Goal: Task Accomplishment & Management: Manage account settings

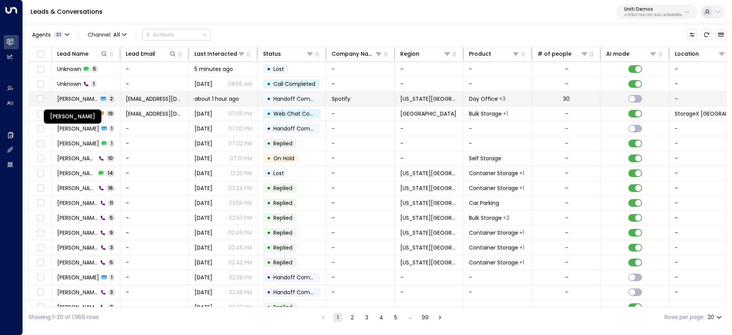
click at [87, 99] on span "[PERSON_NAME]" at bounding box center [77, 99] width 41 height 8
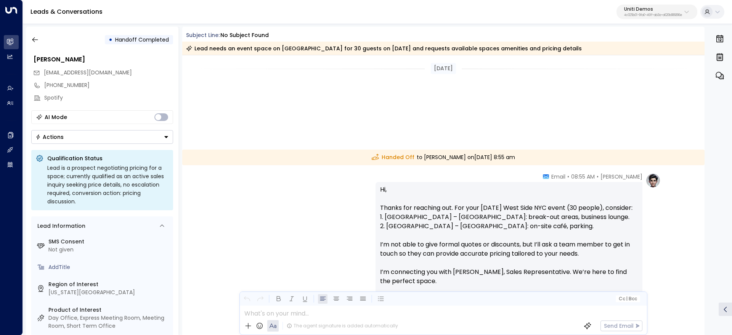
scroll to position [123, 0]
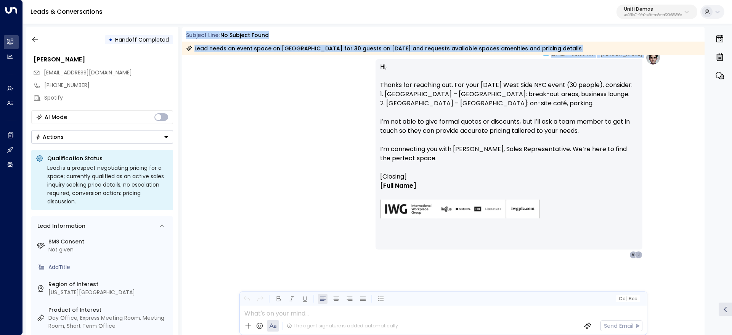
drag, startPoint x: 193, startPoint y: 34, endPoint x: 367, endPoint y: 70, distance: 177.6
click at [366, 68] on div "Subject Line: No subject found Lead needs an event space on West Side NYC for 3…" at bounding box center [443, 181] width 523 height 308
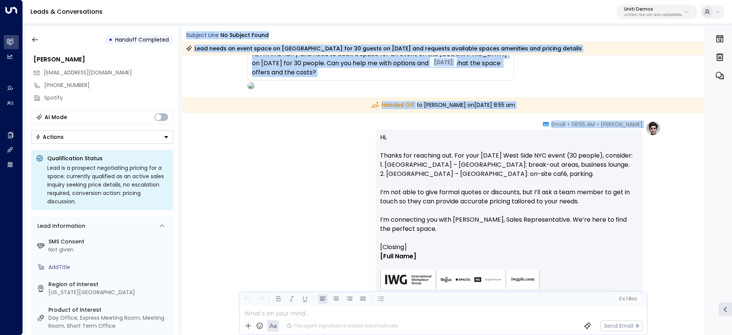
scroll to position [0, 0]
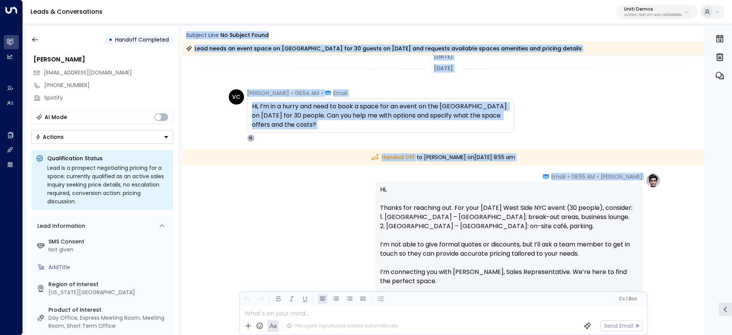
drag, startPoint x: 272, startPoint y: 77, endPoint x: 235, endPoint y: 75, distance: 36.3
click at [272, 77] on div "[DATE]" at bounding box center [443, 68] width 523 height 26
click at [209, 106] on div "VC Valentina Colugnatti • 08:54 AM • Email Hi, I’m in a hurry and need to book …" at bounding box center [443, 115] width 523 height 53
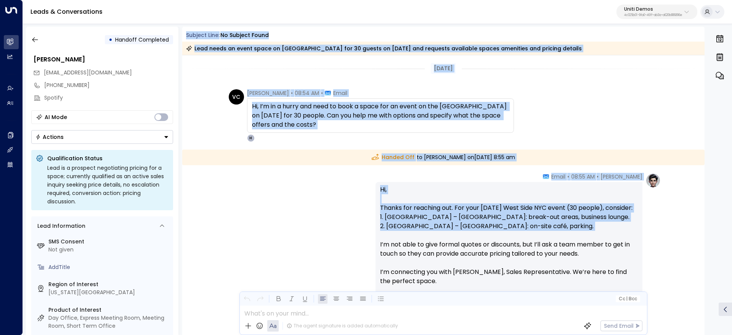
scroll to position [57, 0]
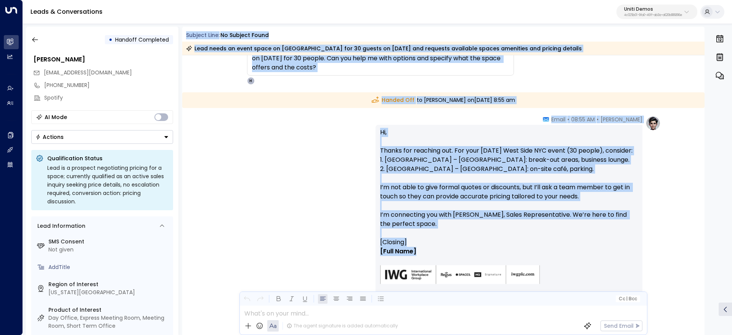
drag, startPoint x: 185, startPoint y: 34, endPoint x: 591, endPoint y: 247, distance: 458.8
click at [591, 247] on div "Subject Line: No subject found Lead needs an event space on West Side NYC for 3…" at bounding box center [443, 181] width 523 height 308
copy div "Subject Line: No subject found Lead needs an event space on West Side NYC for 3…"
click at [35, 40] on icon "button" at bounding box center [35, 40] width 8 height 8
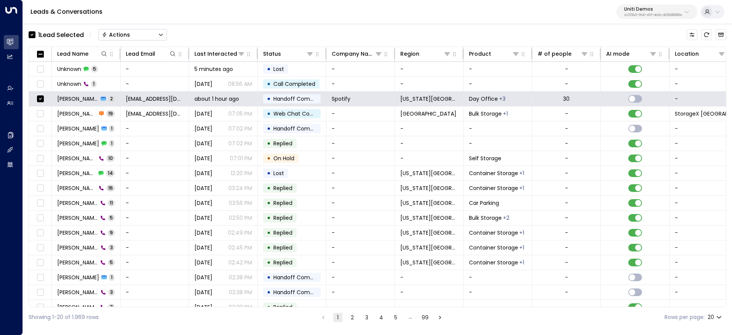
click at [120, 39] on button "Actions" at bounding box center [132, 34] width 69 height 11
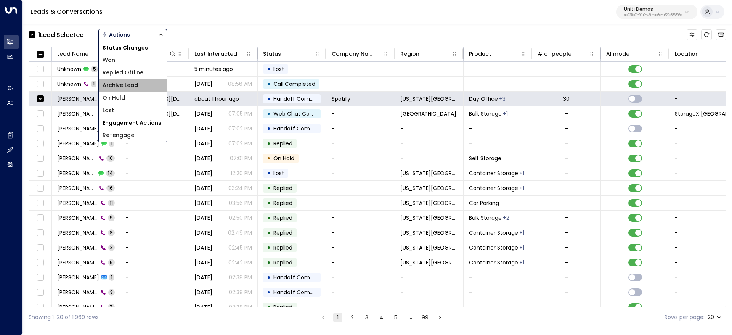
drag, startPoint x: 138, startPoint y: 82, endPoint x: 153, endPoint y: 36, distance: 48.5
click at [138, 82] on span "Archive Lead" at bounding box center [120, 85] width 35 height 8
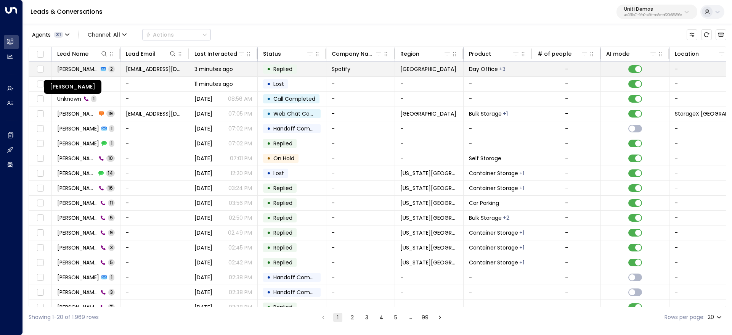
click at [71, 66] on span "[PERSON_NAME]" at bounding box center [77, 69] width 41 height 8
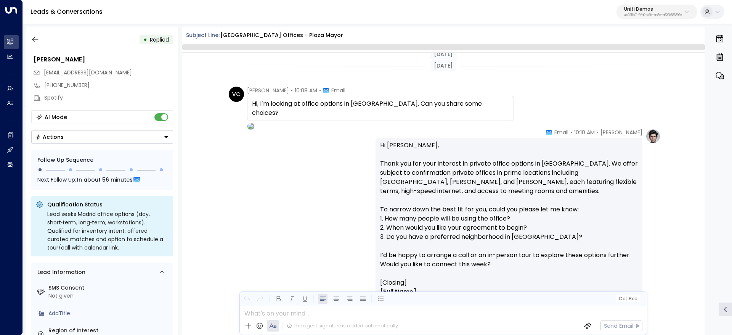
scroll to position [88, 0]
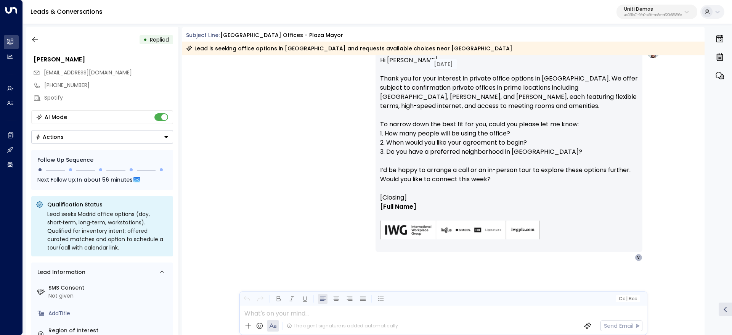
drag, startPoint x: 464, startPoint y: 155, endPoint x: 550, endPoint y: 156, distance: 86.6
click at [498, 155] on p "Hi Valentina, Thank you for your interest in private office options in Madrid. …" at bounding box center [509, 124] width 258 height 137
click at [550, 156] on p "Hi Valentina, Thank you for your interest in private office options in Madrid. …" at bounding box center [509, 124] width 258 height 137
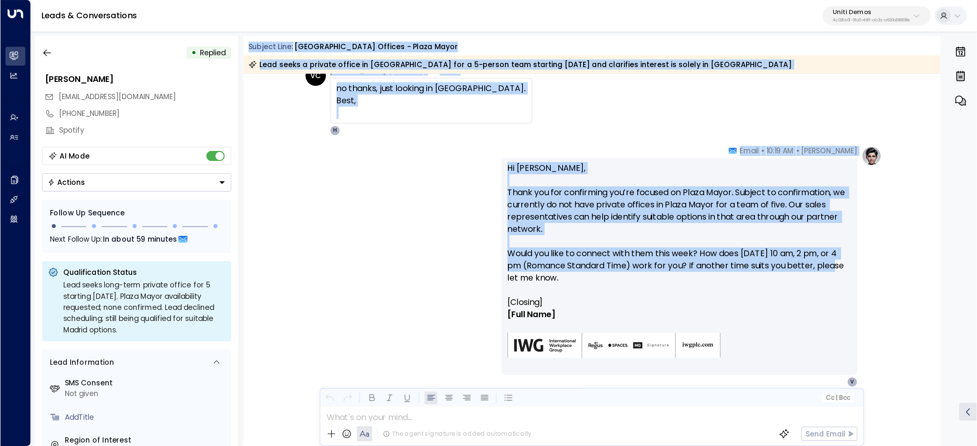
scroll to position [629, 0]
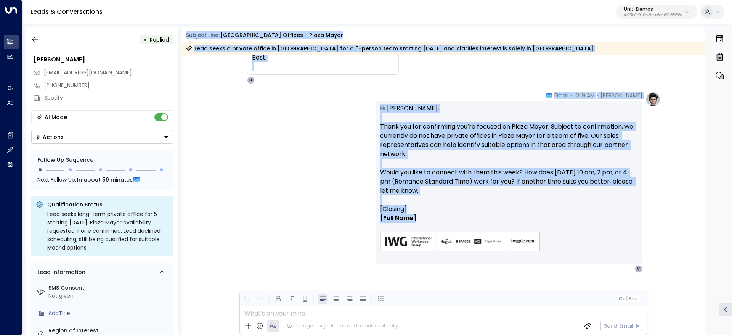
drag, startPoint x: 188, startPoint y: 34, endPoint x: 618, endPoint y: 221, distance: 469.5
click at [623, 224] on div "Subject Line: Madrid offices - Plaza Mayor Lead seeks a private office in Plaza…" at bounding box center [443, 181] width 523 height 308
copy div "Subject Line: Madrid offices - Plaza Mayor Lead seeks a private office in Plaza…"
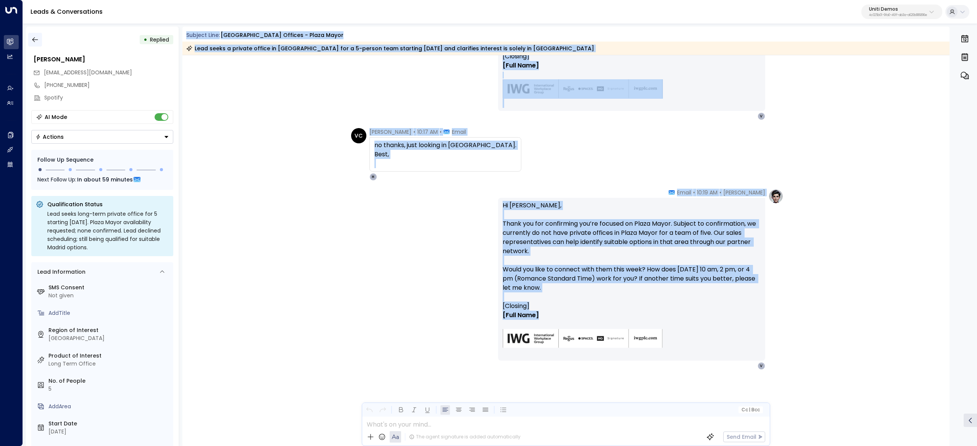
click at [31, 39] on icon "button" at bounding box center [35, 40] width 8 height 8
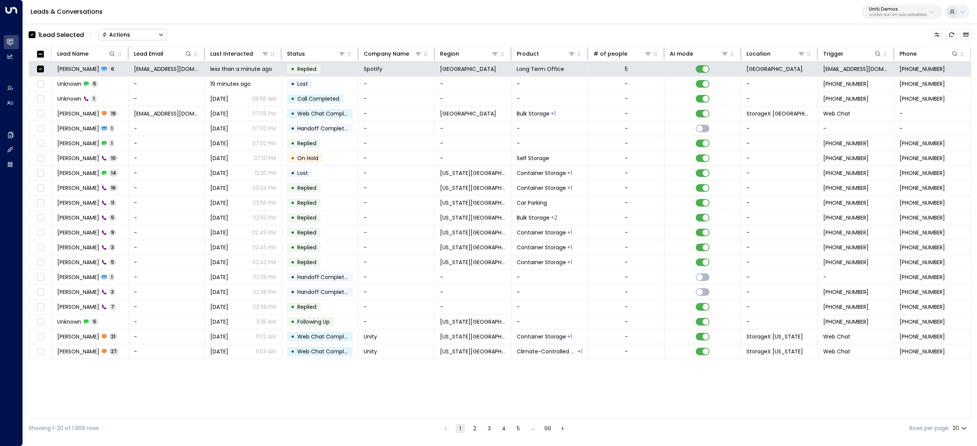
click at [114, 33] on div "Actions" at bounding box center [116, 34] width 28 height 7
click at [145, 85] on li "Archive Lead" at bounding box center [133, 85] width 68 height 13
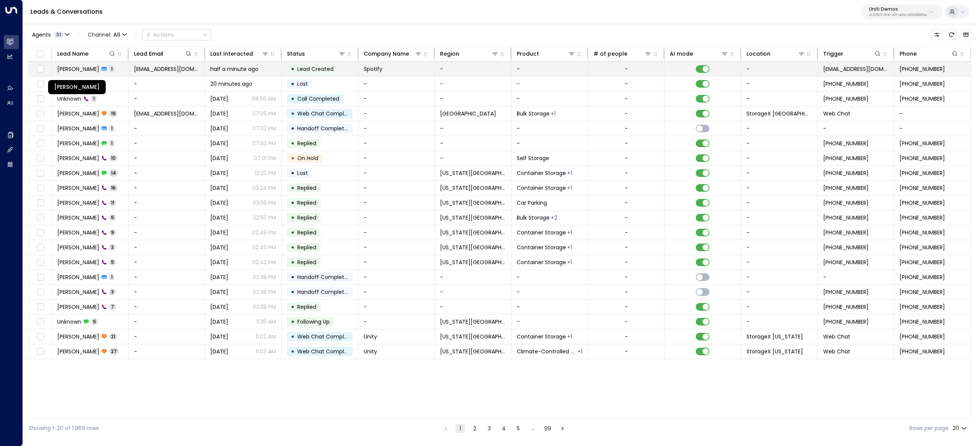
click at [97, 70] on span "[PERSON_NAME]" at bounding box center [78, 69] width 42 height 8
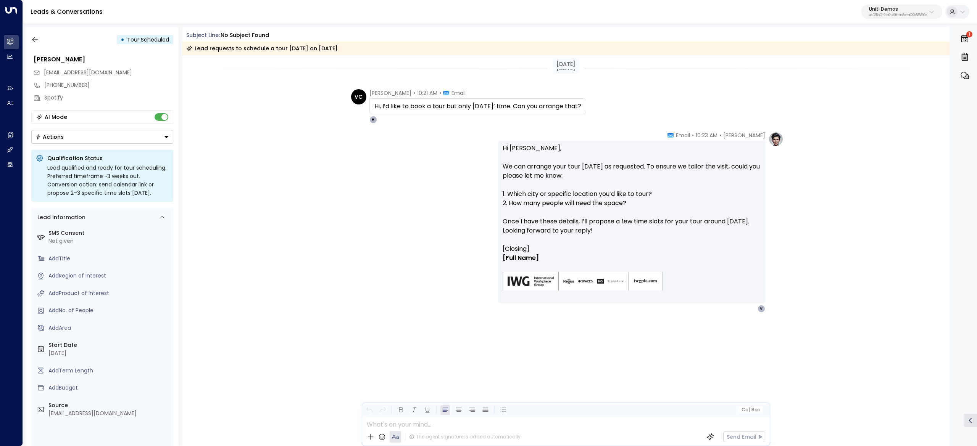
click at [587, 141] on div "Hi Valentina, We can arrange your tour in three weeks as requested. To ensure w…" at bounding box center [631, 222] width 267 height 163
drag, startPoint x: 551, startPoint y: 164, endPoint x: 616, endPoint y: 172, distance: 66.1
click at [589, 169] on p "Hi Valentina, We can arrange your tour in three weeks as requested. To ensure w…" at bounding box center [631, 194] width 258 height 101
click at [623, 173] on p "Hi Valentina, We can arrange your tour in three weeks as requested. To ensure w…" at bounding box center [631, 194] width 258 height 101
drag, startPoint x: 570, startPoint y: 170, endPoint x: 679, endPoint y: 171, distance: 109.1
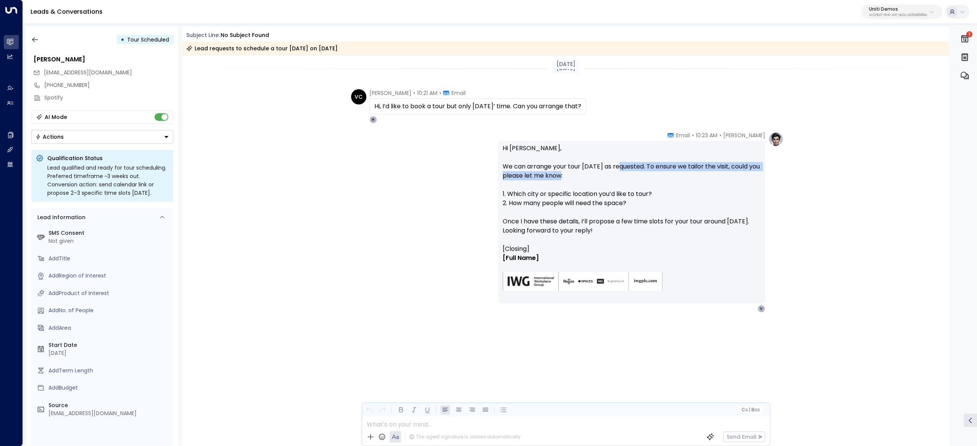
click at [639, 171] on p "Hi Valentina, We can arrange your tour in three weeks as requested. To ensure w…" at bounding box center [631, 194] width 258 height 101
drag, startPoint x: 679, startPoint y: 171, endPoint x: 668, endPoint y: 174, distance: 11.8
click at [679, 172] on p "Hi Valentina, We can arrange your tour in three weeks as requested. To ensure w…" at bounding box center [631, 194] width 258 height 101
click at [661, 174] on p "Hi Valentina, We can arrange your tour in three weeks as requested. To ensure w…" at bounding box center [631, 194] width 258 height 101
drag, startPoint x: 498, startPoint y: 170, endPoint x: 565, endPoint y: 167, distance: 67.6
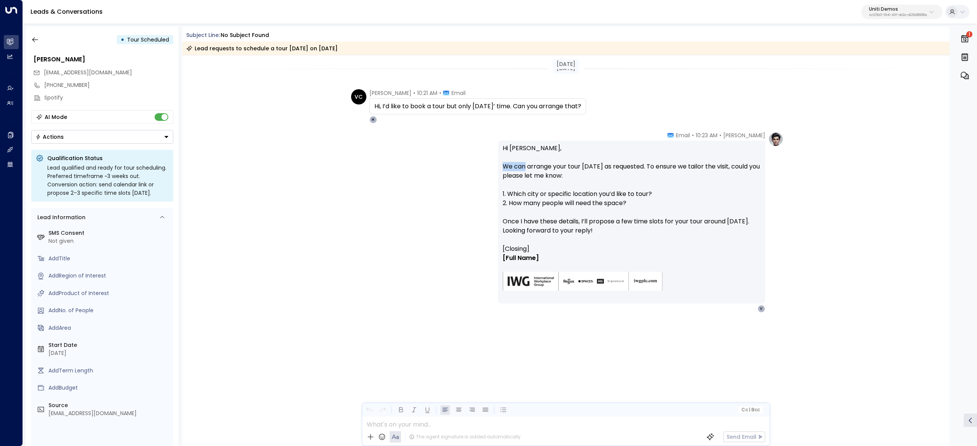
click at [546, 166] on div "Hi Valentina, We can arrange your tour in three weeks as requested. To ensure w…" at bounding box center [631, 222] width 267 height 163
click at [567, 167] on p "Hi Valentina, We can arrange your tour in three weeks as requested. To ensure w…" at bounding box center [631, 194] width 258 height 101
drag, startPoint x: 585, startPoint y: 168, endPoint x: 701, endPoint y: 171, distance: 115.6
click at [697, 171] on p "Hi Valentina, We can arrange your tour in three weeks as requested. To ensure w…" at bounding box center [631, 194] width 258 height 101
click at [707, 181] on p "Hi Valentina, We can arrange your tour in three weeks as requested. To ensure w…" at bounding box center [631, 194] width 258 height 101
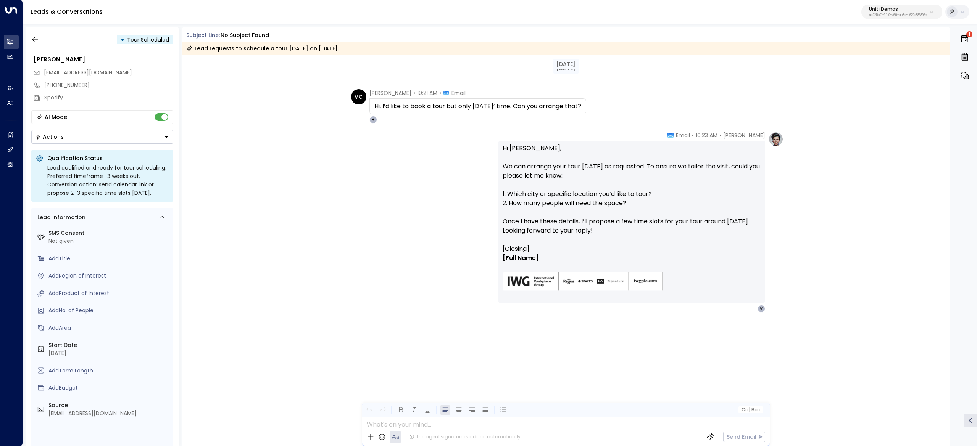
drag, startPoint x: 577, startPoint y: 182, endPoint x: 502, endPoint y: 181, distance: 74.4
click at [542, 182] on p "Hi Valentina, We can arrange your tour in three weeks as requested. To ensure w…" at bounding box center [631, 194] width 258 height 101
click at [493, 180] on div "Hanna Simons • 10:23 AM • Email Hi Valentina, We can arrange your tour in three…" at bounding box center [565, 222] width 435 height 181
drag, startPoint x: 539, startPoint y: 179, endPoint x: 539, endPoint y: 184, distance: 5.4
click at [539, 179] on p "Hi Valentina, We can arrange your tour in three weeks as requested. To ensure w…" at bounding box center [631, 194] width 258 height 101
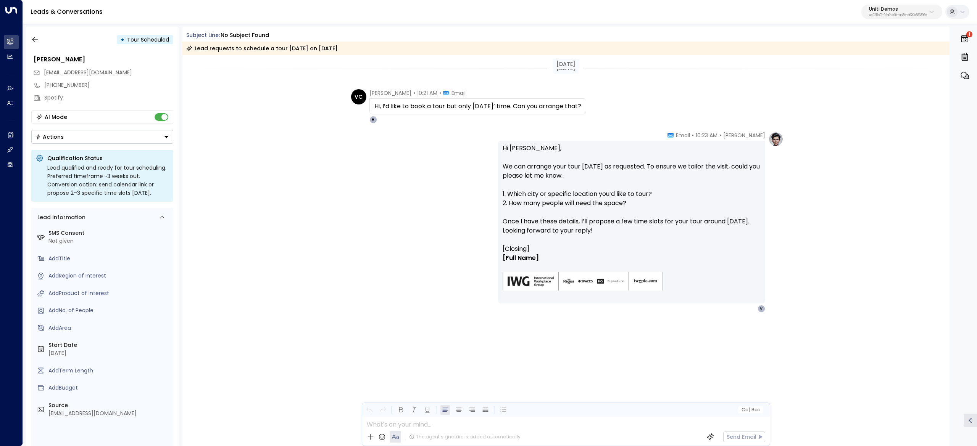
drag, startPoint x: 530, startPoint y: 196, endPoint x: 635, endPoint y: 195, distance: 104.5
click at [584, 195] on p "Hi Valentina, We can arrange your tour in three weeks as requested. To ensure w…" at bounding box center [631, 194] width 258 height 101
click at [635, 195] on p "Hi Valentina, We can arrange your tour in three weeks as requested. To ensure w…" at bounding box center [631, 194] width 258 height 101
drag, startPoint x: 686, startPoint y: 196, endPoint x: 677, endPoint y: 208, distance: 14.4
click at [687, 197] on p "Hi Valentina, We can arrange your tour in three weeks as requested. To ensure w…" at bounding box center [631, 194] width 258 height 101
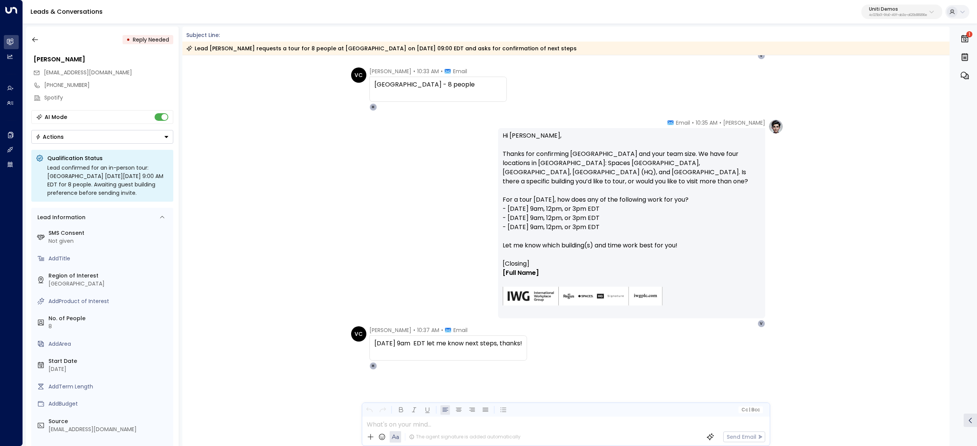
scroll to position [254, 0]
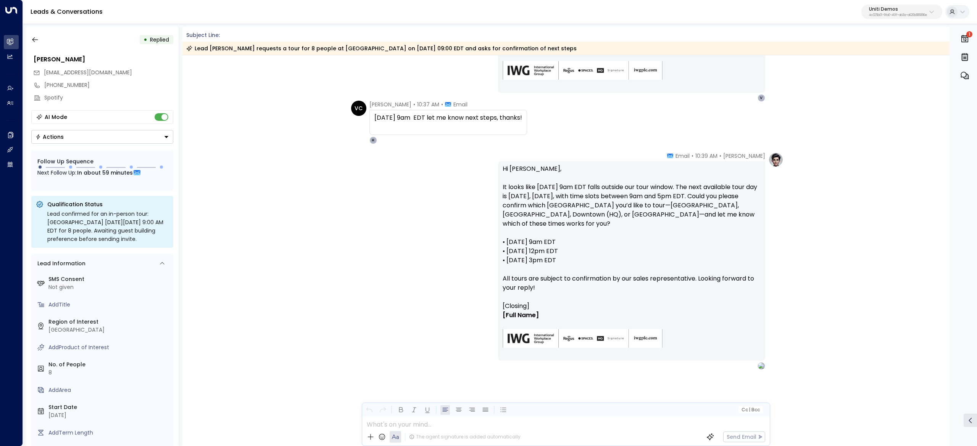
scroll to position [480, 0]
drag, startPoint x: 625, startPoint y: 193, endPoint x: 676, endPoint y: 196, distance: 51.2
click at [644, 194] on p "Hi [PERSON_NAME], It looks like [DATE] 9am EDT falls outside our tour window. T…" at bounding box center [631, 232] width 258 height 137
click at [676, 196] on p "Hi [PERSON_NAME], It looks like [DATE] 9am EDT falls outside our tour window. T…" at bounding box center [631, 232] width 258 height 137
drag, startPoint x: 563, startPoint y: 182, endPoint x: 644, endPoint y: 189, distance: 80.9
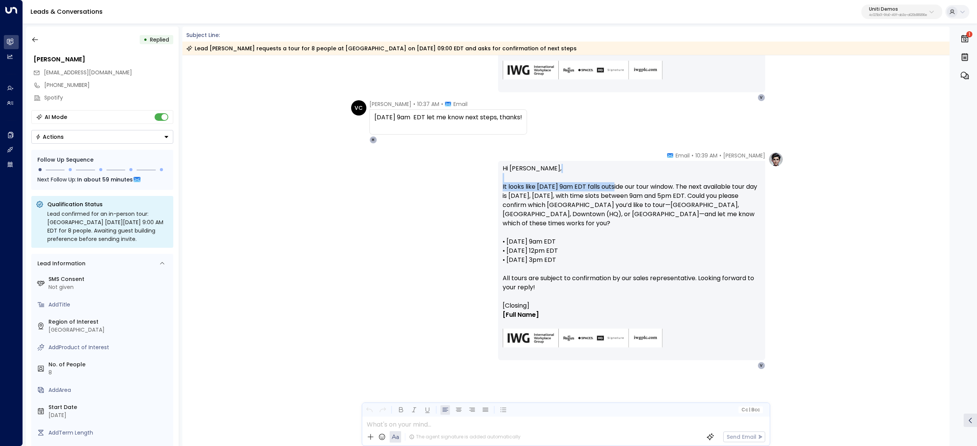
click at [641, 189] on p "Hi Valentina, It looks like Tuesday, October 21 at 9am EDT falls outside our to…" at bounding box center [631, 232] width 258 height 137
click at [644, 189] on p "Hi Valentina, It looks like Tuesday, October 21 at 9am EDT falls outside our to…" at bounding box center [631, 232] width 258 height 137
drag, startPoint x: 606, startPoint y: 189, endPoint x: 658, endPoint y: 190, distance: 51.5
click at [617, 189] on p "Hi Valentina, It looks like Tuesday, October 21 at 9am EDT falls outside our to…" at bounding box center [631, 232] width 258 height 137
click at [658, 190] on p "Hi Valentina, It looks like Tuesday, October 21 at 9am EDT falls outside our to…" at bounding box center [631, 232] width 258 height 137
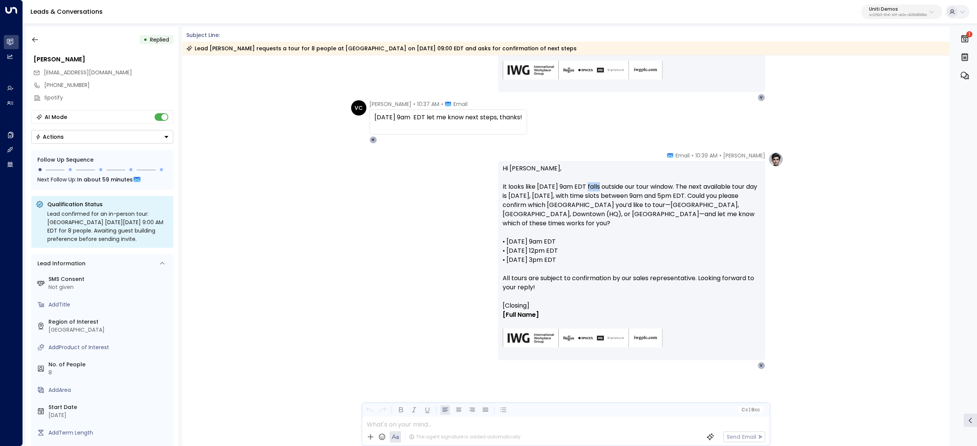
drag, startPoint x: 585, startPoint y: 187, endPoint x: 673, endPoint y: 188, distance: 87.8
click at [658, 187] on p "Hi Valentina, It looks like Tuesday, October 21 at 9am EDT falls outside our to…" at bounding box center [631, 232] width 258 height 137
click at [673, 188] on p "Hi Valentina, It looks like Tuesday, October 21 at 9am EDT falls outside our to…" at bounding box center [631, 232] width 258 height 137
drag, startPoint x: 626, startPoint y: 189, endPoint x: 716, endPoint y: 190, distance: 89.7
click at [716, 190] on p "Hi Valentina, It looks like Tuesday, October 21 at 9am EDT falls outside our to…" at bounding box center [631, 232] width 258 height 137
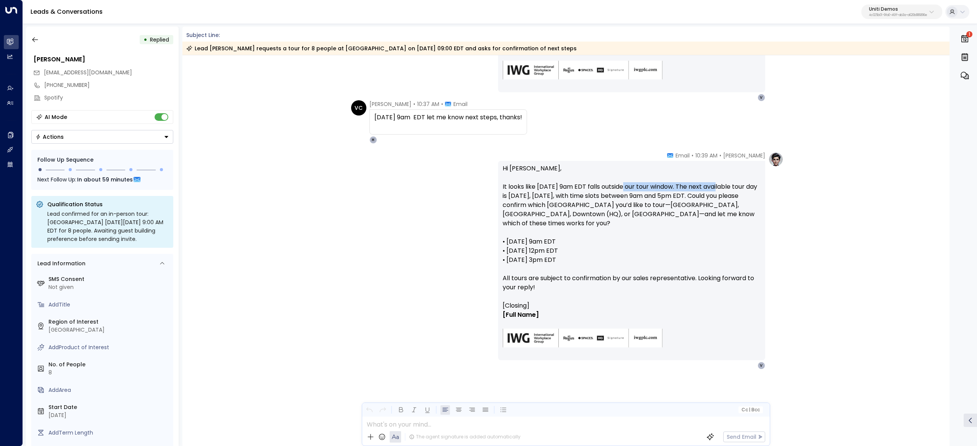
click at [695, 190] on p "Hi Valentina, It looks like Tuesday, October 21 at 9am EDT falls outside our to…" at bounding box center [631, 232] width 258 height 137
drag, startPoint x: 651, startPoint y: 184, endPoint x: 729, endPoint y: 188, distance: 78.7
click at [710, 187] on p "Hi Valentina, It looks like Tuesday, October 21 at 9am EDT falls outside our to…" at bounding box center [631, 232] width 258 height 137
click at [730, 188] on p "Hi Valentina, It looks like Tuesday, October 21 at 9am EDT falls outside our to…" at bounding box center [631, 232] width 258 height 137
drag, startPoint x: 665, startPoint y: 185, endPoint x: 729, endPoint y: 188, distance: 64.2
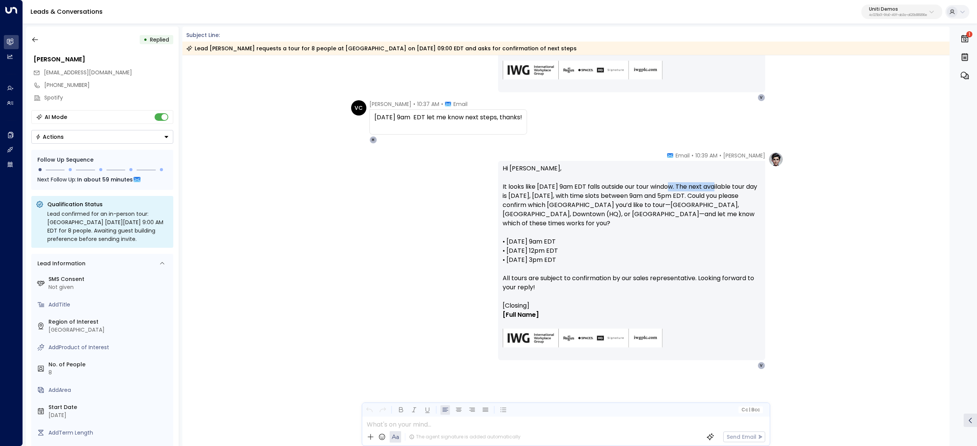
click at [722, 187] on p "Hi Valentina, It looks like Tuesday, October 21 at 9am EDT falls outside our to…" at bounding box center [631, 232] width 258 height 137
click at [729, 188] on p "Hi Valentina, It looks like Tuesday, October 21 at 9am EDT falls outside our to…" at bounding box center [631, 232] width 258 height 137
drag, startPoint x: 637, startPoint y: 201, endPoint x: 666, endPoint y: 204, distance: 28.8
click at [664, 201] on p "Hi Valentina, It looks like Tuesday, October 21 at 9am EDT falls outside our to…" at bounding box center [631, 232] width 258 height 137
drag, startPoint x: 596, startPoint y: 207, endPoint x: 539, endPoint y: 204, distance: 56.5
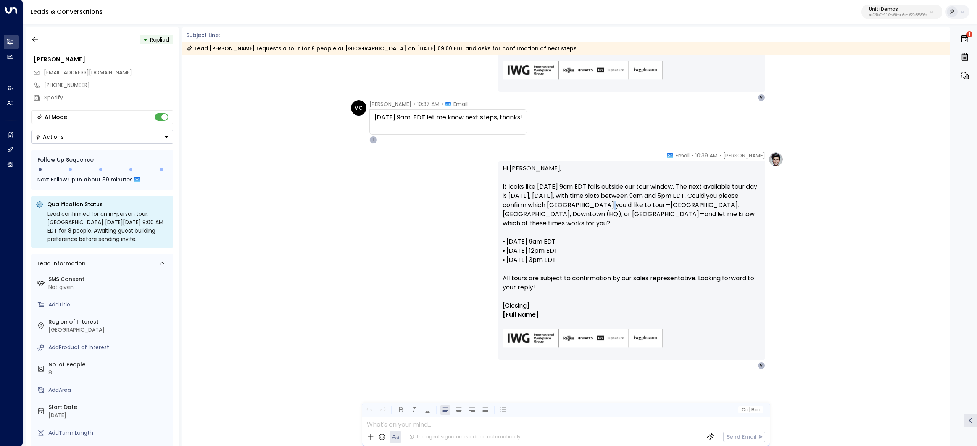
click at [591, 207] on p "Hi Valentina, It looks like Tuesday, October 21 at 9am EDT falls outside our to…" at bounding box center [631, 232] width 258 height 137
drag, startPoint x: 487, startPoint y: 200, endPoint x: 599, endPoint y: 202, distance: 111.8
click at [556, 201] on div "Hanna Simons • 10:39 AM • Email Hi Valentina, It looks like Tuesday, October 21…" at bounding box center [565, 261] width 435 height 218
drag, startPoint x: 599, startPoint y: 202, endPoint x: 560, endPoint y: 199, distance: 39.0
click at [599, 202] on p "Hi Valentina, It looks like Tuesday, October 21 at 9am EDT falls outside our to…" at bounding box center [631, 232] width 258 height 137
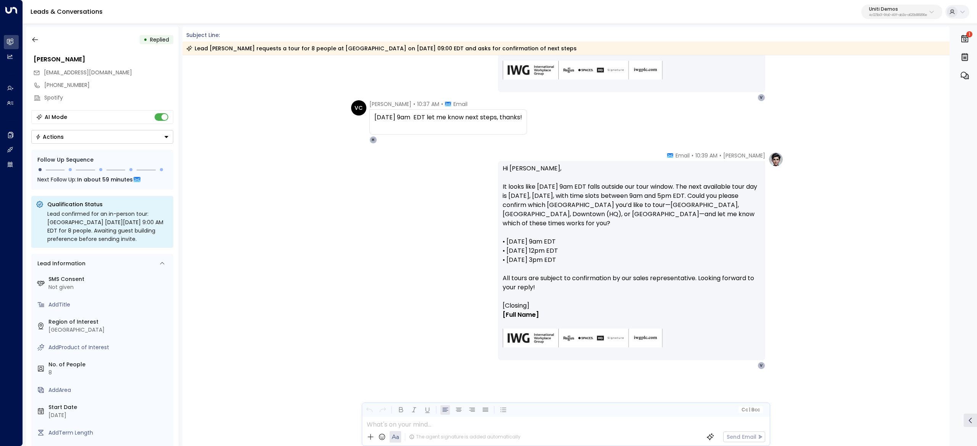
click at [560, 199] on p "Hi Valentina, It looks like Tuesday, October 21 at 9am EDT falls outside our to…" at bounding box center [631, 232] width 258 height 137
click at [628, 201] on p "Hi Valentina, It looks like Tuesday, October 21 at 9am EDT falls outside our to…" at bounding box center [631, 232] width 258 height 137
click at [649, 201] on p "Hi Valentina, It looks like Tuesday, October 21 at 9am EDT falls outside our to…" at bounding box center [631, 232] width 258 height 137
drag, startPoint x: 608, startPoint y: 198, endPoint x: 684, endPoint y: 204, distance: 76.9
click at [680, 204] on p "Hi Valentina, It looks like Tuesday, October 21 at 9am EDT falls outside our to…" at bounding box center [631, 232] width 258 height 137
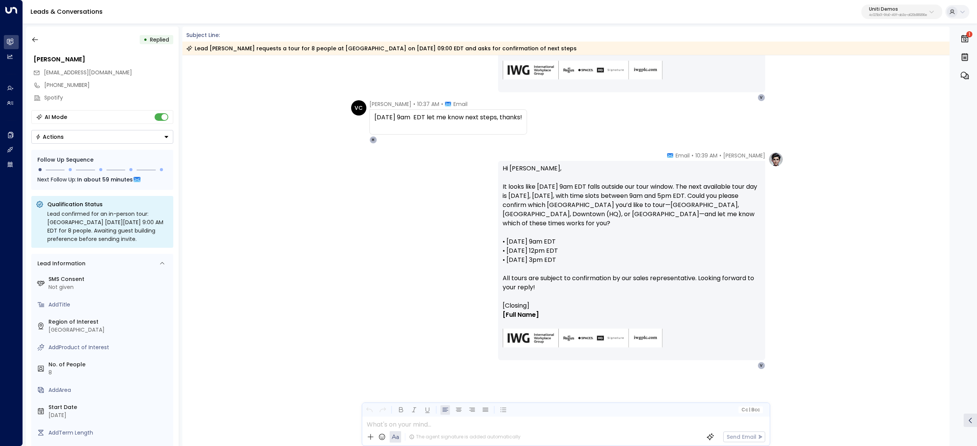
click at [684, 204] on p "Hi Valentina, It looks like Tuesday, October 21 at 9am EDT falls outside our to…" at bounding box center [631, 232] width 258 height 137
click at [657, 208] on p "Hi Valentina, It looks like Tuesday, October 21 at 9am EDT falls outside our to…" at bounding box center [631, 232] width 258 height 137
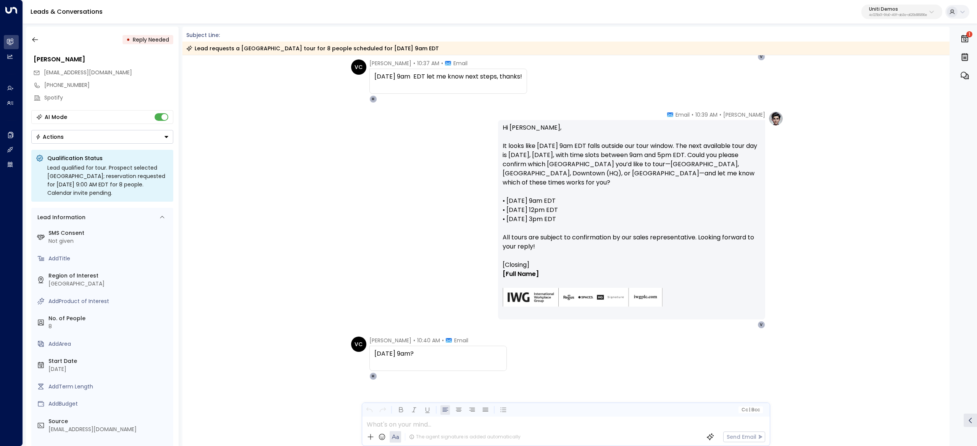
scroll to position [531, 0]
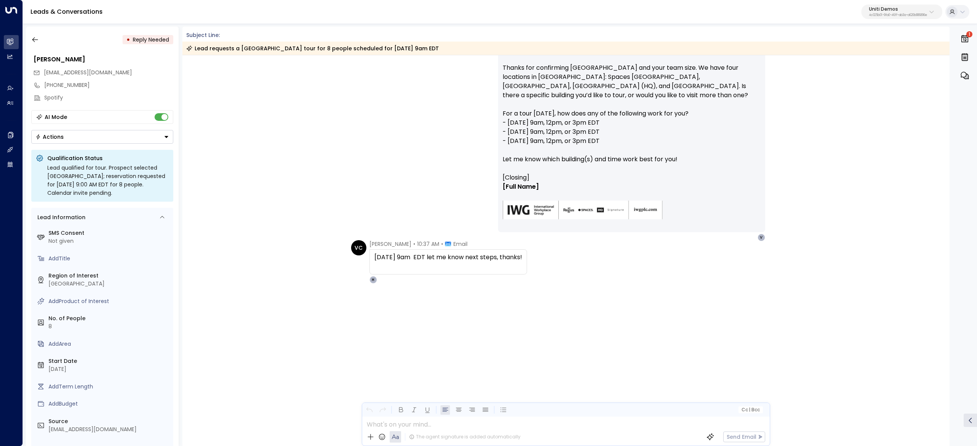
scroll to position [531, 0]
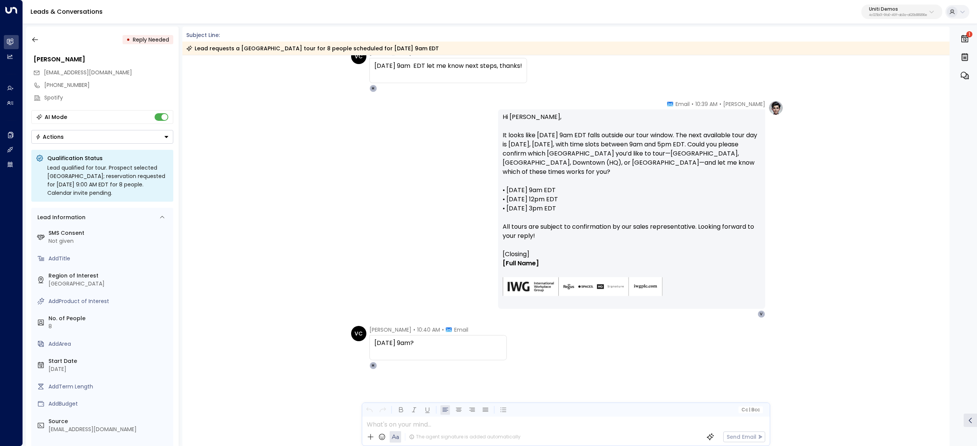
drag, startPoint x: 629, startPoint y: 211, endPoint x: 661, endPoint y: 211, distance: 31.7
click at [647, 211] on p "Hi [PERSON_NAME], It looks like [DATE] 9am EDT falls outside our tour window. T…" at bounding box center [631, 181] width 258 height 137
click at [668, 213] on p "Hi [PERSON_NAME], It looks like [DATE] 9am EDT falls outside our tour window. T…" at bounding box center [631, 181] width 258 height 137
drag, startPoint x: 617, startPoint y: 223, endPoint x: 690, endPoint y: 226, distance: 73.7
click at [690, 226] on p "Hi [PERSON_NAME], It looks like [DATE] 9am EDT falls outside our tour window. T…" at bounding box center [631, 181] width 258 height 137
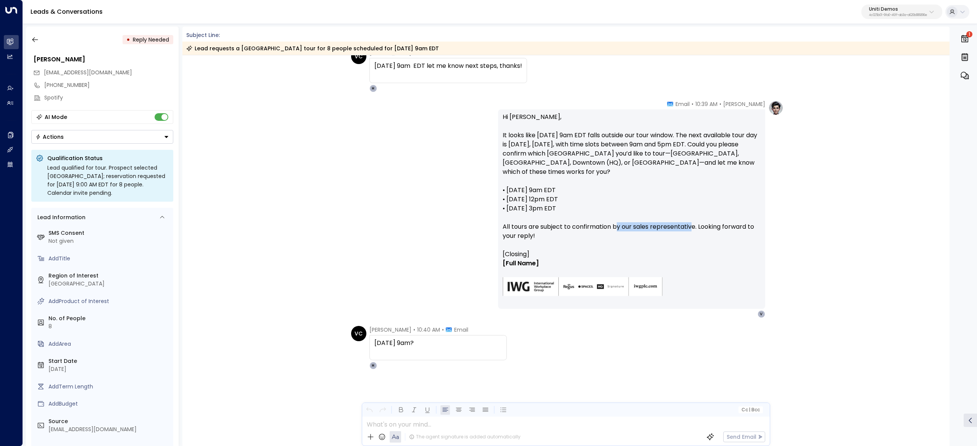
click at [690, 228] on p "Hi [PERSON_NAME], It looks like [DATE] 9am EDT falls outside our tour window. T…" at bounding box center [631, 181] width 258 height 137
drag, startPoint x: 602, startPoint y: 230, endPoint x: 676, endPoint y: 230, distance: 74.4
click at [661, 230] on p "Hi [PERSON_NAME], It looks like [DATE] 9am EDT falls outside our tour window. T…" at bounding box center [631, 181] width 258 height 137
drag, startPoint x: 679, startPoint y: 230, endPoint x: 601, endPoint y: 233, distance: 78.2
click at [676, 232] on p "Hi [PERSON_NAME], It looks like [DATE] 9am EDT falls outside our tour window. T…" at bounding box center [631, 181] width 258 height 137
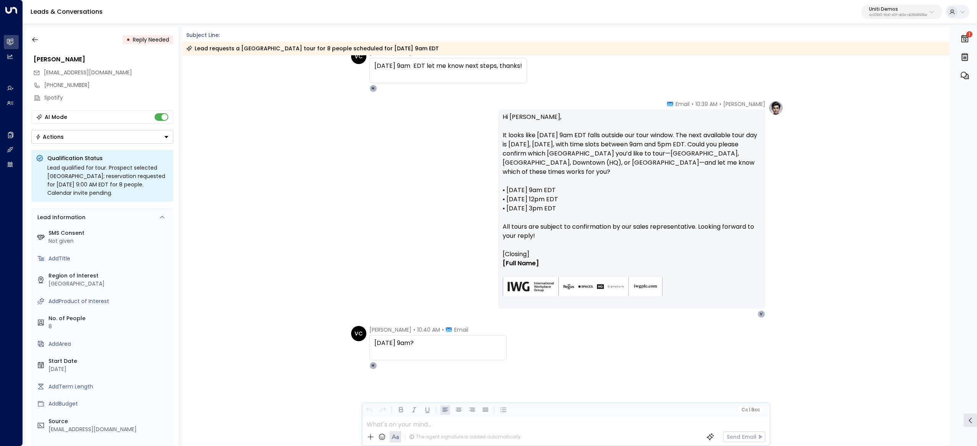
drag, startPoint x: 575, startPoint y: 229, endPoint x: 667, endPoint y: 230, distance: 92.3
click at [586, 229] on p "Hi [PERSON_NAME], It looks like [DATE] 9am EDT falls outside our tour window. T…" at bounding box center [631, 181] width 258 height 137
click at [669, 230] on p "Hi [PERSON_NAME], It looks like [DATE] 9am EDT falls outside our tour window. T…" at bounding box center [631, 181] width 258 height 137
drag, startPoint x: 669, startPoint y: 230, endPoint x: 680, endPoint y: 239, distance: 14.1
click at [680, 239] on p "Hi [PERSON_NAME], It looks like [DATE] 9am EDT falls outside our tour window. T…" at bounding box center [631, 181] width 258 height 137
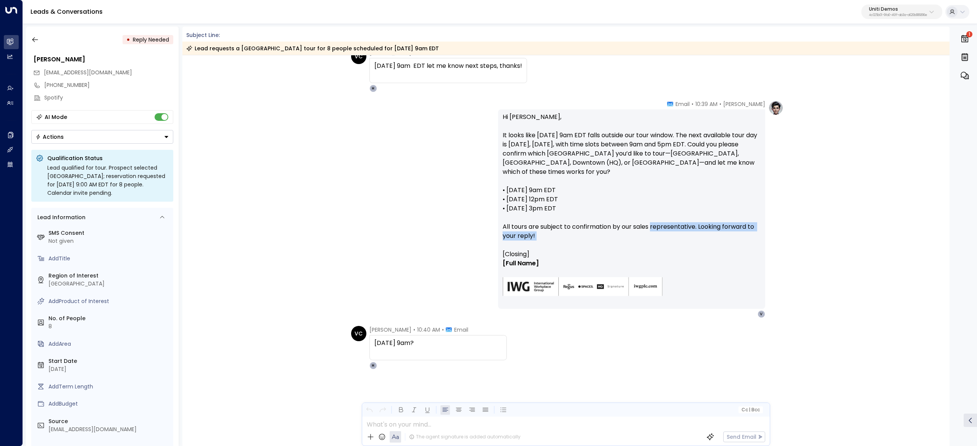
click at [681, 240] on p "Hi [PERSON_NAME], It looks like [DATE] 9am EDT falls outside our tour window. T…" at bounding box center [631, 181] width 258 height 137
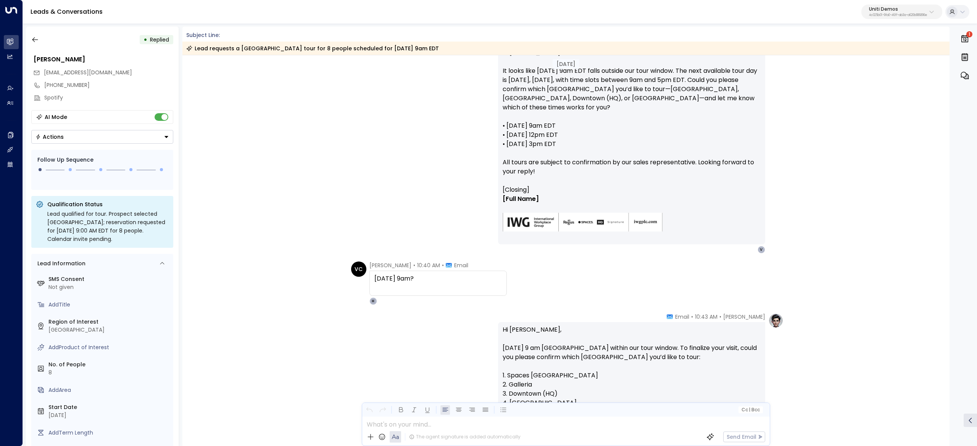
scroll to position [766, 0]
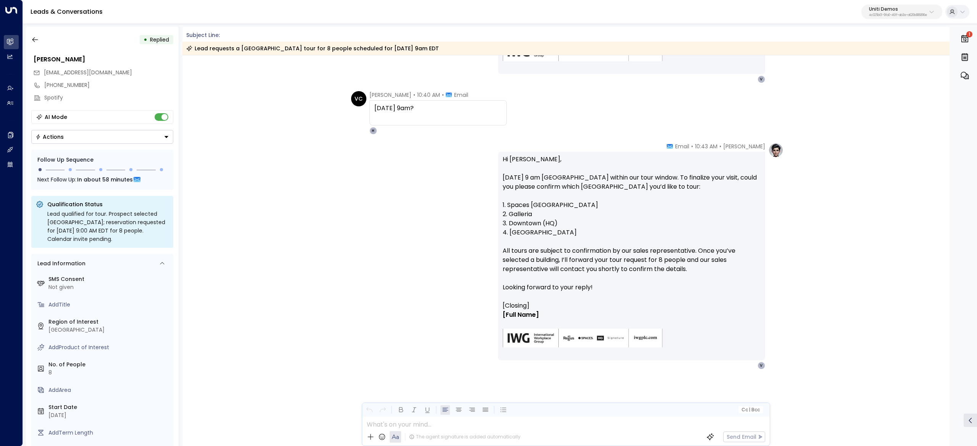
drag, startPoint x: 550, startPoint y: 154, endPoint x: 610, endPoint y: 176, distance: 63.8
click at [580, 163] on div "Hi [PERSON_NAME], [DATE] 9 am EDT falls within our tour window. To finalize you…" at bounding box center [631, 256] width 267 height 209
click at [613, 180] on p "Hi [PERSON_NAME], [DATE] 9 am EDT falls within our tour window. To finalize you…" at bounding box center [631, 228] width 258 height 146
drag, startPoint x: 613, startPoint y: 181, endPoint x: 655, endPoint y: 177, distance: 42.6
click at [641, 178] on p "Hi [PERSON_NAME], [DATE] 9 am EDT falls within our tour window. To finalize you…" at bounding box center [631, 228] width 258 height 146
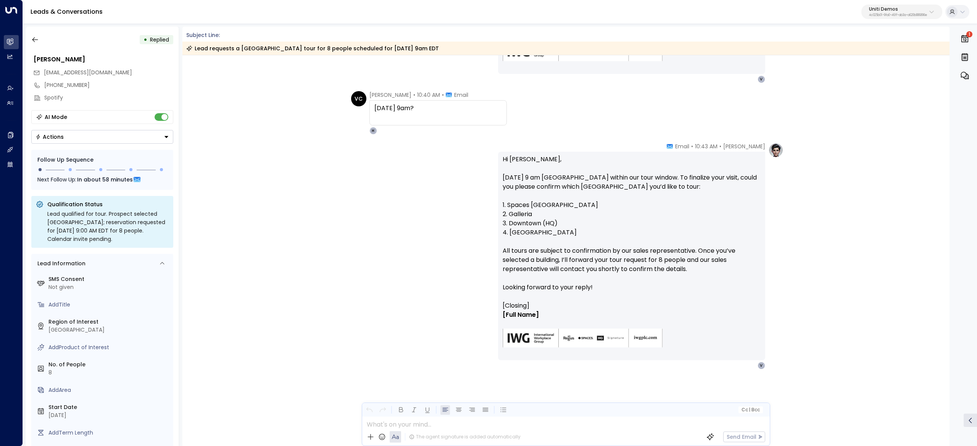
click at [658, 176] on p "Hi [PERSON_NAME], [DATE] 9 am EDT falls within our tour window. To finalize you…" at bounding box center [631, 228] width 258 height 146
drag, startPoint x: 601, startPoint y: 187, endPoint x: 710, endPoint y: 183, distance: 108.4
click at [686, 184] on p "Hi [PERSON_NAME], [DATE] 9 am EDT falls within our tour window. To finalize you…" at bounding box center [631, 228] width 258 height 146
click at [710, 183] on p "Hi [PERSON_NAME], [DATE] 9 am EDT falls within our tour window. To finalize you…" at bounding box center [631, 228] width 258 height 146
click at [690, 176] on p "Hi [PERSON_NAME], [DATE] 9 am EDT falls within our tour window. To finalize you…" at bounding box center [631, 228] width 258 height 146
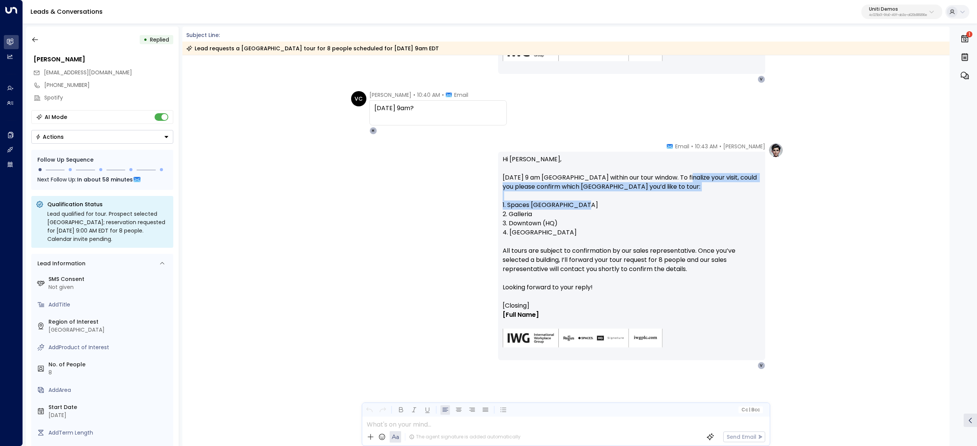
drag, startPoint x: 684, startPoint y: 177, endPoint x: 716, endPoint y: 204, distance: 42.0
click at [716, 204] on p "Hi [PERSON_NAME], [DATE] 9 am EDT falls within our tour window. To finalize you…" at bounding box center [631, 228] width 258 height 146
click at [565, 198] on p "Hi [PERSON_NAME], [DATE] 9 am EDT falls within our tour window. To finalize you…" at bounding box center [631, 228] width 258 height 146
drag, startPoint x: 529, startPoint y: 186, endPoint x: 649, endPoint y: 188, distance: 119.0
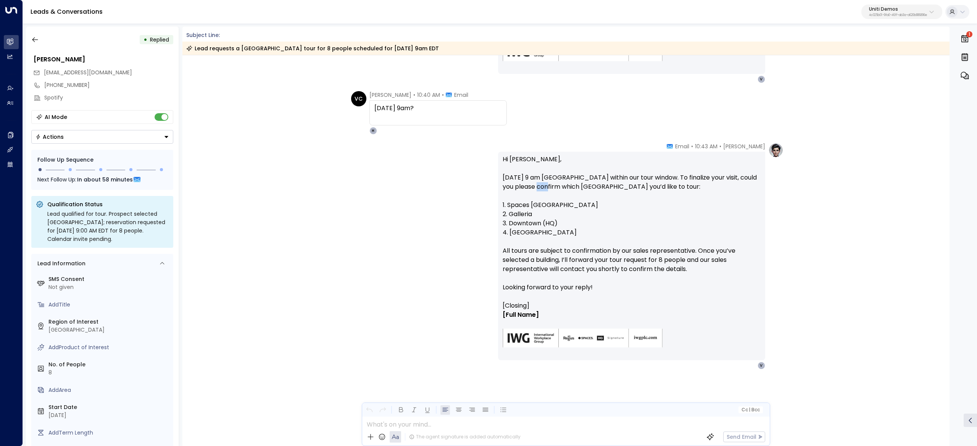
click at [621, 187] on p "Hi [PERSON_NAME], [DATE] 9 am EDT falls within our tour window. To finalize you…" at bounding box center [631, 228] width 258 height 146
click at [649, 188] on p "Hi [PERSON_NAME], [DATE] 9 am EDT falls within our tour window. To finalize you…" at bounding box center [631, 228] width 258 height 146
drag, startPoint x: 608, startPoint y: 189, endPoint x: 707, endPoint y: 189, distance: 99.2
click at [665, 189] on p "Hi [PERSON_NAME], [DATE] 9 am EDT falls within our tour window. To finalize you…" at bounding box center [631, 228] width 258 height 146
click at [726, 189] on p "Hi [PERSON_NAME], [DATE] 9 am EDT falls within our tour window. To finalize you…" at bounding box center [631, 228] width 258 height 146
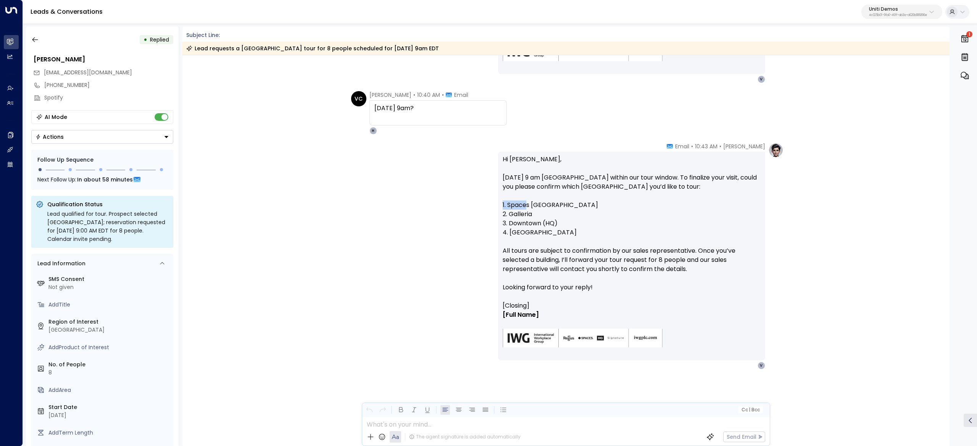
drag, startPoint x: 509, startPoint y: 204, endPoint x: 539, endPoint y: 208, distance: 30.8
click at [536, 208] on p "Hi [PERSON_NAME], [DATE] 9 am EDT falls within our tour window. To finalize you…" at bounding box center [631, 228] width 258 height 146
click at [542, 208] on p "Hi [PERSON_NAME], [DATE] 9 am EDT falls within our tour window. To finalize you…" at bounding box center [631, 228] width 258 height 146
drag, startPoint x: 539, startPoint y: 210, endPoint x: 507, endPoint y: 213, distance: 32.5
click at [507, 213] on p "Hi [PERSON_NAME], [DATE] 9 am EDT falls within our tour window. To finalize you…" at bounding box center [631, 228] width 258 height 146
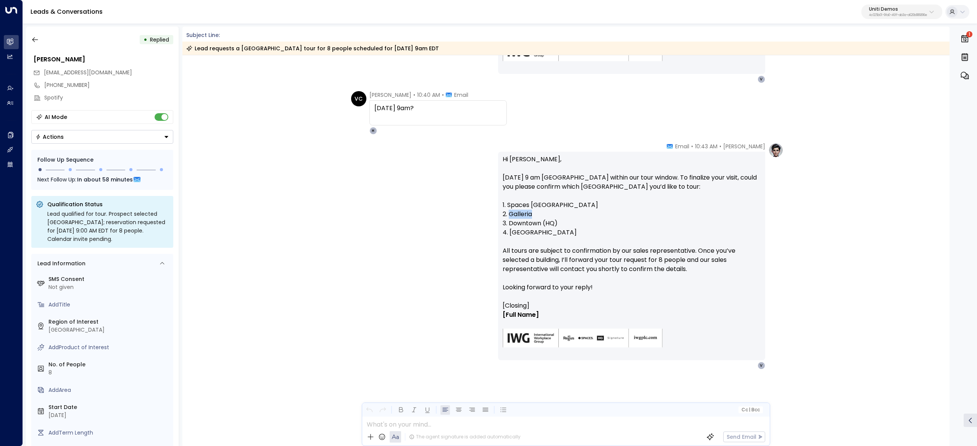
copy p "Galleria"
drag, startPoint x: 583, startPoint y: 204, endPoint x: 498, endPoint y: 206, distance: 85.5
click at [498, 206] on div "Hi [PERSON_NAME], [DATE] 9 am EDT falls within our tour window. To finalize you…" at bounding box center [631, 256] width 267 height 209
copy p "1. Spaces [GEOGRAPHIC_DATA]"
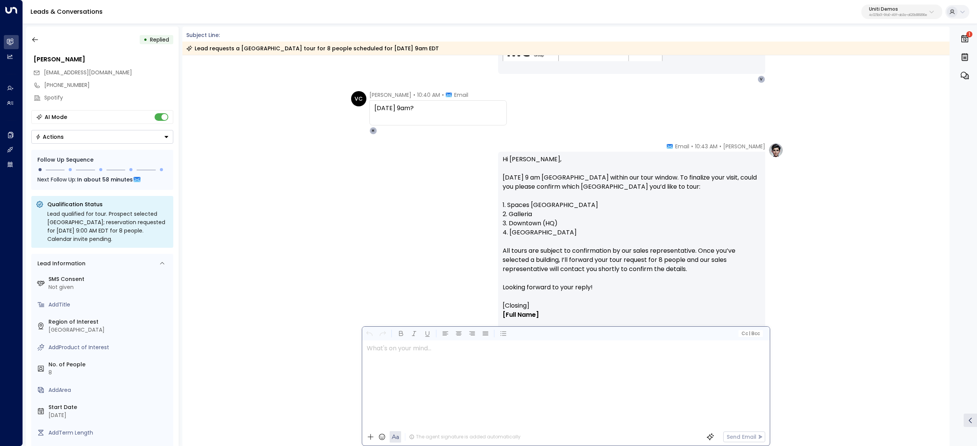
click at [477, 427] on div at bounding box center [565, 385] width 407 height 88
drag, startPoint x: 516, startPoint y: 355, endPoint x: 319, endPoint y: 353, distance: 196.9
click at [320, 353] on div "Subject Line: Lead requests a [GEOGRAPHIC_DATA] tour for 8 people scheduled for…" at bounding box center [565, 237] width 767 height 420
copy span "**********"
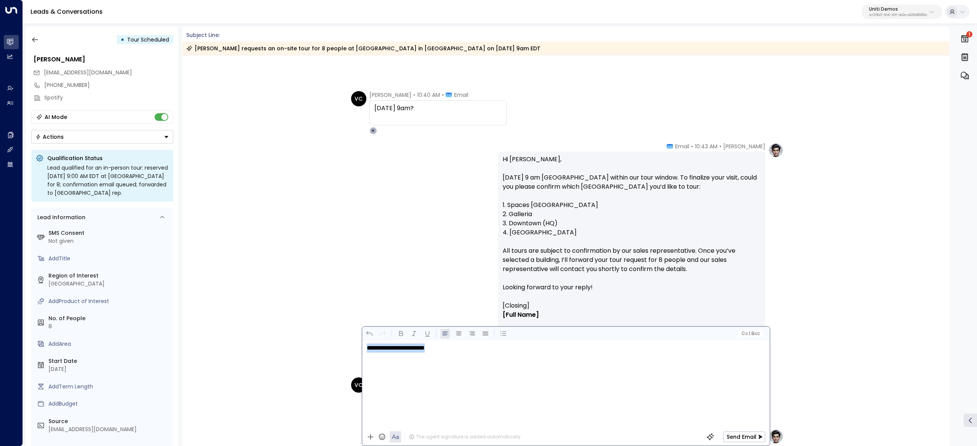
scroll to position [1006, 0]
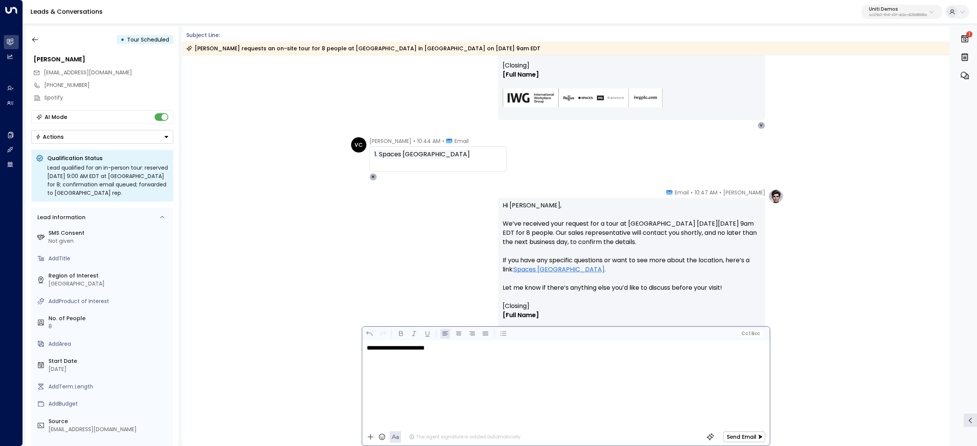
click at [638, 201] on p "Hi [PERSON_NAME], We’ve received your request for a tour at [GEOGRAPHIC_DATA] […" at bounding box center [631, 251] width 258 height 101
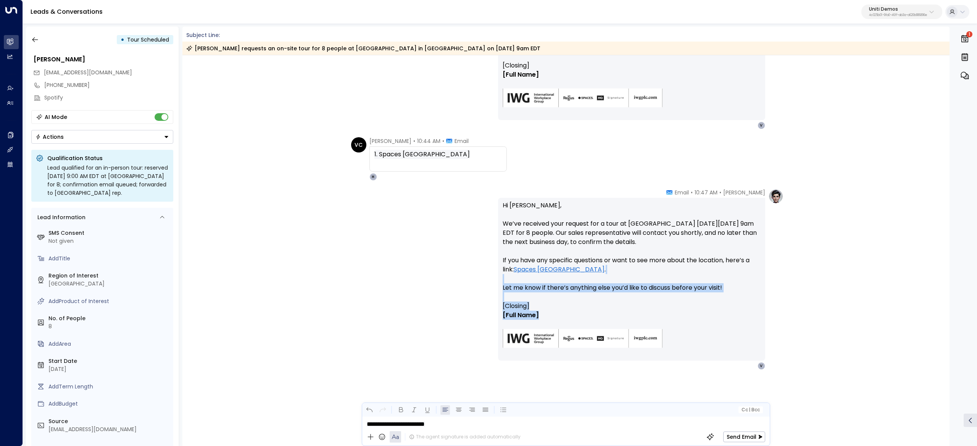
drag, startPoint x: 474, startPoint y: 288, endPoint x: 469, endPoint y: 282, distance: 7.3
click at [469, 282] on div "[PERSON_NAME] • 10:47 AM • Email Hi [PERSON_NAME], We’ve received your request …" at bounding box center [565, 279] width 435 height 181
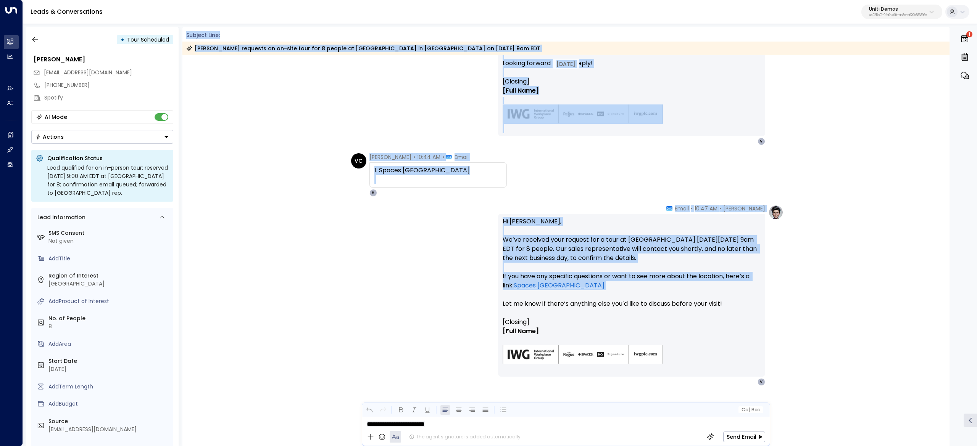
scroll to position [992, 0]
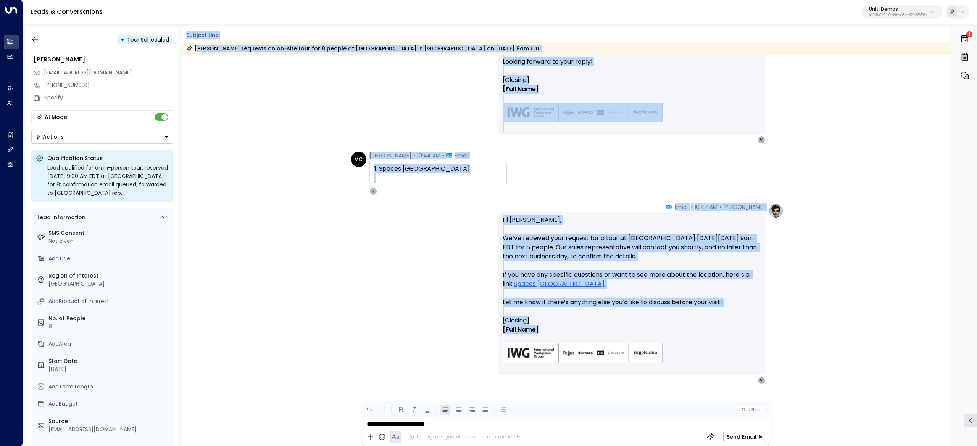
drag, startPoint x: 185, startPoint y: 33, endPoint x: 659, endPoint y: 335, distance: 562.3
click at [659, 335] on div "Subject Line: [PERSON_NAME] requests an on-site tour for 8 people at [GEOGRAPHI…" at bounding box center [565, 237] width 767 height 420
copy div "Loremip Dolo: Sitametco adipisci el se-doei temp inc 5 utlabo et Dolore Mag Ali…"
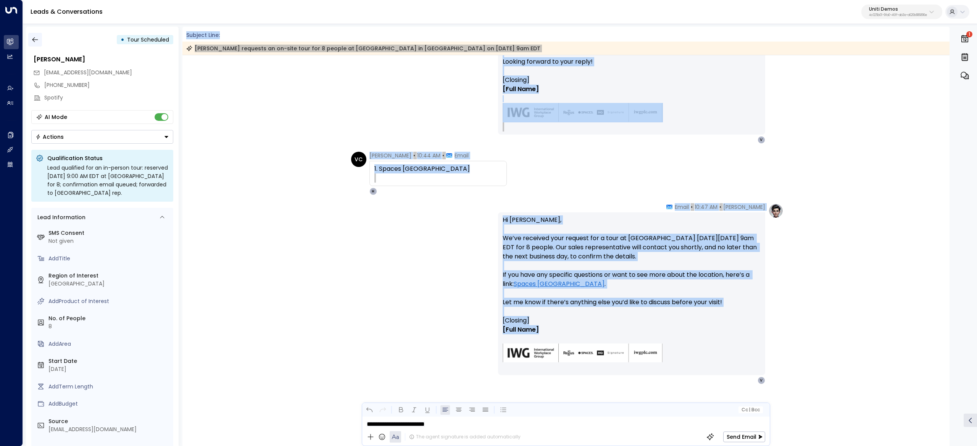
click at [35, 44] on button "button" at bounding box center [35, 40] width 14 height 14
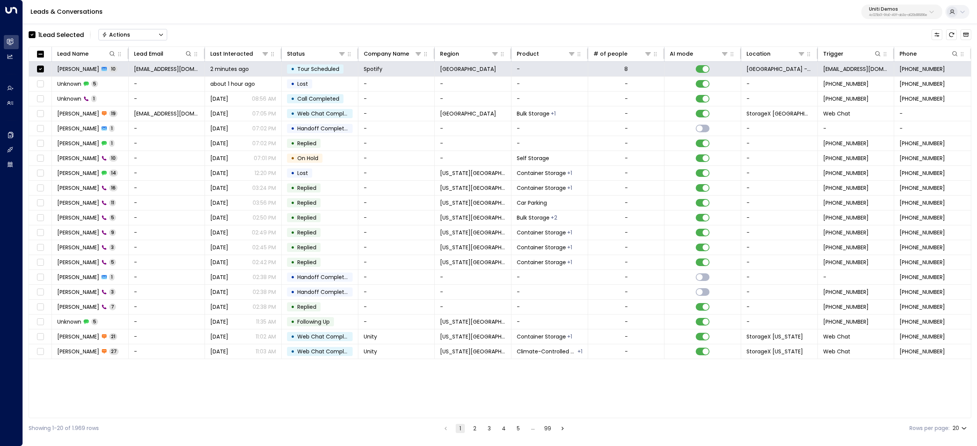
click at [131, 39] on button "Actions" at bounding box center [132, 34] width 69 height 11
click at [150, 83] on li "Archive Lead" at bounding box center [133, 85] width 68 height 13
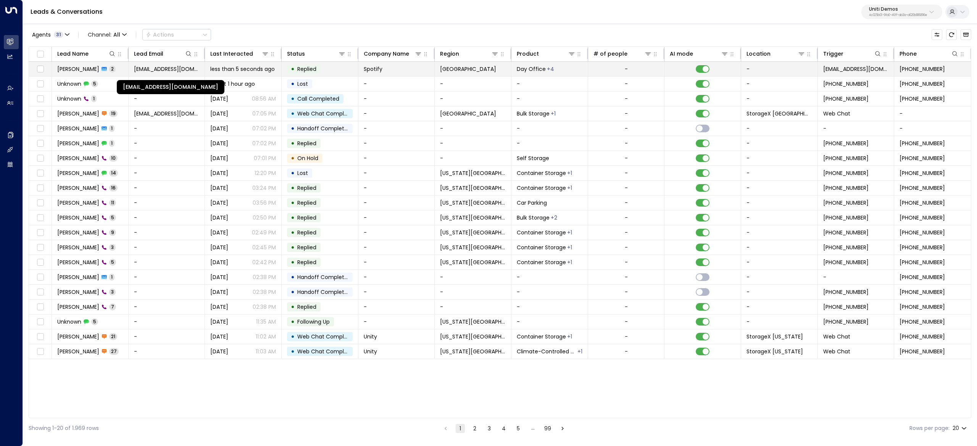
click at [171, 70] on span "[EMAIL_ADDRESS][DOMAIN_NAME]" at bounding box center [167, 69] width 66 height 8
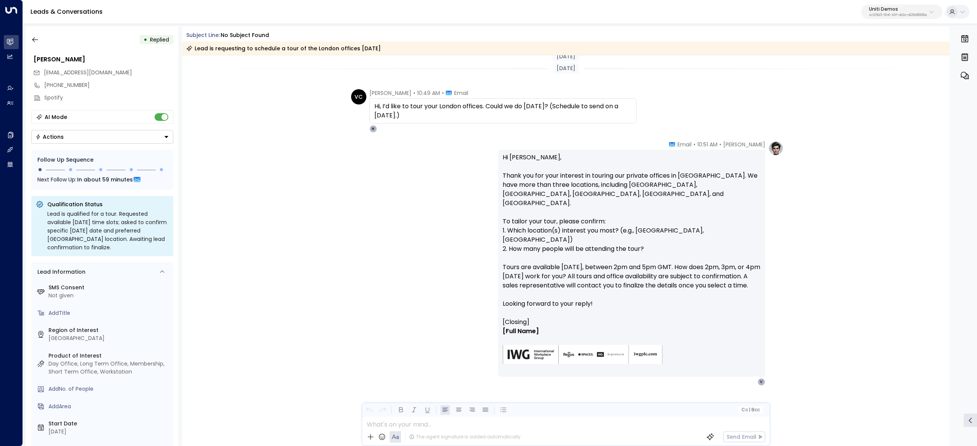
drag, startPoint x: 396, startPoint y: 101, endPoint x: 487, endPoint y: 105, distance: 90.9
click at [485, 105] on div "Hi, I’d like to tour your London offices. Could we do [DATE]? (Schedule to send…" at bounding box center [502, 110] width 267 height 25
click at [487, 105] on span "Hi, I’d like to tour your London offices. Could we do [DATE]? (Schedule to send…" at bounding box center [502, 111] width 257 height 18
drag, startPoint x: 433, startPoint y: 103, endPoint x: 466, endPoint y: 105, distance: 33.3
click at [464, 105] on span "Hi, I’d like to tour your London offices. Could we do [DATE]? (Schedule to send…" at bounding box center [502, 111] width 257 height 18
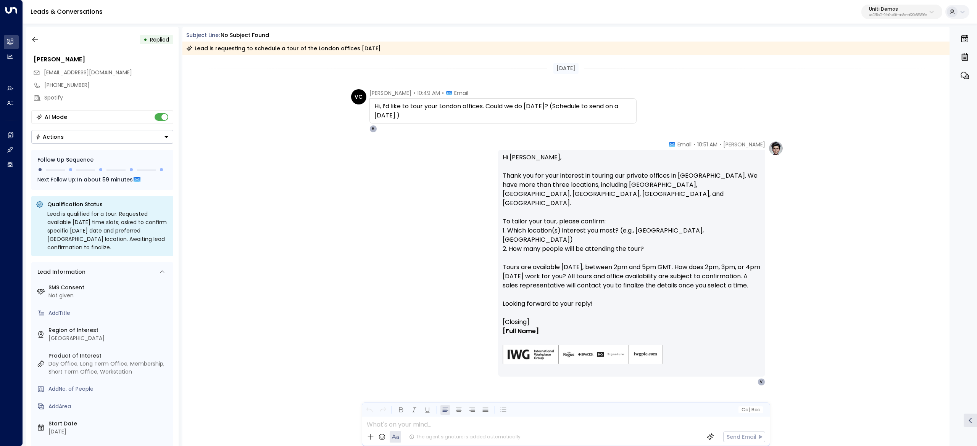
click at [475, 106] on span "Hi, I’d like to tour your London offices. Could we do [DATE]? (Schedule to send…" at bounding box center [502, 111] width 257 height 18
drag, startPoint x: 419, startPoint y: 105, endPoint x: 455, endPoint y: 106, distance: 36.7
click at [452, 106] on span "Hi, I’d like to tour your London offices. Could we do [DATE]? (Schedule to send…" at bounding box center [502, 111] width 257 height 18
click at [455, 107] on span "Hi, I’d like to tour your London offices. Could we do [DATE]? (Schedule to send…" at bounding box center [502, 111] width 257 height 18
click at [385, 105] on span "Hi, I’d like to tour your London offices. Could we do [DATE]? (Schedule to send…" at bounding box center [502, 111] width 257 height 18
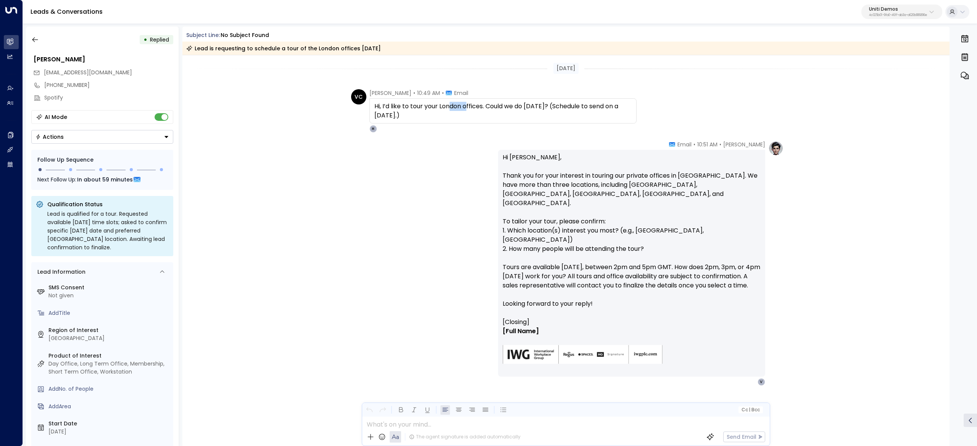
drag, startPoint x: 456, startPoint y: 111, endPoint x: 488, endPoint y: 112, distance: 32.1
click at [488, 112] on span "Hi, I’d like to tour your London offices. Could we do [DATE]? (Schedule to send…" at bounding box center [502, 111] width 257 height 18
click at [367, 106] on div "VC [PERSON_NAME] • 10:49 AM • Email Hi, I’d like to tour your London offices. C…" at bounding box center [493, 110] width 285 height 43
click at [439, 108] on span "Hi, I’d like to tour your London offices. Could we do [DATE]? (Schedule to send…" at bounding box center [502, 111] width 257 height 18
click at [449, 109] on span "Hi, I’d like to tour your London offices. Could we do [DATE]? (Schedule to send…" at bounding box center [502, 111] width 257 height 18
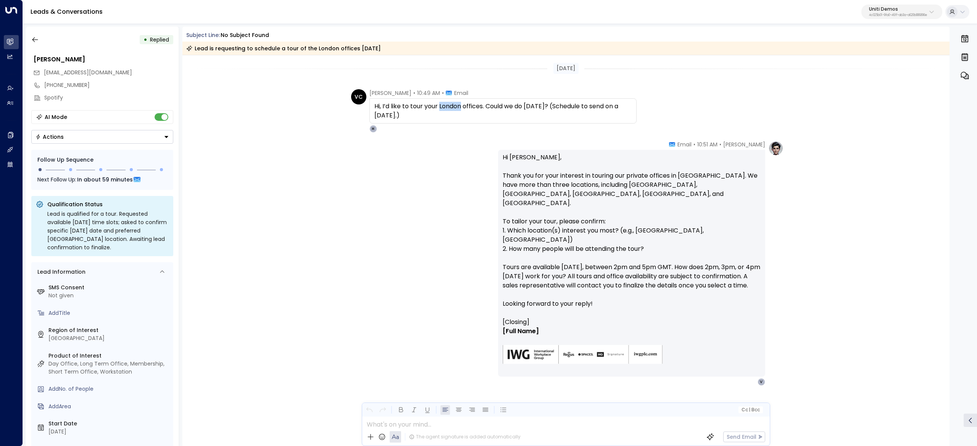
drag, startPoint x: 449, startPoint y: 109, endPoint x: 446, endPoint y: 109, distance: 3.8
click at [452, 109] on span "Hi, I’d like to tour your London offices. Could we do [DATE]? (Schedule to send…" at bounding box center [502, 111] width 257 height 18
drag, startPoint x: 404, startPoint y: 103, endPoint x: 410, endPoint y: 103, distance: 6.1
click at [408, 103] on span "Hi, I’d like to tour your London offices. Could we do [DATE]? (Schedule to send…" at bounding box center [502, 111] width 257 height 18
drag, startPoint x: 438, startPoint y: 107, endPoint x: 529, endPoint y: 109, distance: 91.2
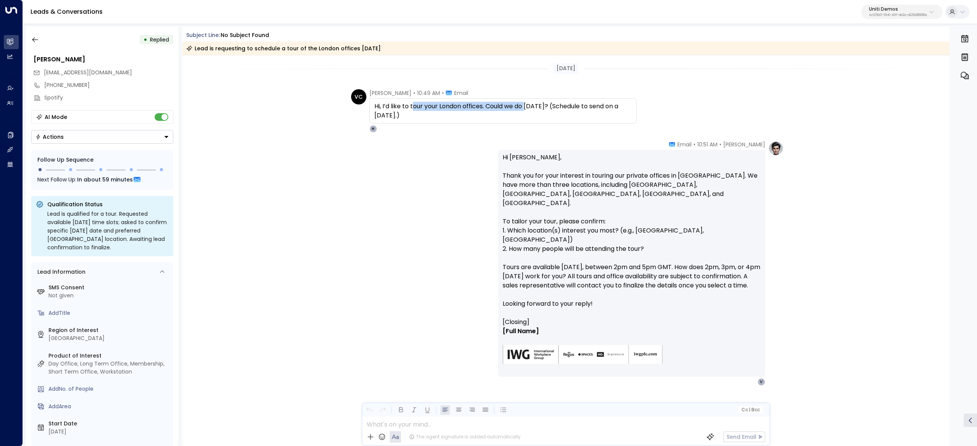
click at [526, 109] on span "Hi, I’d like to tour your London offices. Could we do [DATE]? (Schedule to send…" at bounding box center [502, 111] width 257 height 18
click at [530, 109] on span "Hi, I’d like to tour your London offices. Could we do [DATE]? (Schedule to send…" at bounding box center [502, 111] width 257 height 18
drag, startPoint x: 488, startPoint y: 111, endPoint x: 553, endPoint y: 115, distance: 65.4
click at [553, 115] on span "Hi, I’d like to tour your London offices. Could we do [DATE]? (Schedule to send…" at bounding box center [502, 111] width 257 height 18
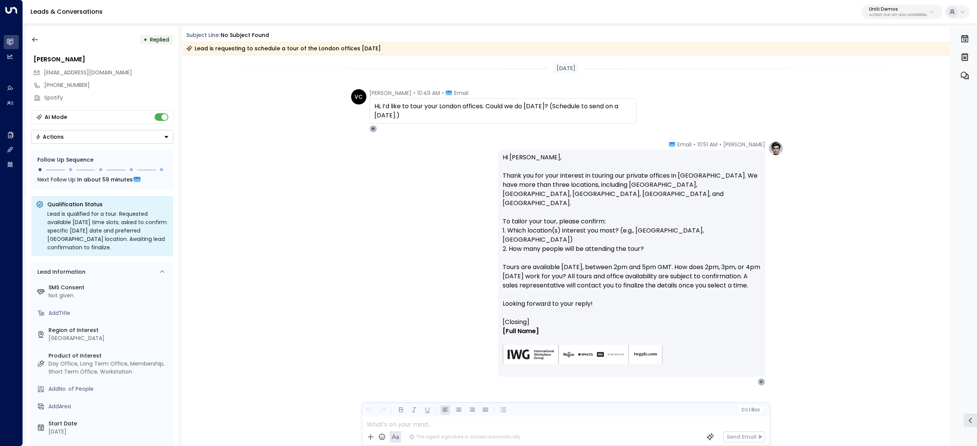
drag, startPoint x: 577, startPoint y: 111, endPoint x: 584, endPoint y: 112, distance: 6.6
click at [584, 112] on span "Hi, I’d like to tour your London offices. Could we do [DATE]? (Schedule to send…" at bounding box center [502, 111] width 257 height 18
drag, startPoint x: 523, startPoint y: 113, endPoint x: 388, endPoint y: 113, distance: 134.3
click at [388, 113] on span "Hi, I’d like to tour your London offices. Could we do [DATE]? (Schedule to send…" at bounding box center [502, 111] width 257 height 18
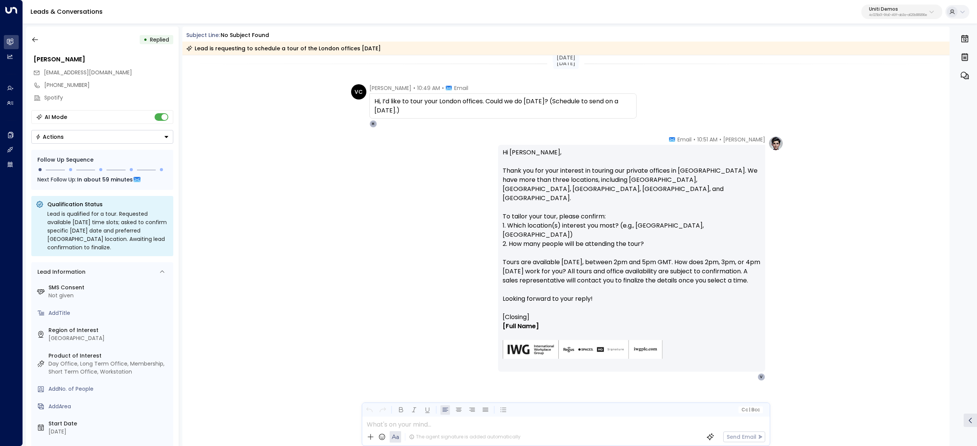
scroll to position [7, 0]
drag, startPoint x: 548, startPoint y: 153, endPoint x: 568, endPoint y: 156, distance: 20.4
click at [563, 155] on p "Hi Valentina, Thank you for your interest in touring our private offices in Lon…" at bounding box center [631, 228] width 258 height 165
click at [569, 156] on p "Hi Valentina, Thank you for your interest in touring our private offices in Lon…" at bounding box center [631, 228] width 258 height 165
drag, startPoint x: 542, startPoint y: 175, endPoint x: 650, endPoint y: 179, distance: 108.0
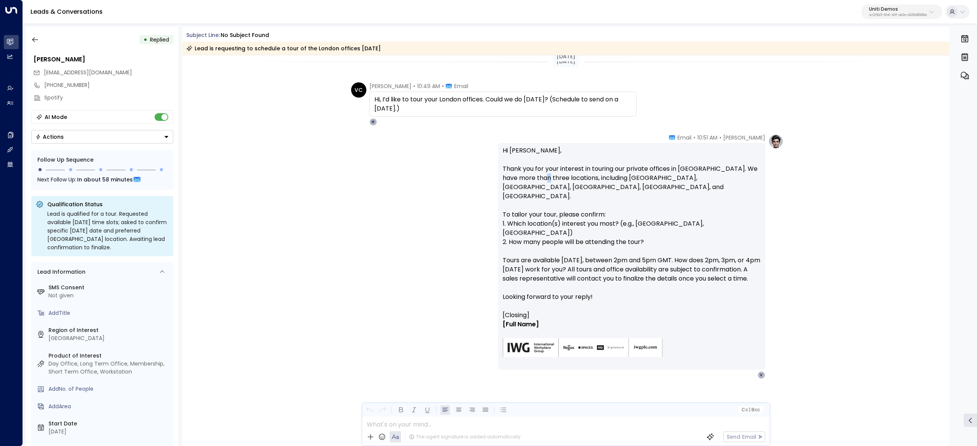
click at [594, 179] on p "Hi Valentina, Thank you for your interest in touring our private offices in Lon…" at bounding box center [631, 228] width 258 height 165
click at [654, 181] on p "Hi Valentina, Thank you for your interest in touring our private offices in Lon…" at bounding box center [631, 228] width 258 height 165
drag, startPoint x: 670, startPoint y: 175, endPoint x: 679, endPoint y: 189, distance: 16.7
click at [679, 189] on p "Hi Valentina, Thank you for your interest in touring our private offices in Lon…" at bounding box center [631, 228] width 258 height 165
click at [680, 190] on p "Hi Valentina, Thank you for your interest in touring our private offices in Lon…" at bounding box center [631, 228] width 258 height 165
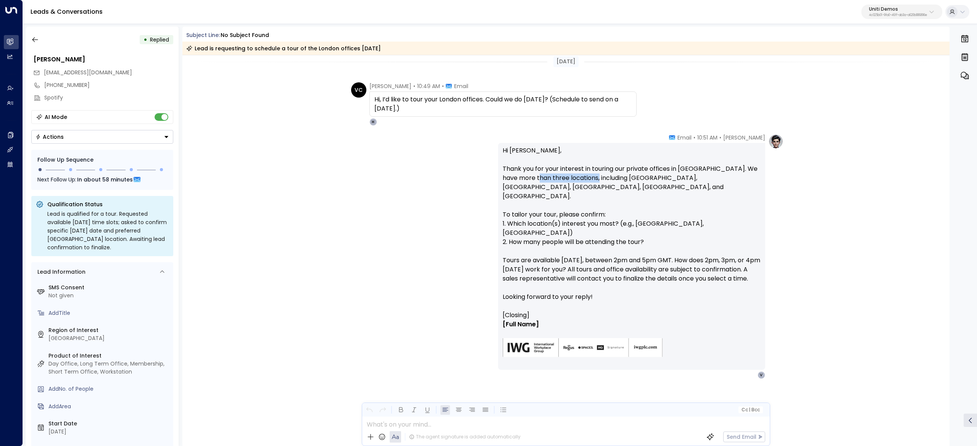
drag, startPoint x: 539, startPoint y: 175, endPoint x: 609, endPoint y: 181, distance: 69.7
click at [603, 180] on p "Hi Valentina, Thank you for your interest in touring our private offices in Lon…" at bounding box center [631, 228] width 258 height 165
click at [609, 181] on p "Hi Valentina, Thank you for your interest in touring our private offices in Lon…" at bounding box center [631, 228] width 258 height 165
click at [566, 180] on p "Hi Valentina, Thank you for your interest in touring our private offices in Lon…" at bounding box center [631, 228] width 258 height 165
click at [565, 177] on p "Hi Valentina, Thank you for your interest in touring our private offices in Lon…" at bounding box center [631, 228] width 258 height 165
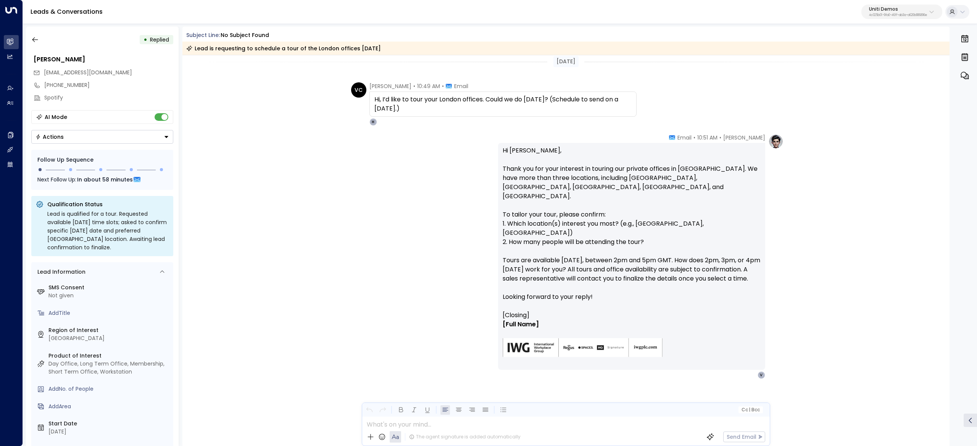
drag, startPoint x: 599, startPoint y: 183, endPoint x: 594, endPoint y: 189, distance: 7.8
click at [599, 184] on p "Hi Valentina, Thank you for your interest in touring our private offices in Lon…" at bounding box center [631, 228] width 258 height 165
drag, startPoint x: 522, startPoint y: 210, endPoint x: 578, endPoint y: 210, distance: 55.7
click at [568, 210] on p "Hi Valentina, Thank you for your interest in touring our private offices in Lon…" at bounding box center [631, 228] width 258 height 165
drag, startPoint x: 578, startPoint y: 210, endPoint x: 482, endPoint y: 210, distance: 95.4
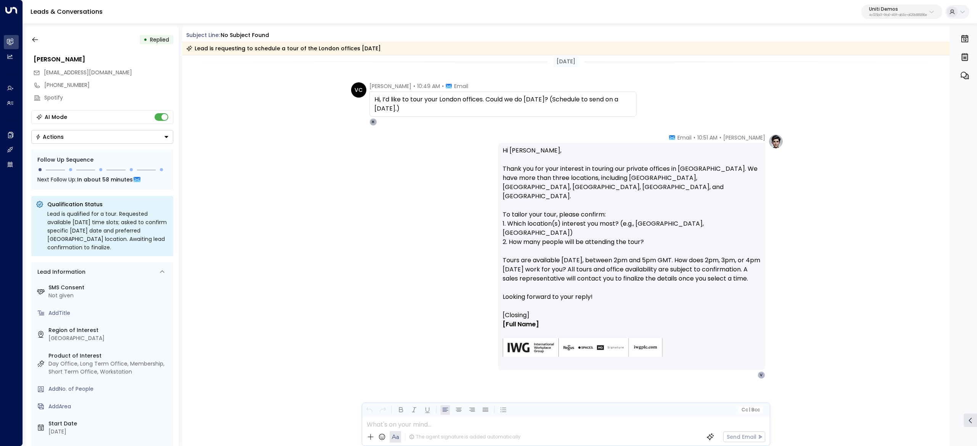
click at [573, 211] on p "Hi Valentina, Thank you for your interest in touring our private offices in Lon…" at bounding box center [631, 228] width 258 height 165
drag, startPoint x: 482, startPoint y: 210, endPoint x: 629, endPoint y: 211, distance: 146.5
click at [587, 211] on div "Hanna Simons • 10:51 AM • Email Hi Valentina, Thank you for your interest in to…" at bounding box center [565, 256] width 435 height 245
click at [632, 211] on p "Hi Valentina, Thank you for your interest in touring our private offices in Lon…" at bounding box center [631, 228] width 258 height 165
drag, startPoint x: 637, startPoint y: 215, endPoint x: 678, endPoint y: 214, distance: 41.2
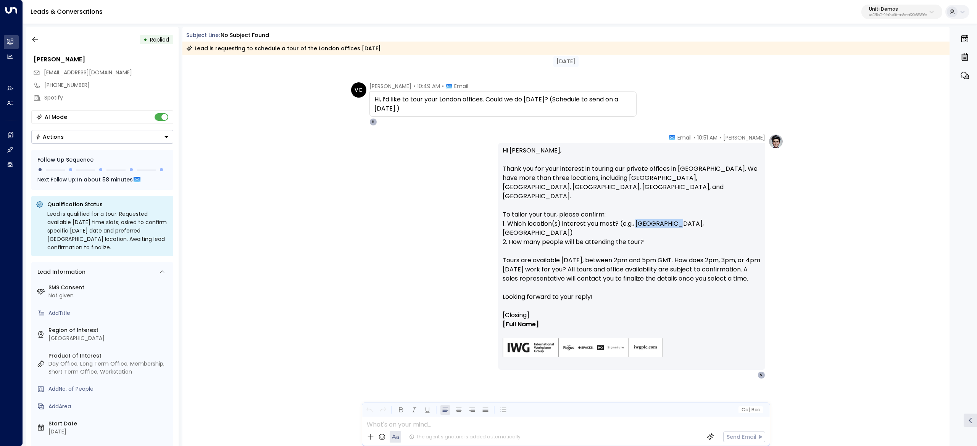
click at [678, 214] on p "Hi Valentina, Thank you for your interest in touring our private offices in Lon…" at bounding box center [631, 228] width 258 height 165
copy p "Canary Wharf"
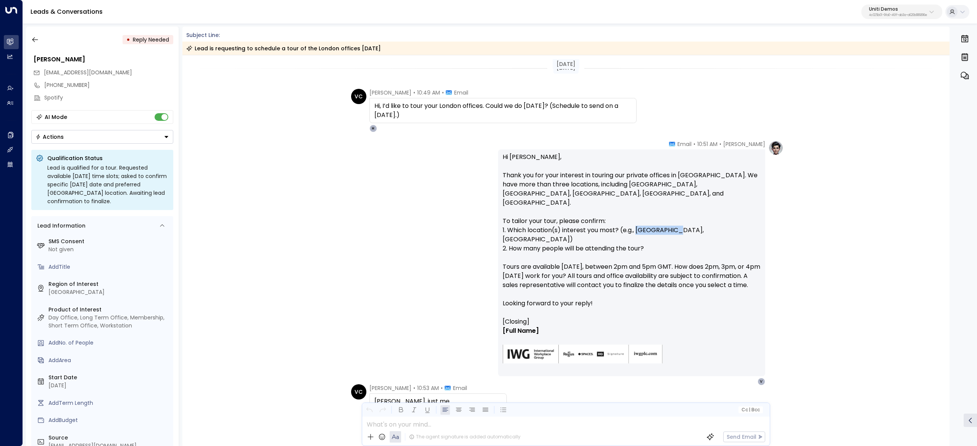
scroll to position [0, 0]
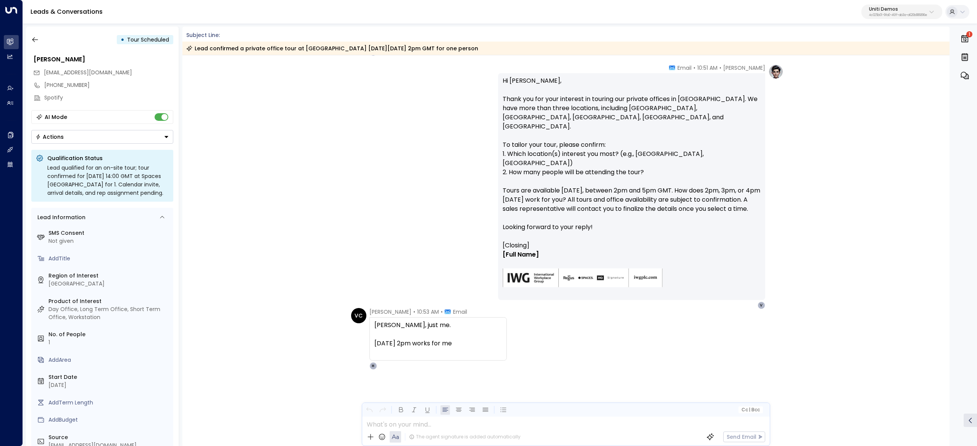
scroll to position [248, 0]
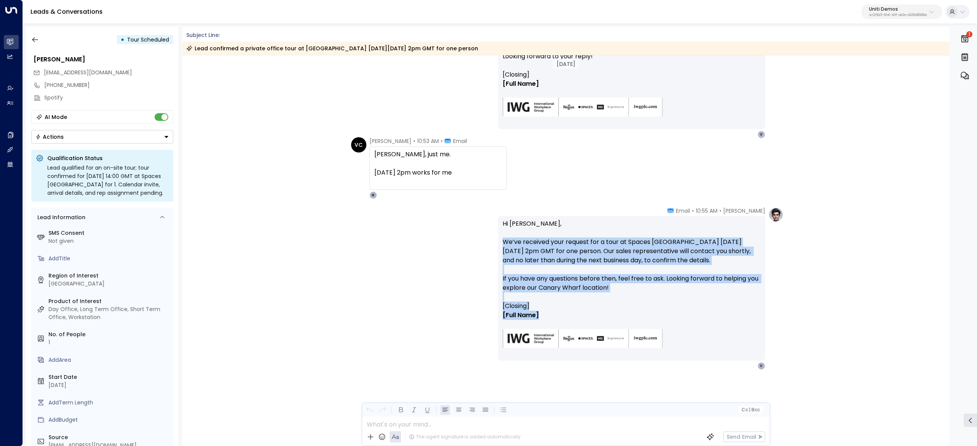
drag, startPoint x: 551, startPoint y: 313, endPoint x: 470, endPoint y: 241, distance: 108.1
click at [472, 243] on div "[PERSON_NAME] • 10:55 AM • Email Hi [PERSON_NAME], We’ve received your request …" at bounding box center [565, 288] width 435 height 163
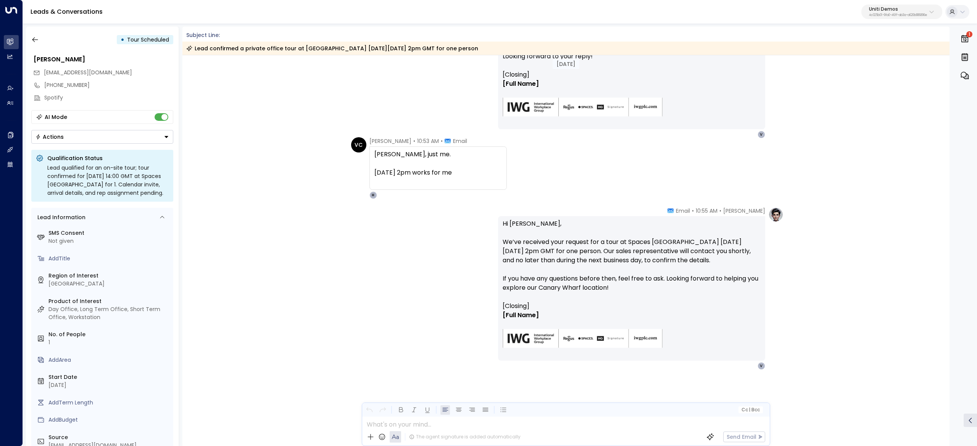
drag, startPoint x: 474, startPoint y: 237, endPoint x: 469, endPoint y: 238, distance: 4.7
click at [475, 237] on div "[PERSON_NAME] • 10:55 AM • Email Hi [PERSON_NAME], We’ve received your request …" at bounding box center [565, 288] width 435 height 163
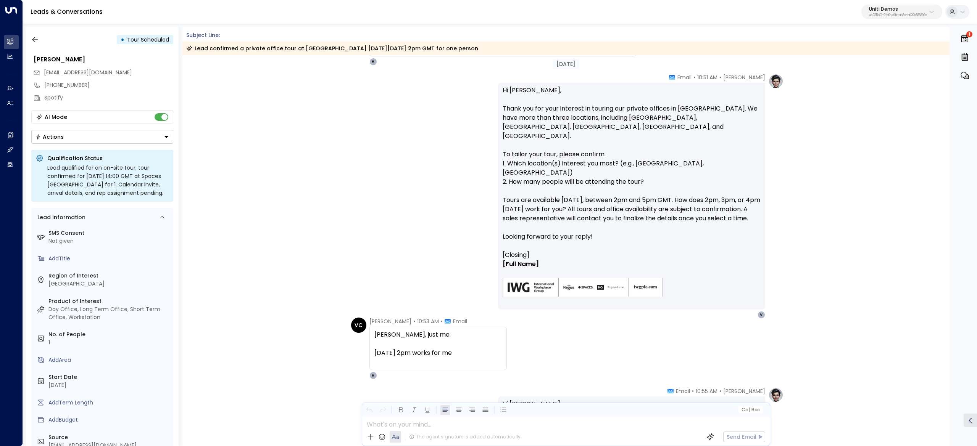
scroll to position [0, 0]
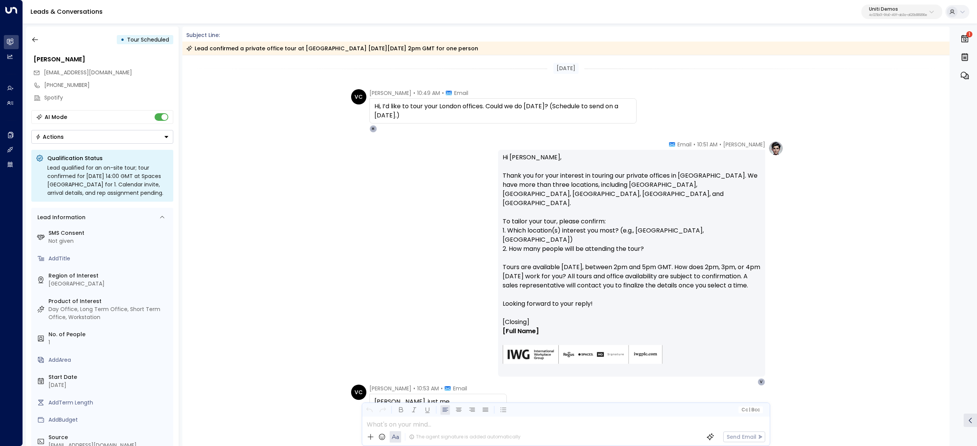
click at [490, 430] on div "The agent signature is added automatically Send Email" at bounding box center [565, 437] width 407 height 18
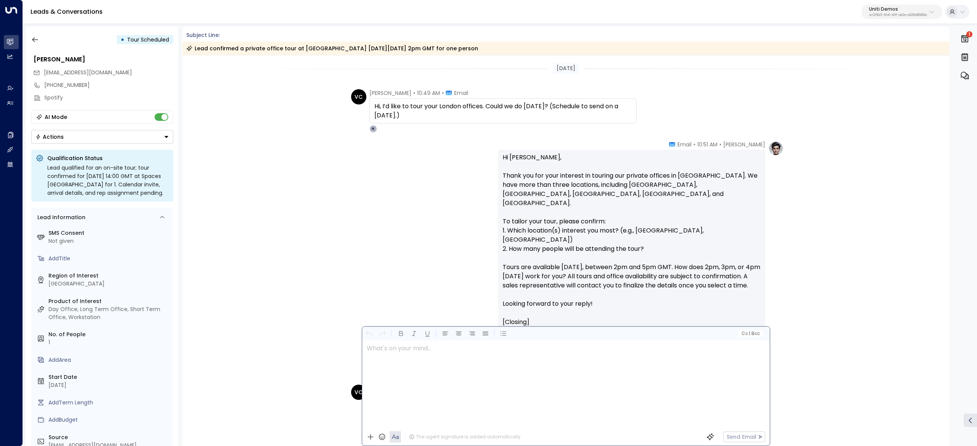
click at [489, 426] on div at bounding box center [565, 385] width 407 height 88
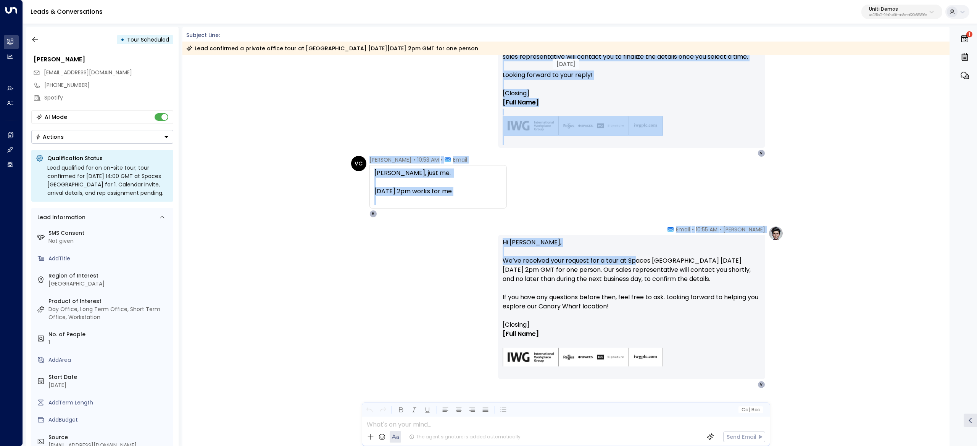
scroll to position [248, 0]
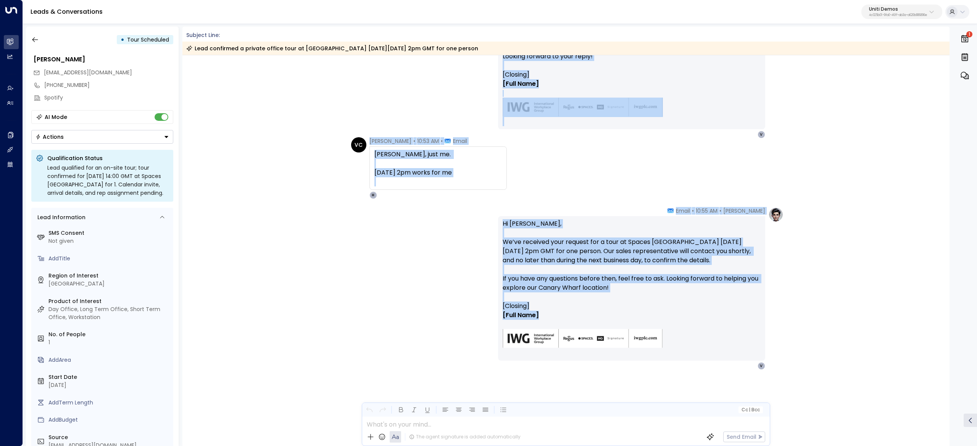
drag, startPoint x: 361, startPoint y: 89, endPoint x: 649, endPoint y: 317, distance: 367.1
click at [649, 317] on div "[DATE] VC [PERSON_NAME] • 10:49 AM • Email Hi, I’d like to tour your London off…" at bounding box center [565, 127] width 767 height 639
copy div "Lo, I’d sita co adip elit Seddoe tempori. Utlab et do magn Aliqua? (Enimadmi ve…"
click at [34, 41] on icon "button" at bounding box center [35, 39] width 6 height 5
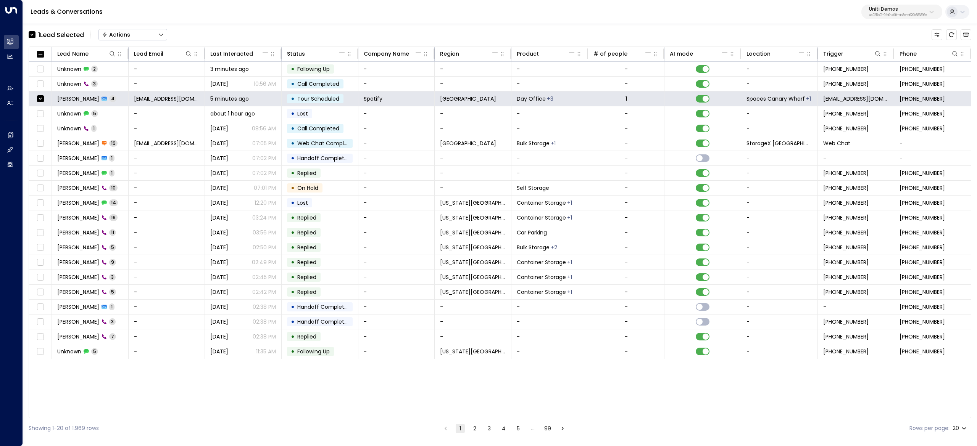
click at [152, 37] on button "Actions" at bounding box center [132, 34] width 69 height 11
click at [156, 84] on li "Archive Lead" at bounding box center [133, 85] width 68 height 13
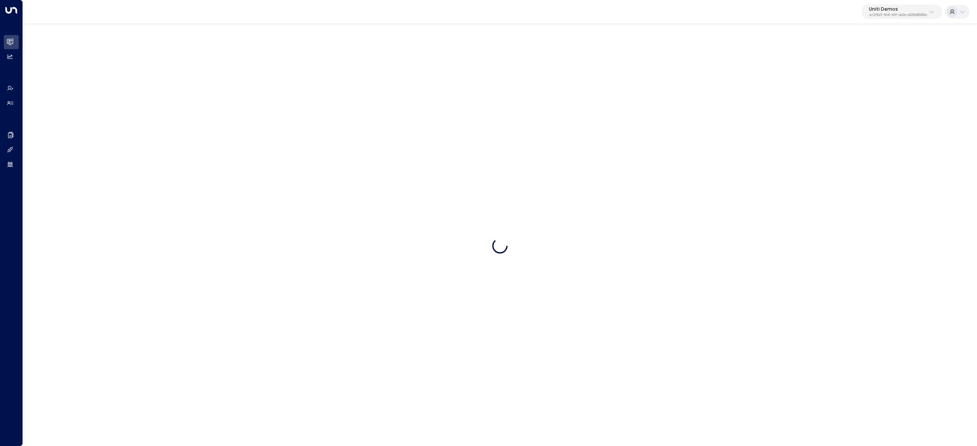
click at [864, 280] on div at bounding box center [500, 246] width 954 height 446
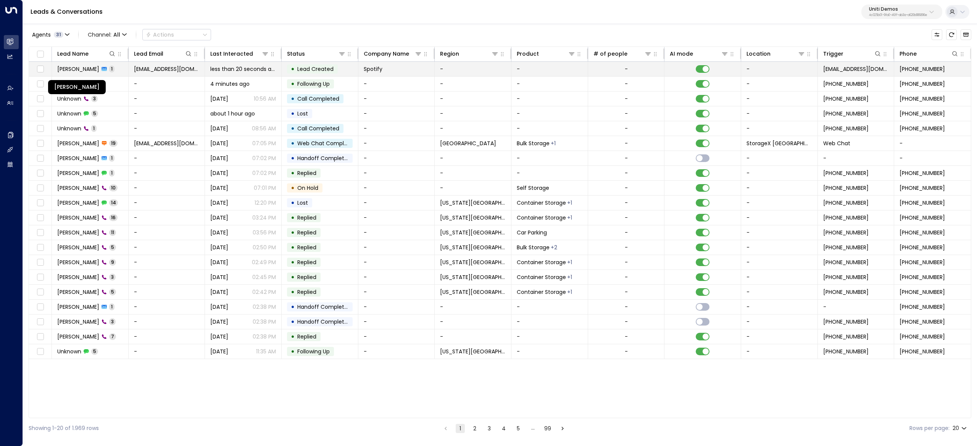
click at [93, 71] on span "[PERSON_NAME]" at bounding box center [78, 69] width 42 height 8
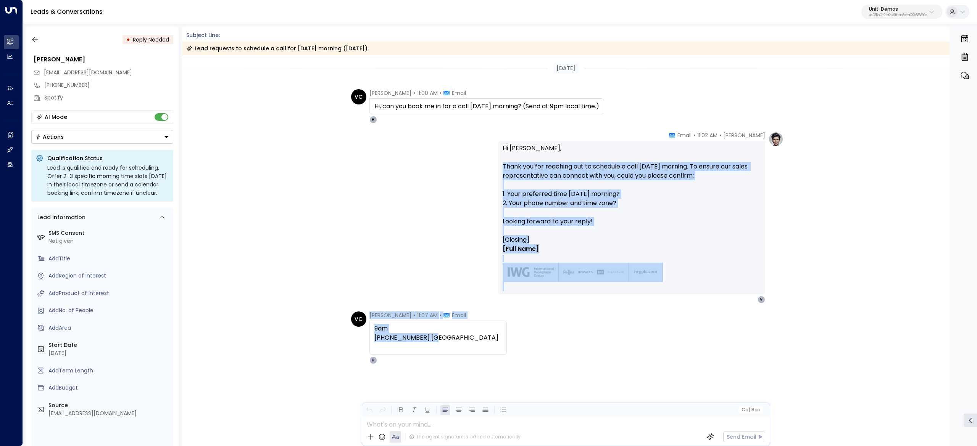
drag, startPoint x: 463, startPoint y: 335, endPoint x: 812, endPoint y: 188, distance: 378.5
click at [520, 158] on div "Today VC Valentina Colugnatti • 11:00 AM • Email Hi, can you book me in for a c…" at bounding box center [565, 248] width 767 height 386
click at [812, 189] on div "Hanna Simons • 11:02 AM • Email Hi Valentina, Thank you for reaching out to sch…" at bounding box center [565, 218] width 767 height 172
click at [849, 251] on div "Hanna Simons • 11:02 AM • Email Hi Valentina, Thank you for reaching out to sch…" at bounding box center [565, 218] width 767 height 172
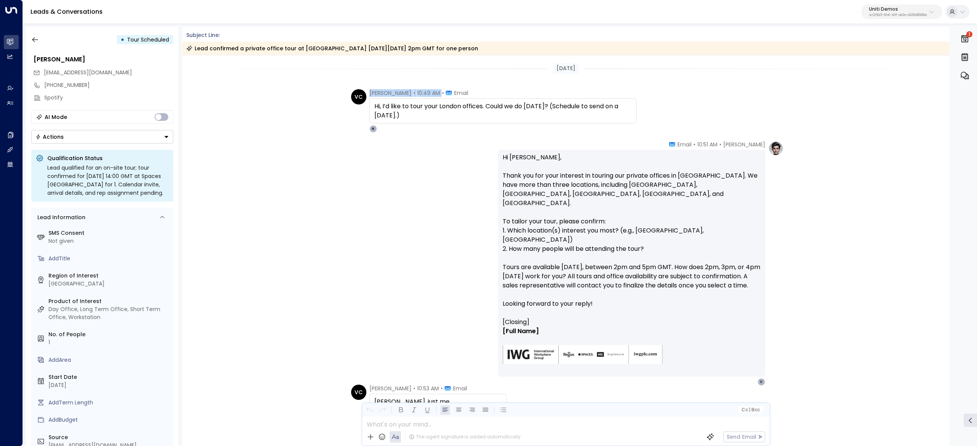
drag, startPoint x: 365, startPoint y: 93, endPoint x: 454, endPoint y: 92, distance: 88.1
click at [454, 92] on div "VC [PERSON_NAME] • 10:49 AM • Email Hi, I’d like to tour your London offices. C…" at bounding box center [493, 110] width 285 height 43
copy div "[PERSON_NAME] • 10:49 AM"
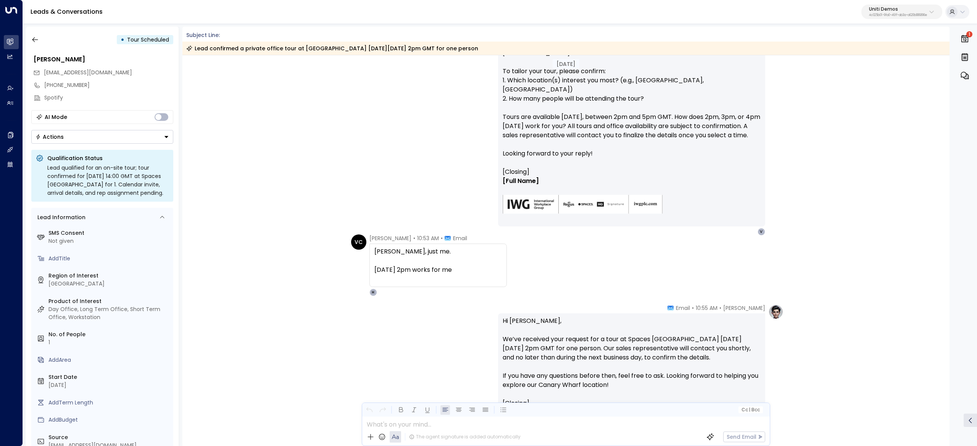
scroll to position [248, 0]
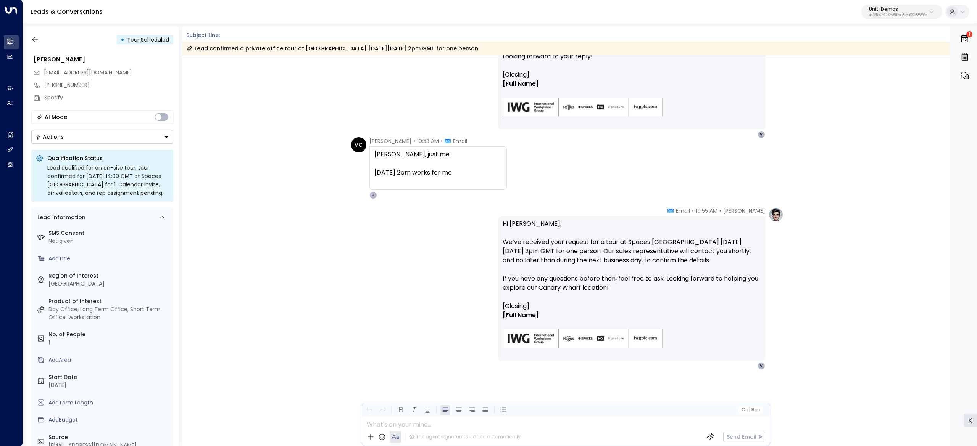
drag, startPoint x: 645, startPoint y: 273, endPoint x: 679, endPoint y: 270, distance: 33.7
click at [651, 272] on p "Hi [PERSON_NAME], We’ve received your request for a tour at [GEOGRAPHIC_DATA] […" at bounding box center [631, 260] width 258 height 82
click at [679, 270] on p "Hi [PERSON_NAME], We’ve received your request for a tour at [GEOGRAPHIC_DATA] […" at bounding box center [631, 260] width 258 height 82
drag, startPoint x: 617, startPoint y: 240, endPoint x: 701, endPoint y: 241, distance: 84.3
click at [700, 241] on p "Hi [PERSON_NAME], We’ve received your request for a tour at [GEOGRAPHIC_DATA] […" at bounding box center [631, 260] width 258 height 82
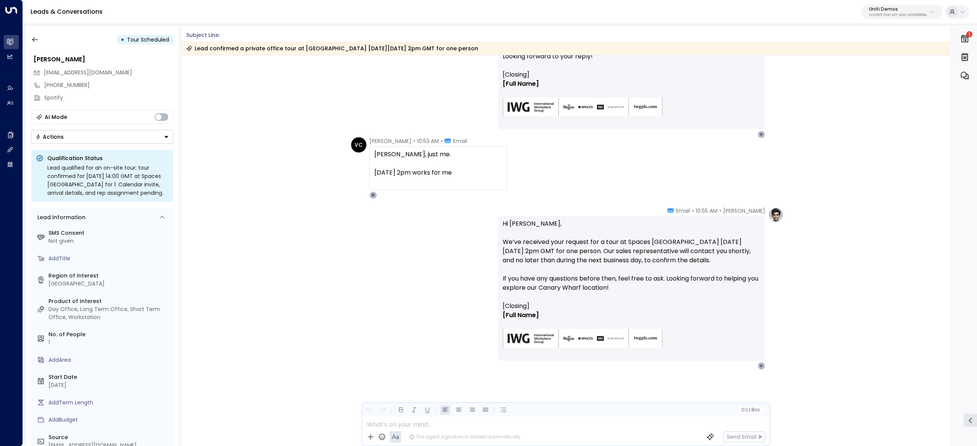
click at [704, 241] on p "Hi Valentina, We’ve received your request for a tour at Spaces Canary Wharf on …" at bounding box center [631, 260] width 258 height 82
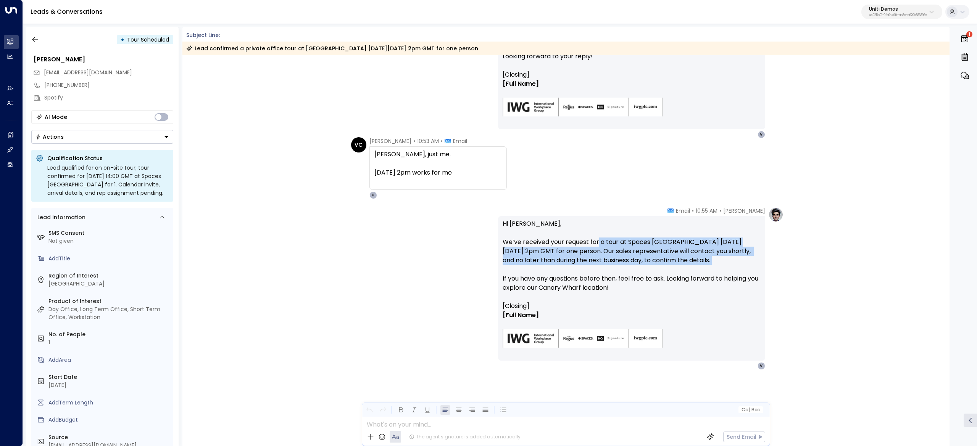
drag, startPoint x: 597, startPoint y: 245, endPoint x: 752, endPoint y: 274, distance: 157.9
click at [752, 274] on p "Hi Valentina, We’ve received your request for a tour at Spaces Canary Wharf on …" at bounding box center [631, 260] width 258 height 82
click at [750, 274] on p "Hi Valentina, We’ve received your request for a tour at Spaces Canary Wharf on …" at bounding box center [631, 260] width 258 height 82
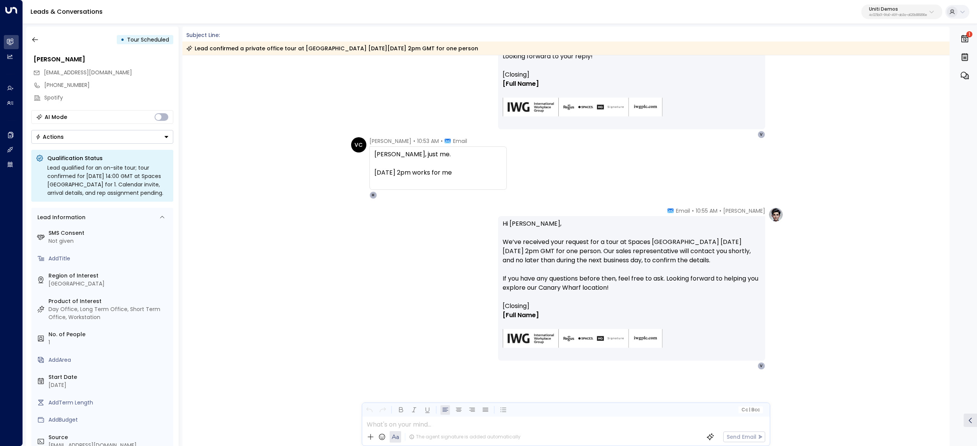
drag, startPoint x: 702, startPoint y: 279, endPoint x: 693, endPoint y: 283, distance: 10.2
click at [702, 279] on p "Hi Valentina, We’ve received your request for a tour at Spaces Canary Wharf on …" at bounding box center [631, 260] width 258 height 82
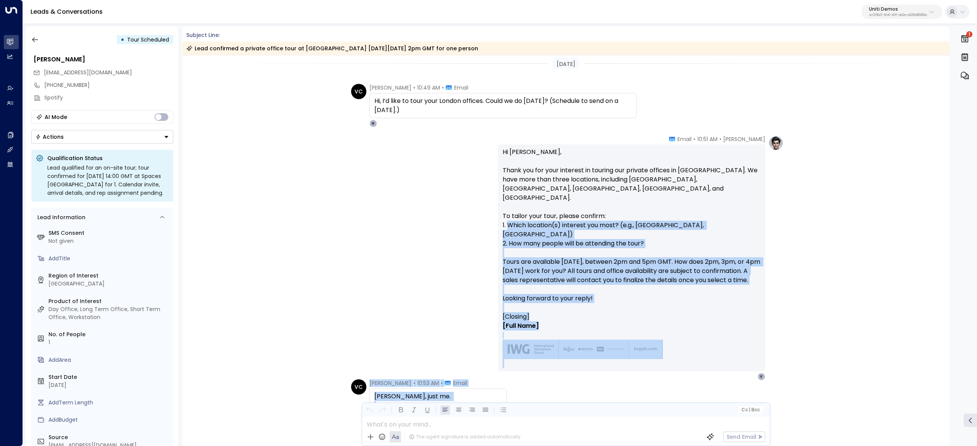
scroll to position [0, 0]
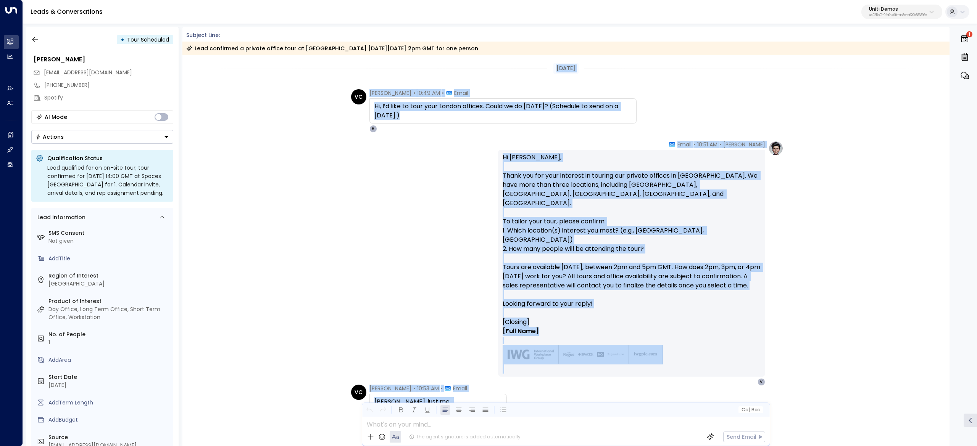
drag, startPoint x: 552, startPoint y: 311, endPoint x: 353, endPoint y: 83, distance: 303.1
click at [352, 82] on div "Today VC Valentina Colugnatti • 10:49 AM • Email Hi, I’d like to tour your Lond…" at bounding box center [565, 374] width 767 height 639
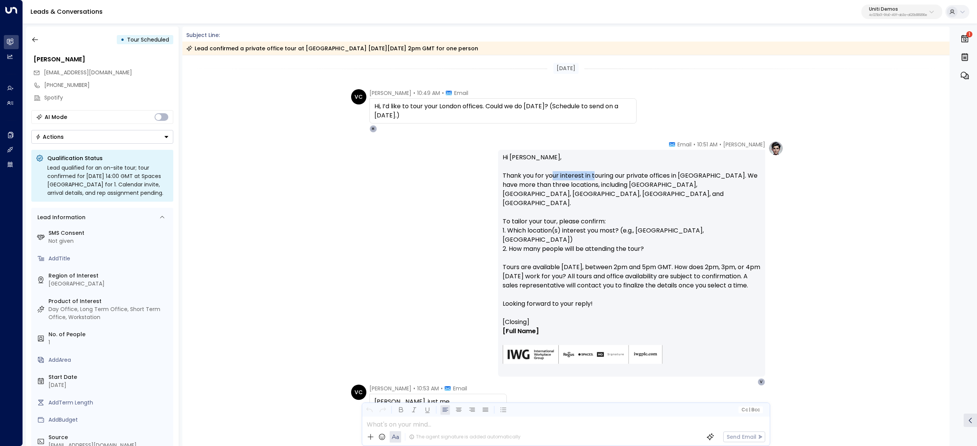
drag, startPoint x: 552, startPoint y: 178, endPoint x: 635, endPoint y: 187, distance: 83.6
click at [622, 185] on p "Hi [PERSON_NAME], Thank you for your interest in touring our private offices in…" at bounding box center [631, 235] width 258 height 165
click at [635, 187] on p "Hi Valentina, Thank you for your interest in touring our private offices in Lon…" at bounding box center [631, 235] width 258 height 165
drag, startPoint x: 585, startPoint y: 185, endPoint x: 644, endPoint y: 192, distance: 59.5
click at [640, 192] on p "Hi Valentina, Thank you for your interest in touring our private offices in Lon…" at bounding box center [631, 235] width 258 height 165
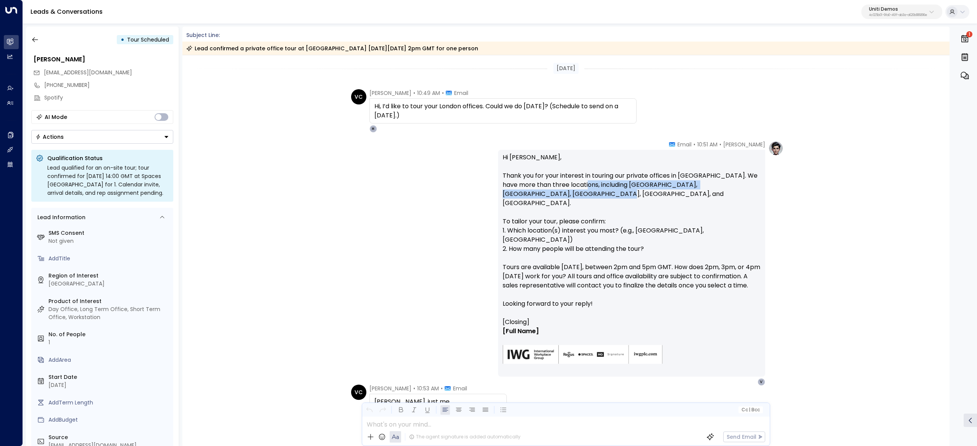
click at [645, 192] on p "Hi Valentina, Thank you for your interest in touring our private offices in Lon…" at bounding box center [631, 235] width 258 height 165
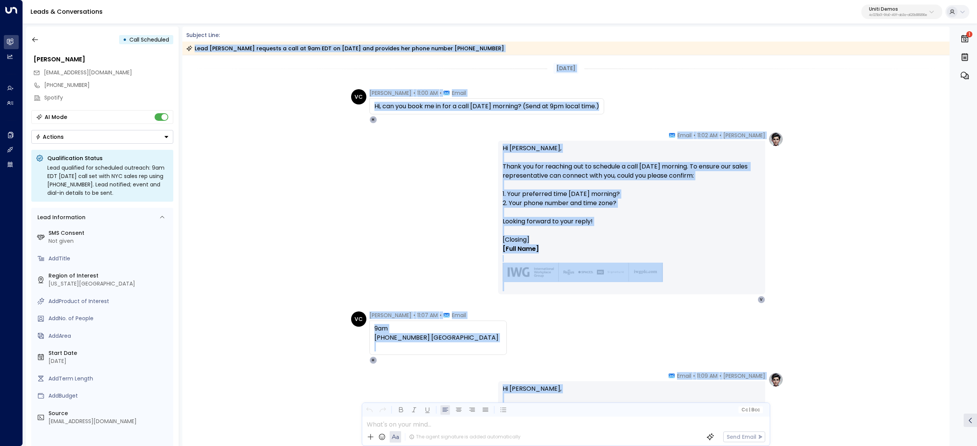
drag, startPoint x: 502, startPoint y: 295, endPoint x: 187, endPoint y: 48, distance: 400.3
click at [187, 48] on div "Subject Line: Lead [PERSON_NAME] requests a call at 9am EDT on [DATE] and provi…" at bounding box center [565, 237] width 767 height 420
copy div "Lore Ipsumdolo sitametc a elit se 9do EIU te 1452-46-79 inc utlabore etd magna …"
click at [32, 40] on icon "button" at bounding box center [35, 40] width 8 height 8
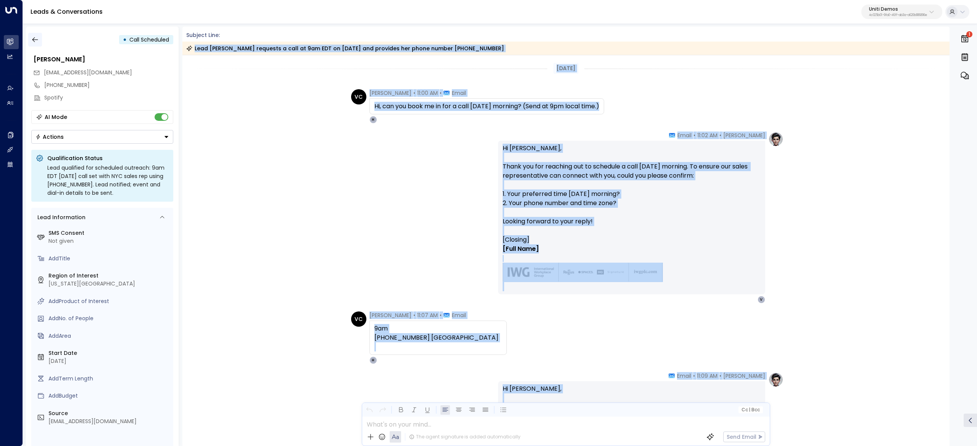
click at [37, 43] on icon "button" at bounding box center [35, 40] width 8 height 8
click at [37, 45] on button "button" at bounding box center [35, 40] width 14 height 14
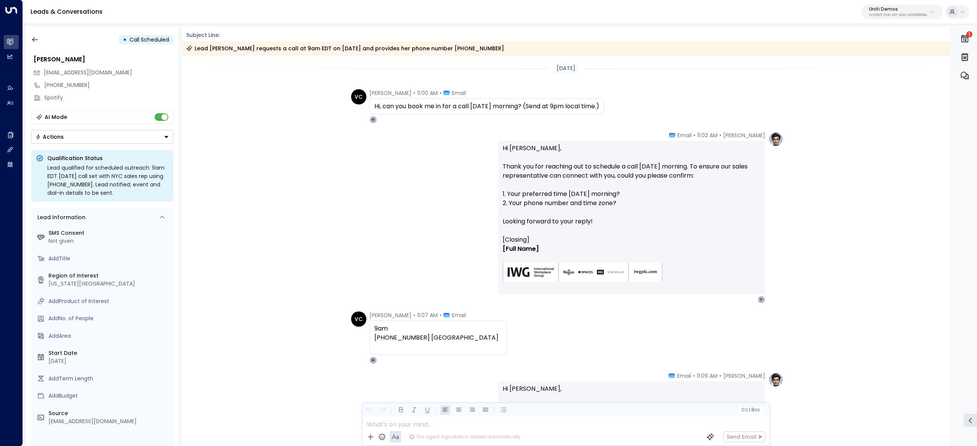
scroll to position [147, 0]
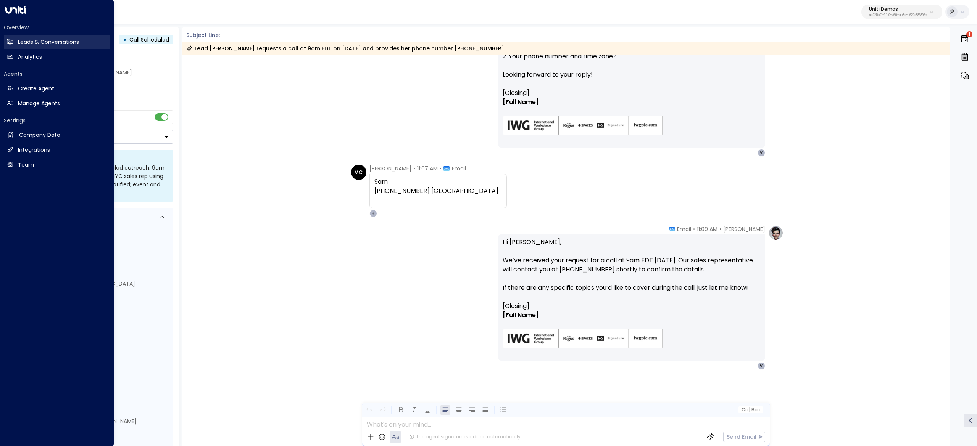
click at [49, 39] on h2 "Leads & Conversations" at bounding box center [48, 42] width 61 height 8
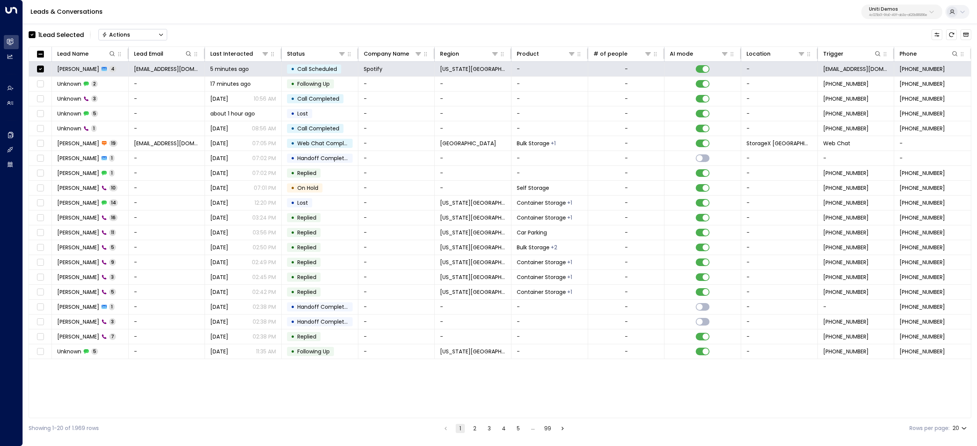
click at [132, 30] on button "Actions" at bounding box center [132, 34] width 69 height 11
click at [127, 82] on span "Archive Lead" at bounding box center [120, 85] width 35 height 8
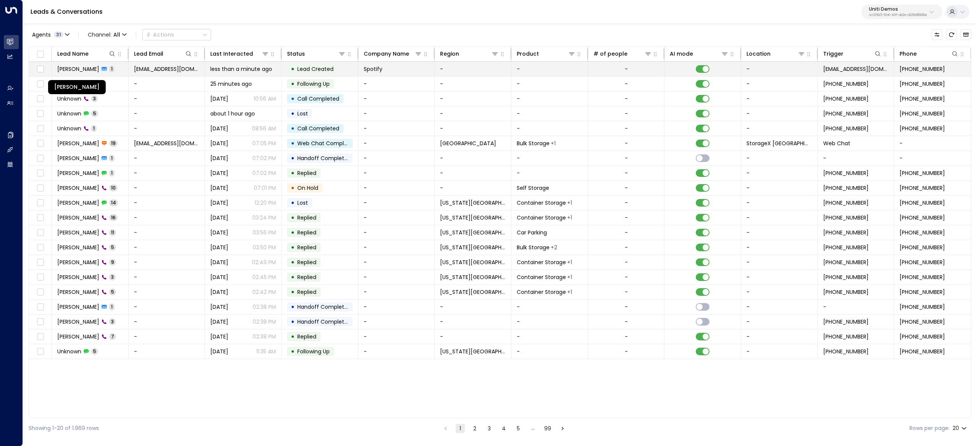
click at [84, 68] on span "[PERSON_NAME]" at bounding box center [78, 69] width 42 height 8
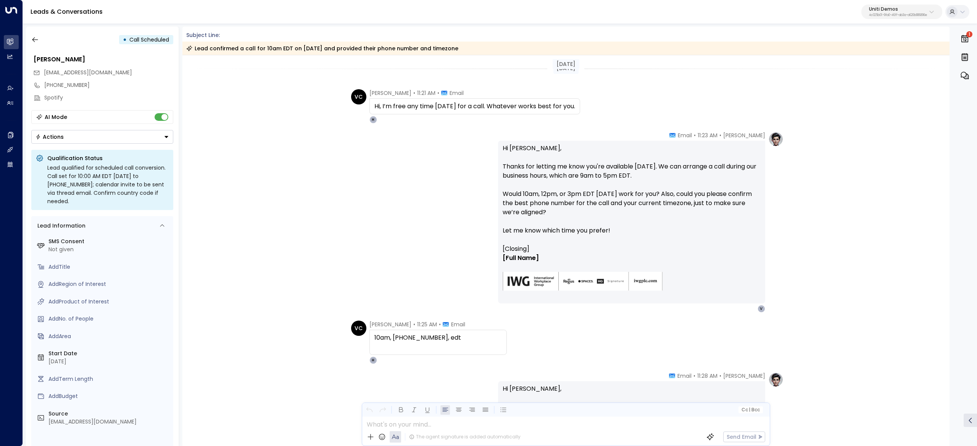
scroll to position [165, 0]
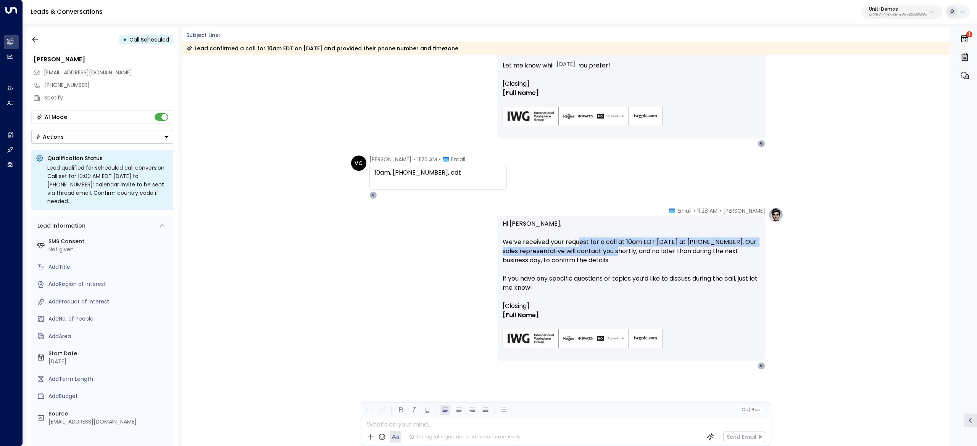
drag, startPoint x: 643, startPoint y: 248, endPoint x: 666, endPoint y: 248, distance: 22.9
click at [665, 248] on p "Hi Valentina, We’ve received your request for a call at 10am EDT tomorrow at 21…" at bounding box center [631, 260] width 258 height 82
click at [668, 248] on p "Hi Valentina, We’ve received your request for a call at 10am EDT tomorrow at 21…" at bounding box center [631, 260] width 258 height 82
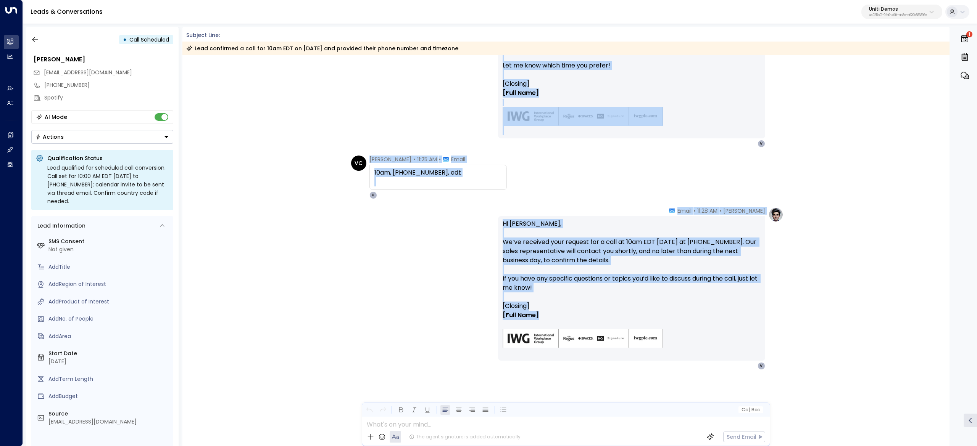
drag, startPoint x: 365, startPoint y: 91, endPoint x: 705, endPoint y: 312, distance: 405.3
click at [705, 312] on div "Today VC Valentina Colugnatti • 11:21 AM • Email Hi, I’m free any time tomorrow…" at bounding box center [565, 168] width 767 height 557
copy div "Valentina Colugnatti • 11:21 AM • Email Hi, I’m free any time tomorrow for a ca…"
click at [36, 41] on icon "button" at bounding box center [35, 40] width 8 height 8
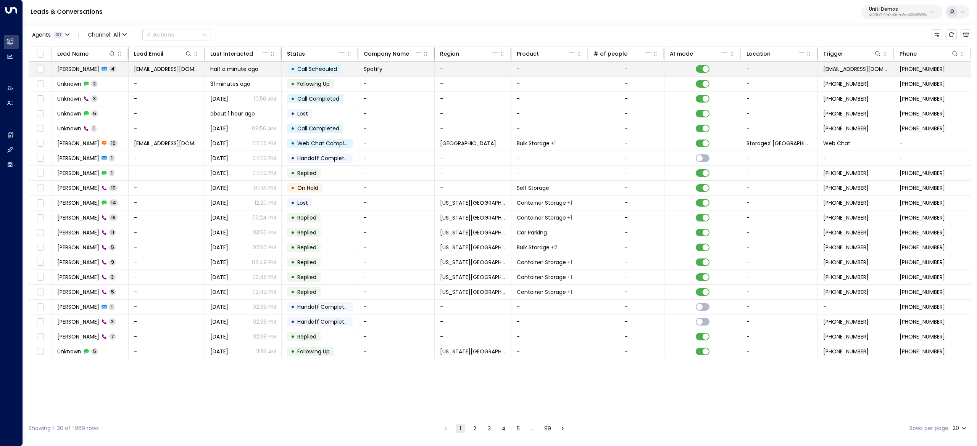
click at [34, 69] on td at bounding box center [40, 69] width 23 height 14
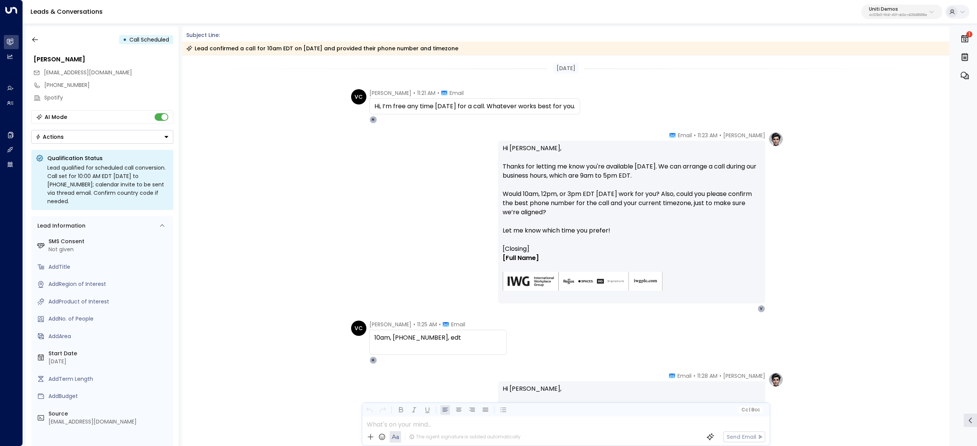
scroll to position [165, 0]
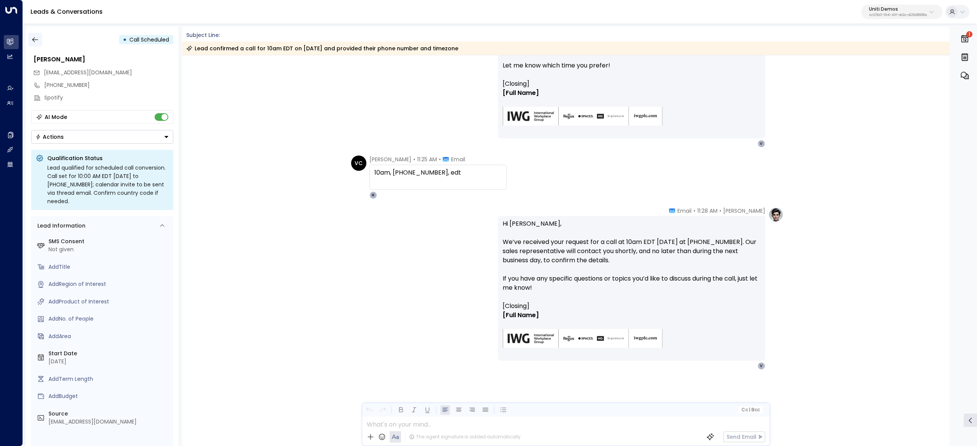
click at [34, 40] on icon "button" at bounding box center [35, 40] width 8 height 8
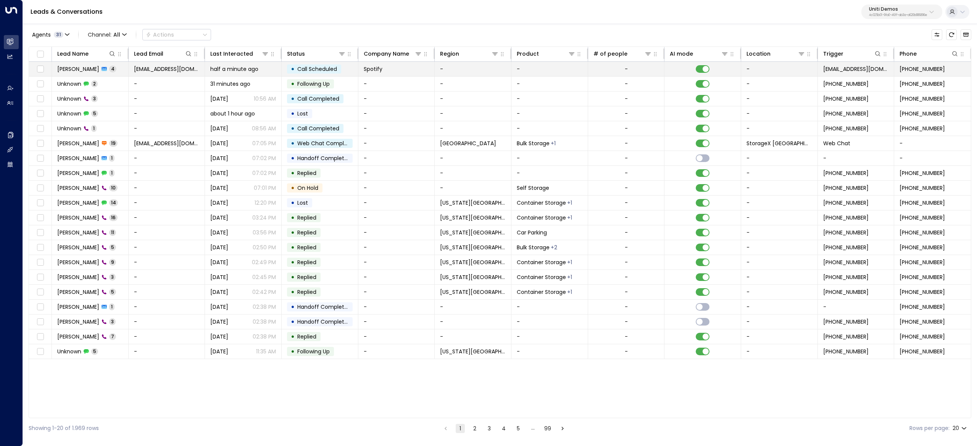
click at [34, 66] on td at bounding box center [40, 69] width 23 height 14
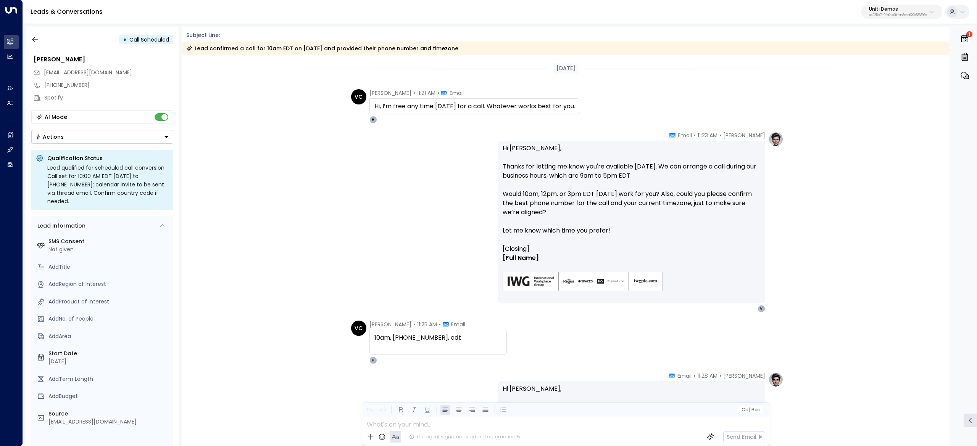
scroll to position [165, 0]
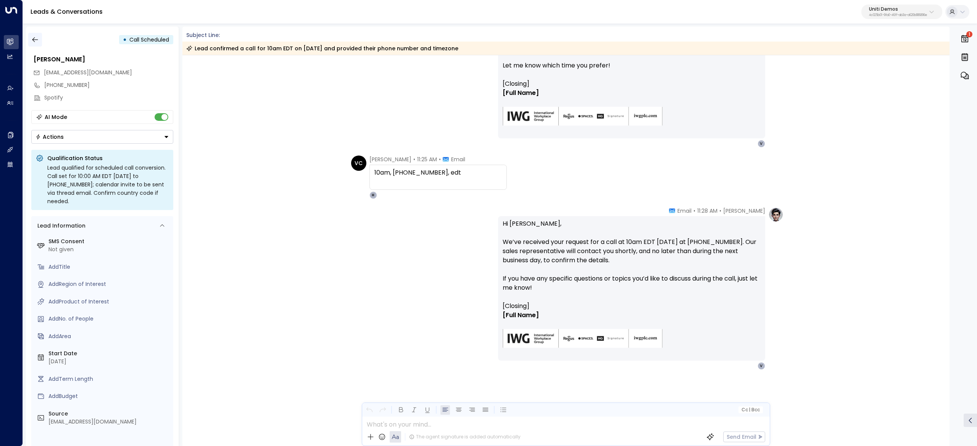
click at [37, 43] on button "button" at bounding box center [35, 40] width 14 height 14
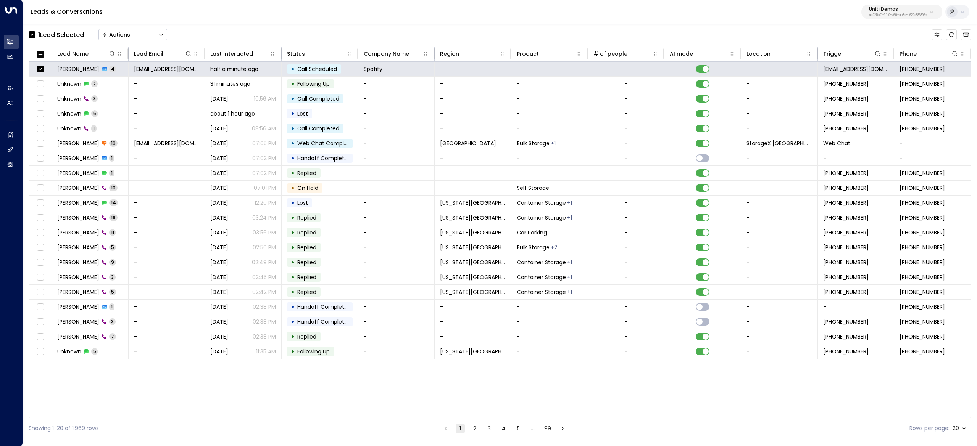
click at [140, 36] on button "Actions" at bounding box center [132, 34] width 69 height 11
click at [145, 85] on li "Archive Lead" at bounding box center [133, 85] width 68 height 13
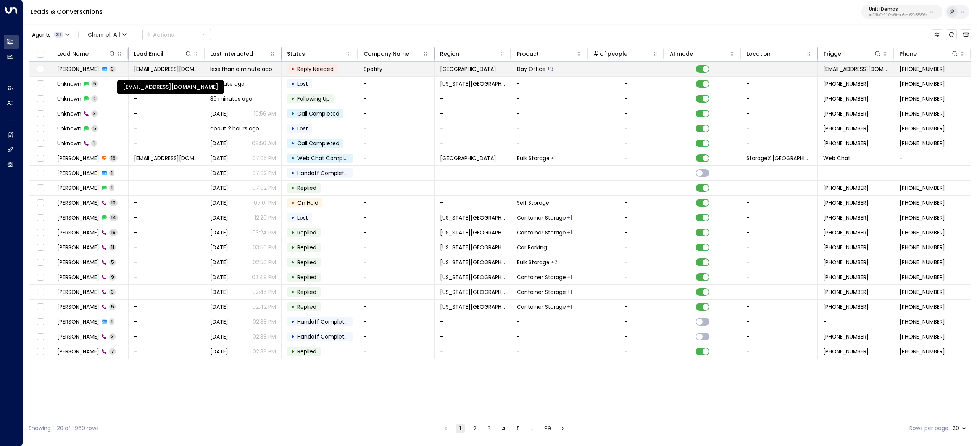
click at [146, 72] on span "[EMAIL_ADDRESS][DOMAIN_NAME]" at bounding box center [167, 69] width 66 height 8
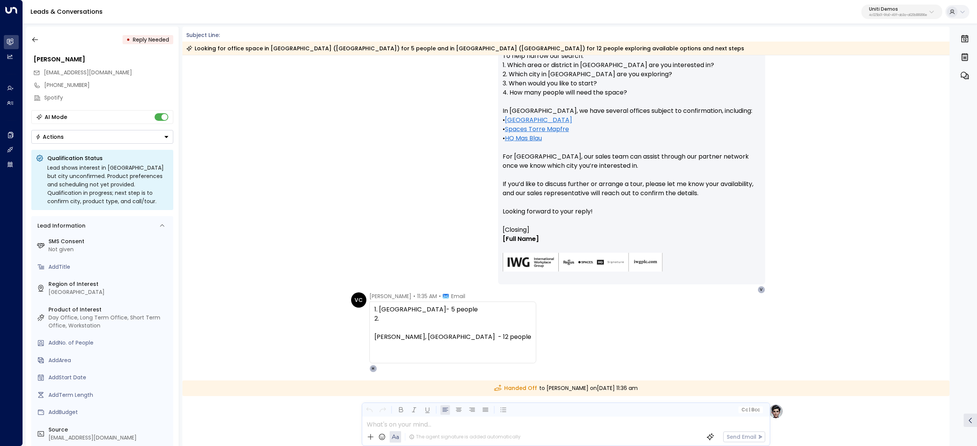
scroll to position [344, 0]
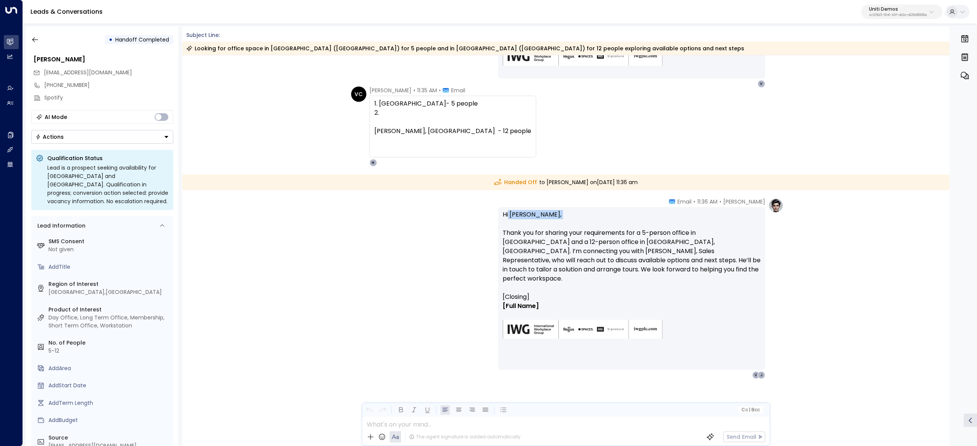
drag, startPoint x: 506, startPoint y: 218, endPoint x: 583, endPoint y: 233, distance: 78.6
click at [556, 230] on p "Hi [PERSON_NAME], Thank you for sharing your requirements for a 5-person office…" at bounding box center [631, 251] width 258 height 82
drag, startPoint x: 585, startPoint y: 233, endPoint x: 558, endPoint y: 236, distance: 26.8
click at [586, 233] on p "Hi [PERSON_NAME], Thank you for sharing your requirements for a 5-person office…" at bounding box center [631, 251] width 258 height 82
drag, startPoint x: 539, startPoint y: 236, endPoint x: 612, endPoint y: 239, distance: 73.7
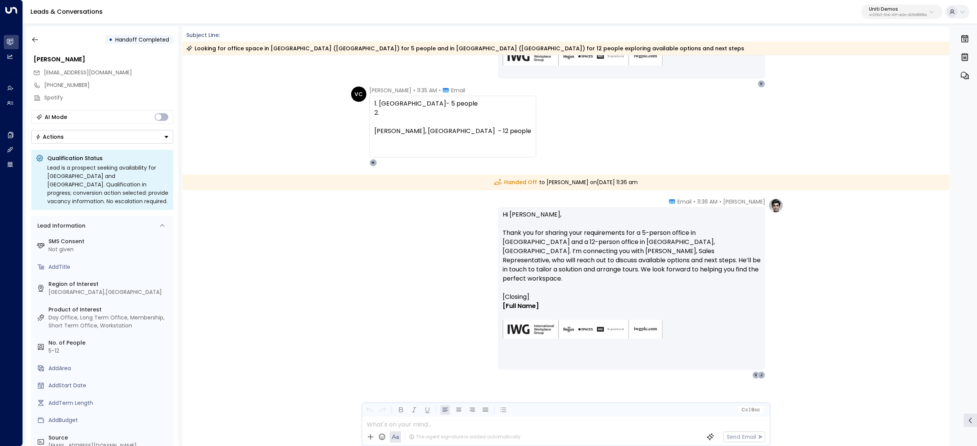
click at [570, 237] on p "Hi [PERSON_NAME], Thank you for sharing your requirements for a 5-person office…" at bounding box center [631, 251] width 258 height 82
click at [641, 241] on p "Hi [PERSON_NAME], Thank you for sharing your requirements for a 5-person office…" at bounding box center [631, 251] width 258 height 82
click at [569, 293] on p "[Closing]" at bounding box center [631, 297] width 258 height 9
drag, startPoint x: 663, startPoint y: 247, endPoint x: 666, endPoint y: 253, distance: 6.8
click at [670, 253] on p "Hi [PERSON_NAME], Thank you for sharing your requirements for a 5-person office…" at bounding box center [631, 251] width 258 height 82
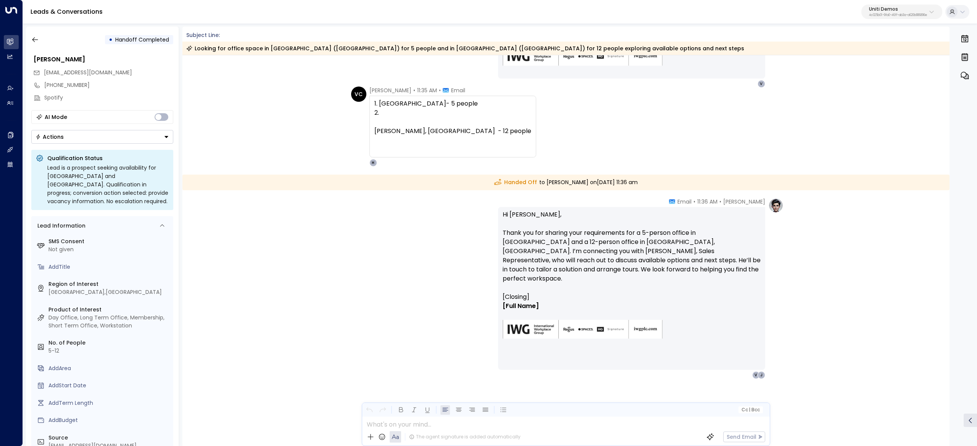
drag, startPoint x: 500, startPoint y: 253, endPoint x: 565, endPoint y: 253, distance: 65.2
click at [527, 253] on div "Hi [PERSON_NAME], Thank you for sharing your requirements for a 5-person office…" at bounding box center [631, 288] width 267 height 163
drag, startPoint x: 575, startPoint y: 253, endPoint x: 547, endPoint y: 253, distance: 27.8
click at [564, 253] on p "Hi [PERSON_NAME], Thank you for sharing your requirements for a 5-person office…" at bounding box center [631, 251] width 258 height 82
drag, startPoint x: 541, startPoint y: 252, endPoint x: 525, endPoint y: 250, distance: 16.1
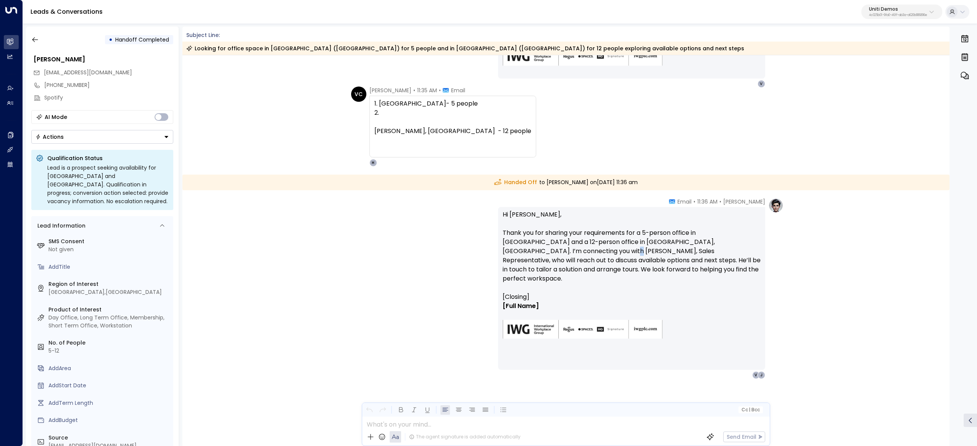
click at [541, 252] on p "Hi [PERSON_NAME], Thank you for sharing your requirements for a 5-person office…" at bounding box center [631, 251] width 258 height 82
drag, startPoint x: 515, startPoint y: 248, endPoint x: 698, endPoint y: 249, distance: 183.1
click at [678, 249] on p "Hi [PERSON_NAME], Thank you for sharing your requirements for a 5-person office…" at bounding box center [631, 251] width 258 height 82
click at [697, 250] on p "Hi [PERSON_NAME], Thank you for sharing your requirements for a 5-person office…" at bounding box center [631, 251] width 258 height 82
drag, startPoint x: 689, startPoint y: 247, endPoint x: 716, endPoint y: 248, distance: 26.7
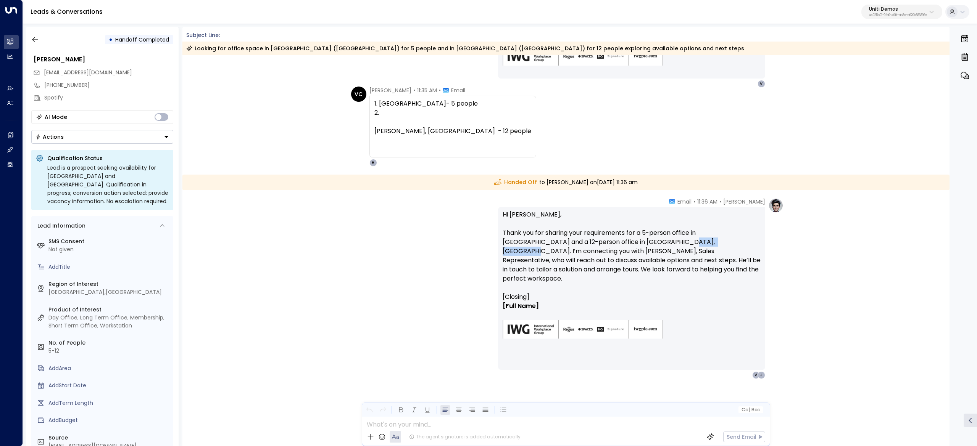
click at [716, 248] on p "Hi [PERSON_NAME], Thank you for sharing your requirements for a 5-person office…" at bounding box center [631, 251] width 258 height 82
click at [717, 248] on p "Hi [PERSON_NAME], Thank you for sharing your requirements for a 5-person office…" at bounding box center [631, 251] width 258 height 82
click at [727, 252] on p "Hi [PERSON_NAME], Thank you for sharing your requirements for a 5-person office…" at bounding box center [631, 251] width 258 height 82
drag, startPoint x: 537, startPoint y: 251, endPoint x: 680, endPoint y: 254, distance: 142.7
click at [638, 254] on p "Hi [PERSON_NAME], Thank you for sharing your requirements for a 5-person office…" at bounding box center [631, 251] width 258 height 82
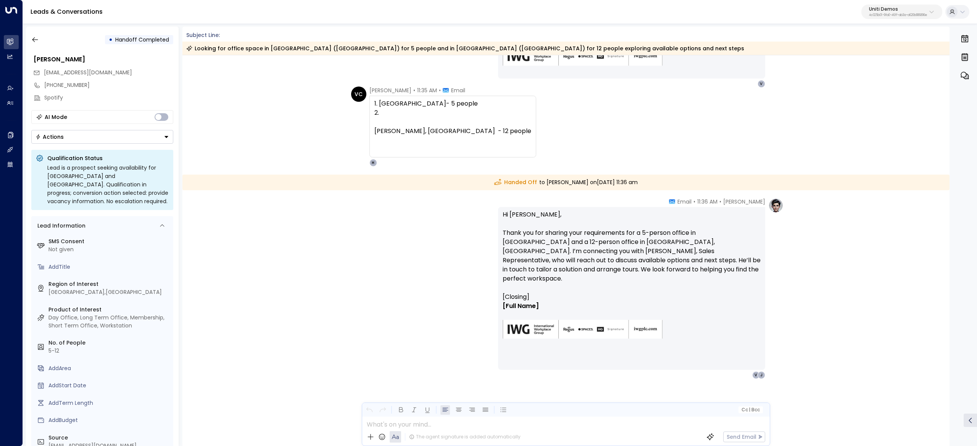
click at [687, 254] on p "Hi [PERSON_NAME], Thank you for sharing your requirements for a 5-person office…" at bounding box center [631, 251] width 258 height 82
drag, startPoint x: 641, startPoint y: 249, endPoint x: 707, endPoint y: 265, distance: 67.9
click at [707, 264] on p "Hi [PERSON_NAME], Thank you for sharing your requirements for a 5-person office…" at bounding box center [631, 251] width 258 height 82
click at [707, 265] on p "Hi [PERSON_NAME], Thank you for sharing your requirements for a 5-person office…" at bounding box center [631, 251] width 258 height 82
drag, startPoint x: 534, startPoint y: 267, endPoint x: 501, endPoint y: 265, distance: 32.9
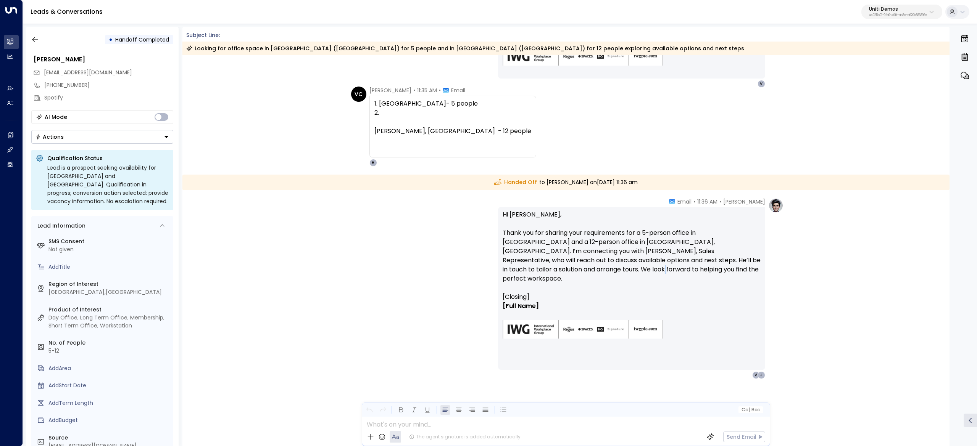
click at [526, 267] on p "Hi [PERSON_NAME], Thank you for sharing your requirements for a 5-person office…" at bounding box center [631, 251] width 258 height 82
drag, startPoint x: 583, startPoint y: 265, endPoint x: 608, endPoint y: 267, distance: 24.8
click at [608, 267] on p "Hi [PERSON_NAME], Thank you for sharing your requirements for a 5-person office…" at bounding box center [631, 251] width 258 height 82
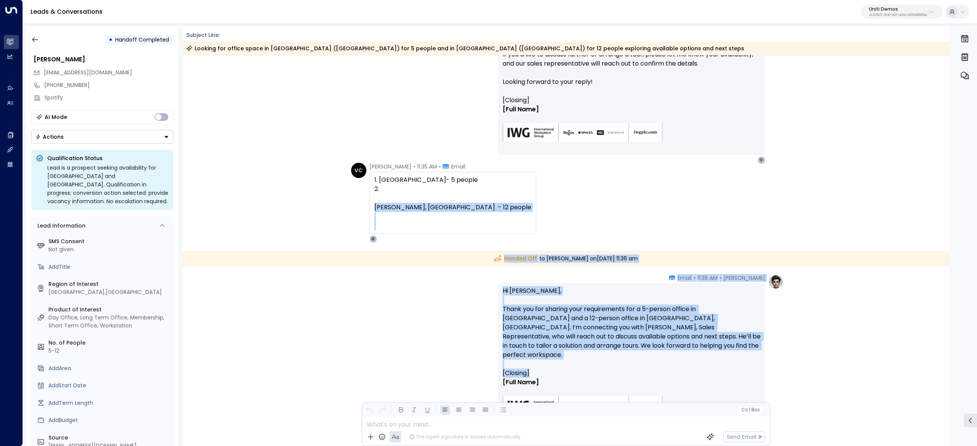
drag, startPoint x: 565, startPoint y: 290, endPoint x: 362, endPoint y: 210, distance: 217.2
click at [362, 210] on div "[DATE] [DATE] VC [PERSON_NAME] • 11:29 AM • Email Hi, I’m interested in office …" at bounding box center [565, 156] width 767 height 736
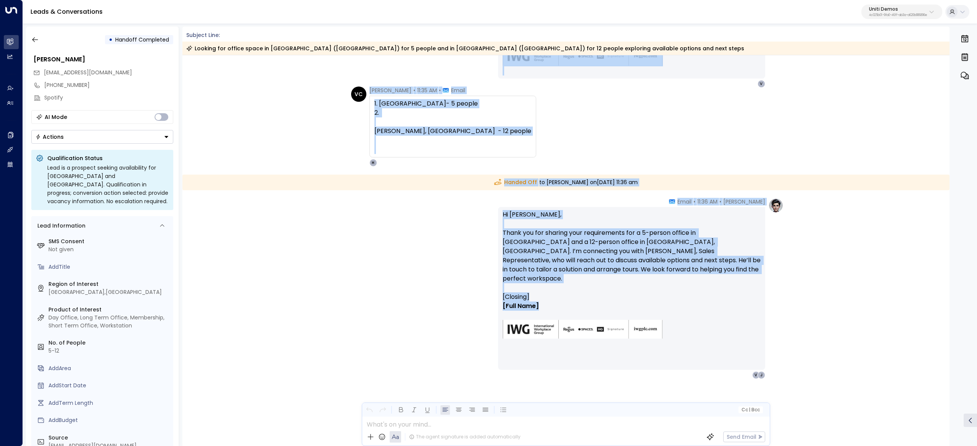
drag, startPoint x: 365, startPoint y: 93, endPoint x: 646, endPoint y: 294, distance: 345.1
click at [646, 294] on div "[DATE] [DATE] VC [PERSON_NAME] • 11:29 AM • Email Hi, I’m interested in office …" at bounding box center [565, 79] width 767 height 736
copy div "Loremipsu Dolorsitam • 74:90 CO • Adipi El, S’d eiusmodtem in utlabo etdol ma A…"
click at [40, 40] on button "button" at bounding box center [35, 40] width 14 height 14
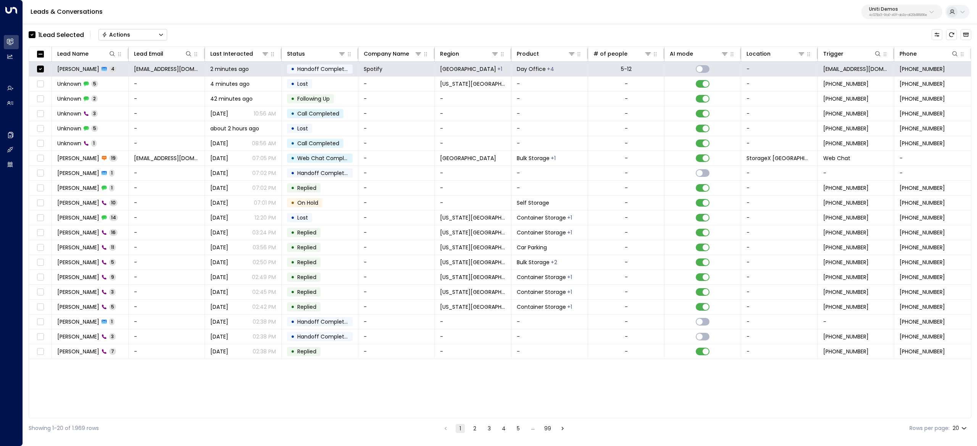
click at [162, 36] on icon "Button group with a nested menu" at bounding box center [161, 35] width 4 height 2
click at [139, 85] on li "Archive Lead" at bounding box center [133, 85] width 68 height 13
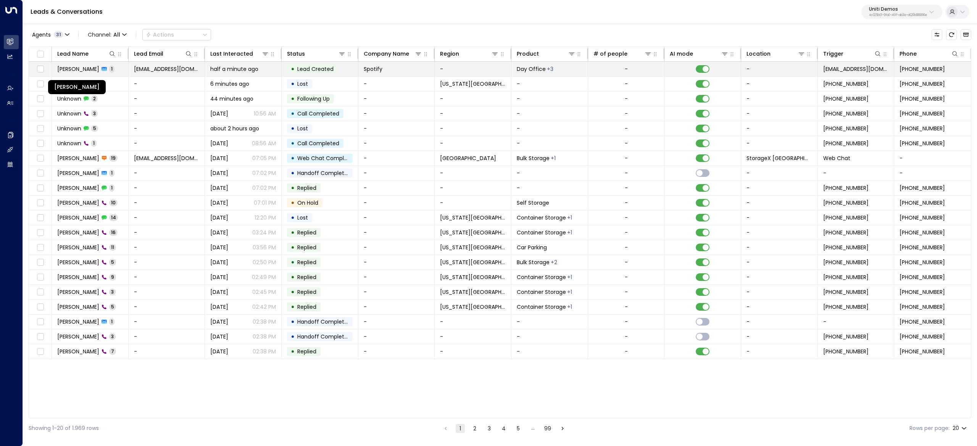
click at [92, 70] on span "[PERSON_NAME]" at bounding box center [78, 69] width 42 height 8
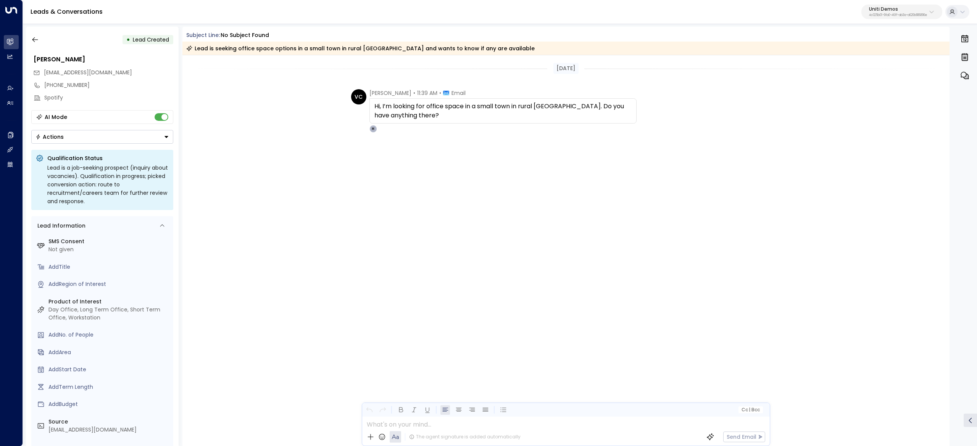
drag, startPoint x: 417, startPoint y: 111, endPoint x: 459, endPoint y: 110, distance: 42.4
click at [430, 111] on span "Hi, I’m looking for office space in a small town in rural [GEOGRAPHIC_DATA]. Do…" at bounding box center [502, 111] width 257 height 18
click at [458, 108] on span "Hi, I’m looking for office space in a small town in rural [GEOGRAPHIC_DATA]. Do…" at bounding box center [502, 111] width 257 height 18
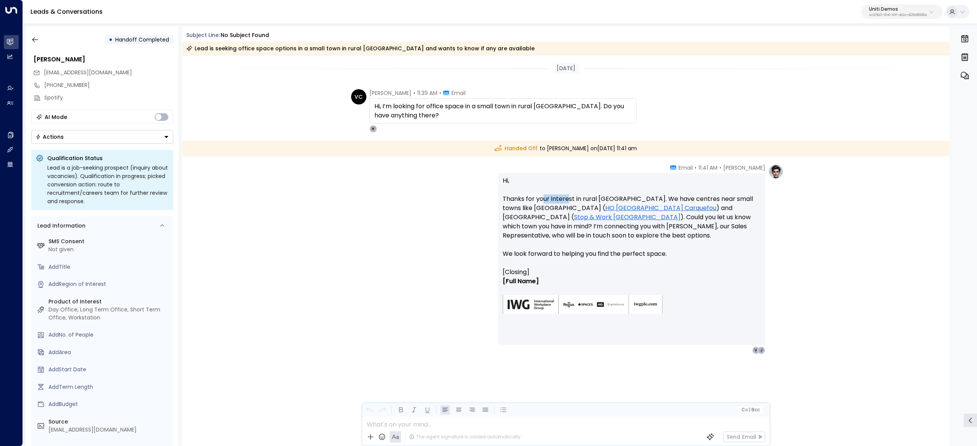
drag, startPoint x: 542, startPoint y: 203, endPoint x: 640, endPoint y: 202, distance: 97.7
click at [635, 202] on p "Hi, Thanks for your interest in rural [GEOGRAPHIC_DATA]. We have centres near s…" at bounding box center [631, 222] width 258 height 92
click at [650, 202] on p "Hi, Thanks for your interest in rural [GEOGRAPHIC_DATA]. We have centres near s…" at bounding box center [631, 222] width 258 height 92
drag, startPoint x: 631, startPoint y: 203, endPoint x: 654, endPoint y: 212, distance: 24.7
click at [653, 212] on p "Hi, Thanks for your interest in rural [GEOGRAPHIC_DATA]. We have centres near s…" at bounding box center [631, 222] width 258 height 92
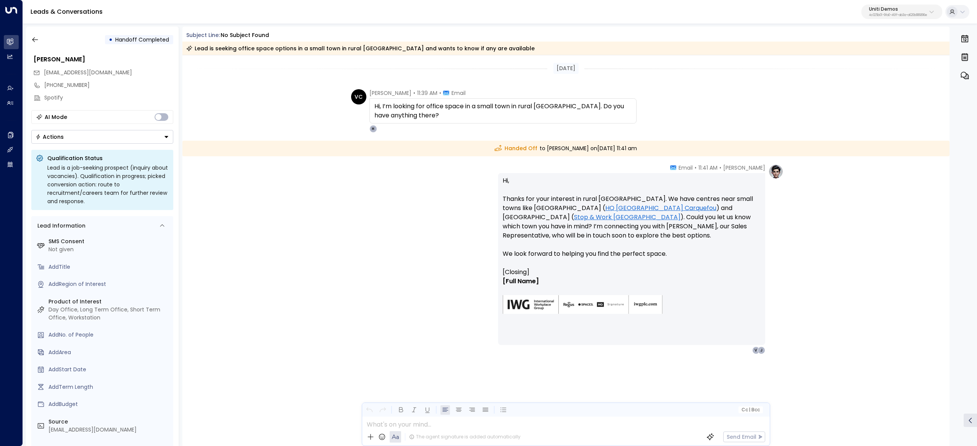
click at [655, 213] on p "Hi, Thanks for your interest in rural [GEOGRAPHIC_DATA]. We have centres near s…" at bounding box center [631, 222] width 258 height 92
drag, startPoint x: 642, startPoint y: 214, endPoint x: 645, endPoint y: 224, distance: 10.4
click at [645, 223] on p "Hi, Thanks for your interest in rural [GEOGRAPHIC_DATA]. We have centres near s…" at bounding box center [631, 222] width 258 height 92
click at [645, 225] on p "Hi, Thanks for your interest in rural [GEOGRAPHIC_DATA]. We have centres near s…" at bounding box center [631, 222] width 258 height 92
drag, startPoint x: 484, startPoint y: 221, endPoint x: 550, endPoint y: 222, distance: 65.6
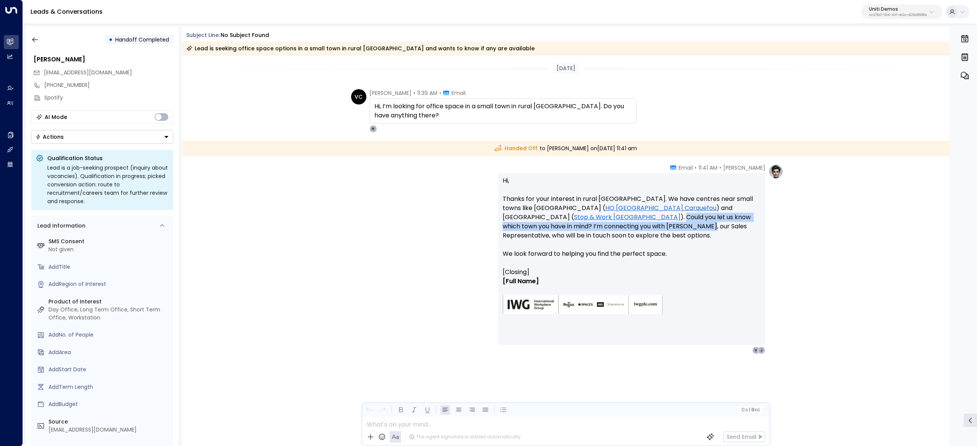
click at [539, 222] on div "[PERSON_NAME] • 11:41 AM • Email Hi, Thanks for your interest in rural [GEOGRAP…" at bounding box center [565, 259] width 435 height 190
click at [568, 223] on p "Hi, Thanks for your interest in rural [GEOGRAPHIC_DATA]. We have centres near s…" at bounding box center [631, 222] width 258 height 92
drag, startPoint x: 574, startPoint y: 223, endPoint x: 551, endPoint y: 221, distance: 23.3
click at [559, 222] on p "Hi, Thanks for your interest in rural [GEOGRAPHIC_DATA]. We have centres near s…" at bounding box center [631, 222] width 258 height 92
click at [625, 219] on p "Hi, Thanks for your interest in rural [GEOGRAPHIC_DATA]. We have centres near s…" at bounding box center [631, 222] width 258 height 92
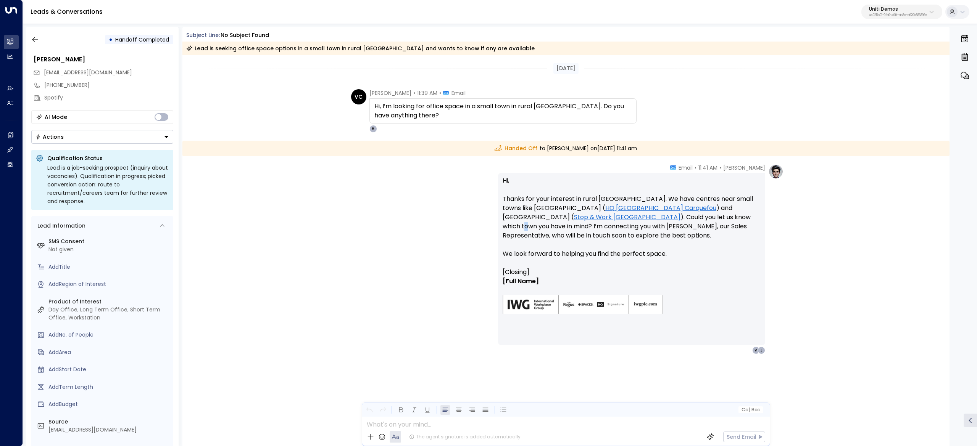
click at [593, 219] on p "Hi, Thanks for your interest in rural [GEOGRAPHIC_DATA]. We have centres near s…" at bounding box center [631, 222] width 258 height 92
drag, startPoint x: 549, startPoint y: 218, endPoint x: 681, endPoint y: 221, distance: 131.6
click at [604, 220] on p "Hi, Thanks for your interest in rural [GEOGRAPHIC_DATA]. We have centres near s…" at bounding box center [631, 222] width 258 height 92
drag, startPoint x: 684, startPoint y: 221, endPoint x: 620, endPoint y: 222, distance: 63.3
click at [682, 222] on p "Hi, Thanks for your interest in rural [GEOGRAPHIC_DATA]. We have centres near s…" at bounding box center [631, 222] width 258 height 92
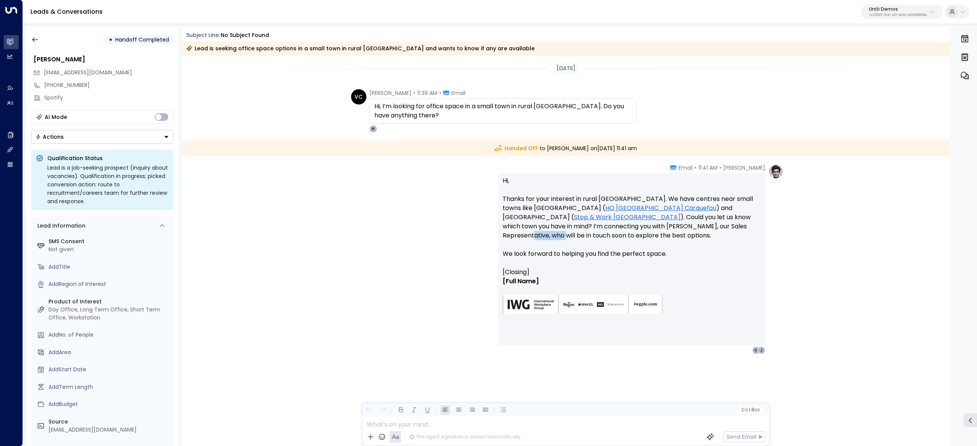
drag, startPoint x: 606, startPoint y: 222, endPoint x: 678, endPoint y: 225, distance: 71.4
click at [664, 224] on p "Hi, Thanks for your interest in rural [GEOGRAPHIC_DATA]. We have centres near s…" at bounding box center [631, 222] width 258 height 92
click at [679, 225] on p "Hi, Thanks for your interest in rural [GEOGRAPHIC_DATA]. We have centres near s…" at bounding box center [631, 222] width 258 height 92
drag, startPoint x: 687, startPoint y: 230, endPoint x: 690, endPoint y: 232, distance: 3.9
click at [688, 231] on p "Hi, Thanks for your interest in rural [GEOGRAPHIC_DATA]. We have centres near s…" at bounding box center [631, 222] width 258 height 92
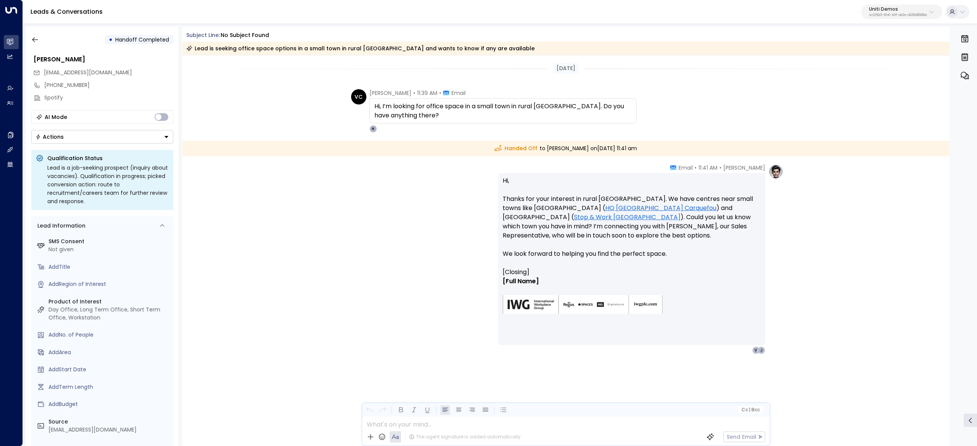
drag, startPoint x: 687, startPoint y: 229, endPoint x: 719, endPoint y: 227, distance: 32.1
click at [703, 227] on p "Hi, Thanks for your interest in rural [GEOGRAPHIC_DATA]. We have centres near s…" at bounding box center [631, 222] width 258 height 92
click at [726, 227] on p "Hi, Thanks for your interest in rural [GEOGRAPHIC_DATA]. We have centres near s…" at bounding box center [631, 222] width 258 height 92
drag, startPoint x: 719, startPoint y: 229, endPoint x: 715, endPoint y: 231, distance: 5.1
click at [719, 230] on p "Hi, Thanks for your interest in rural [GEOGRAPHIC_DATA]. We have centres near s…" at bounding box center [631, 222] width 258 height 92
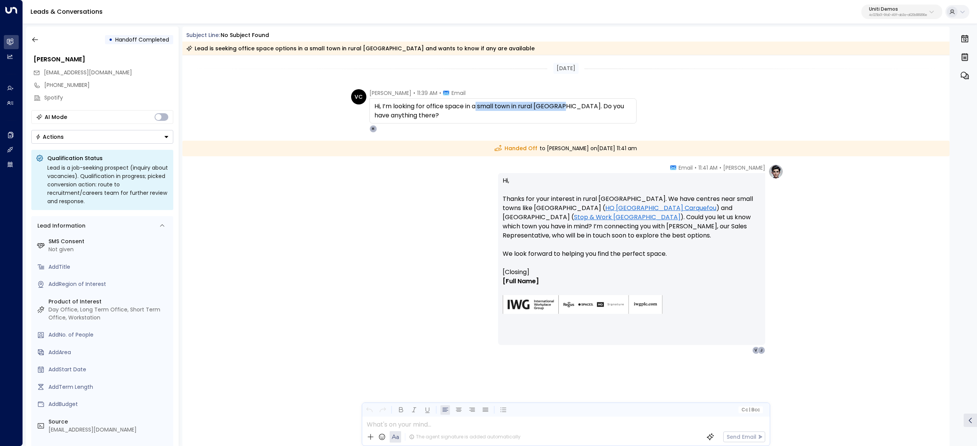
drag, startPoint x: 476, startPoint y: 108, endPoint x: 560, endPoint y: 108, distance: 83.9
click at [560, 108] on span "Hi, I’m looking for office space in a small town in rural [GEOGRAPHIC_DATA]. Do…" at bounding box center [502, 111] width 257 height 18
copy span "small town in rural [GEOGRAPHIC_DATA]."
drag, startPoint x: 609, startPoint y: 210, endPoint x: 493, endPoint y: 205, distance: 116.5
click at [488, 206] on div "[PERSON_NAME] • 11:41 AM • Email Hi, Thanks for your interest in rural [GEOGRAP…" at bounding box center [565, 259] width 435 height 190
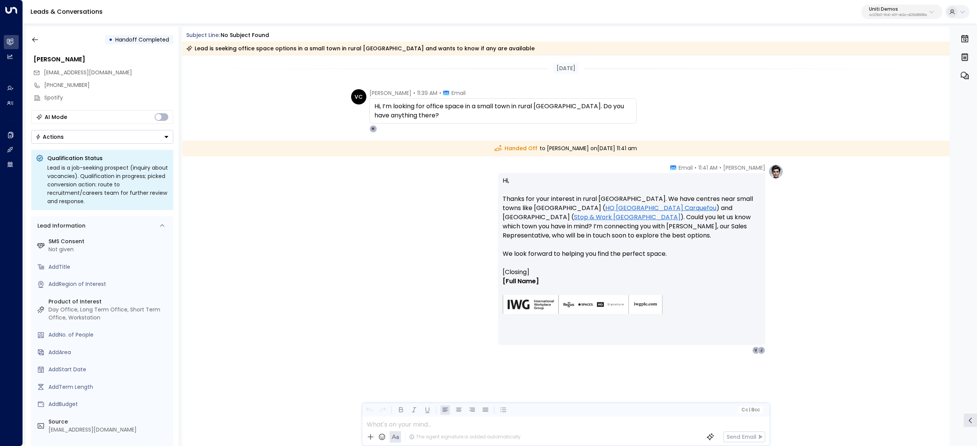
click at [721, 215] on p "Hi, Thanks for your interest in rural [GEOGRAPHIC_DATA]. We have centres near s…" at bounding box center [631, 222] width 258 height 92
drag, startPoint x: 498, startPoint y: 187, endPoint x: 624, endPoint y: 192, distance: 126.0
click at [620, 192] on div "Hi, Thanks for your interest in rural [GEOGRAPHIC_DATA]. We have centres near s…" at bounding box center [631, 259] width 267 height 172
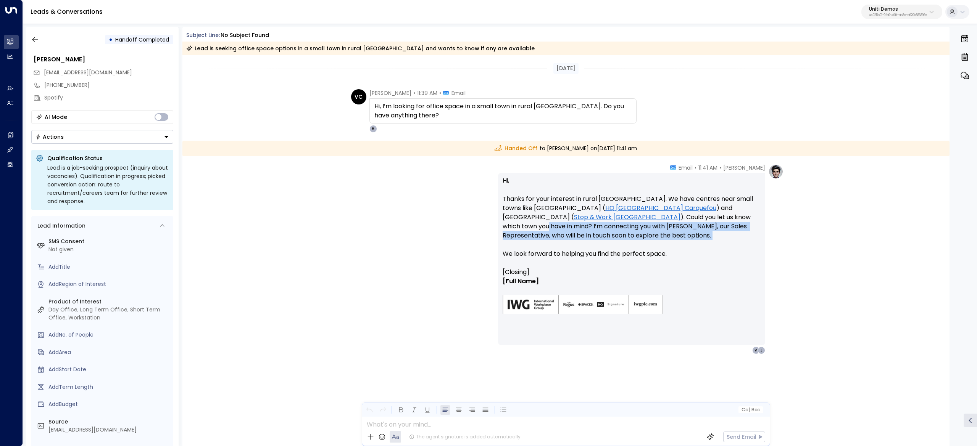
drag, startPoint x: 618, startPoint y: 216, endPoint x: 661, endPoint y: 237, distance: 47.8
click at [660, 237] on p "Hi, Thanks for your interest in rural [GEOGRAPHIC_DATA]. We have centres near s…" at bounding box center [631, 222] width 258 height 92
click at [661, 237] on p "Hi, Thanks for your interest in rural [GEOGRAPHIC_DATA]. We have centres near s…" at bounding box center [631, 222] width 258 height 92
drag, startPoint x: 673, startPoint y: 225, endPoint x: 692, endPoint y: 229, distance: 19.1
click at [692, 229] on p "Hi, Thanks for your interest in rural [GEOGRAPHIC_DATA]. We have centres near s…" at bounding box center [631, 222] width 258 height 92
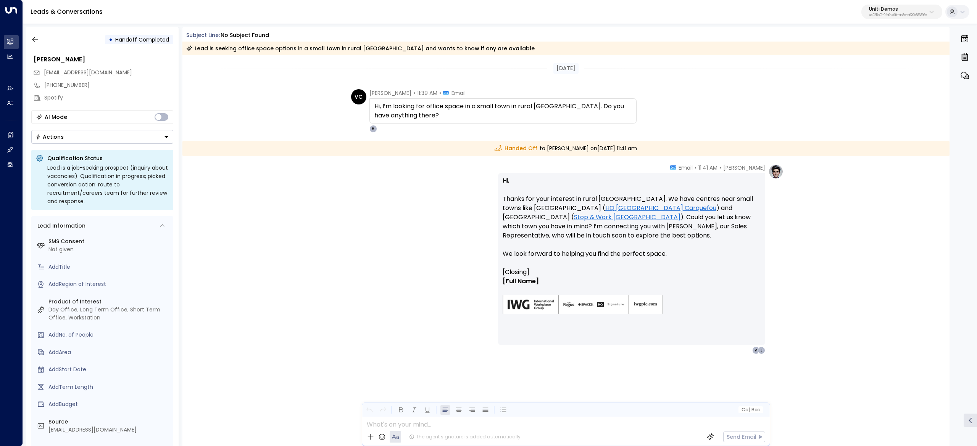
drag, startPoint x: 643, startPoint y: 235, endPoint x: 579, endPoint y: 232, distance: 64.1
click at [583, 232] on p "Hi, Thanks for your interest in rural [GEOGRAPHIC_DATA]. We have centres near s…" at bounding box center [631, 222] width 258 height 92
click at [570, 231] on p "Hi, Thanks for your interest in rural [GEOGRAPHIC_DATA]. We have centres near s…" at bounding box center [631, 222] width 258 height 92
drag, startPoint x: 570, startPoint y: 231, endPoint x: 624, endPoint y: 235, distance: 55.0
click at [575, 232] on p "Hi, Thanks for your interest in rural [GEOGRAPHIC_DATA]. We have centres near s…" at bounding box center [631, 222] width 258 height 92
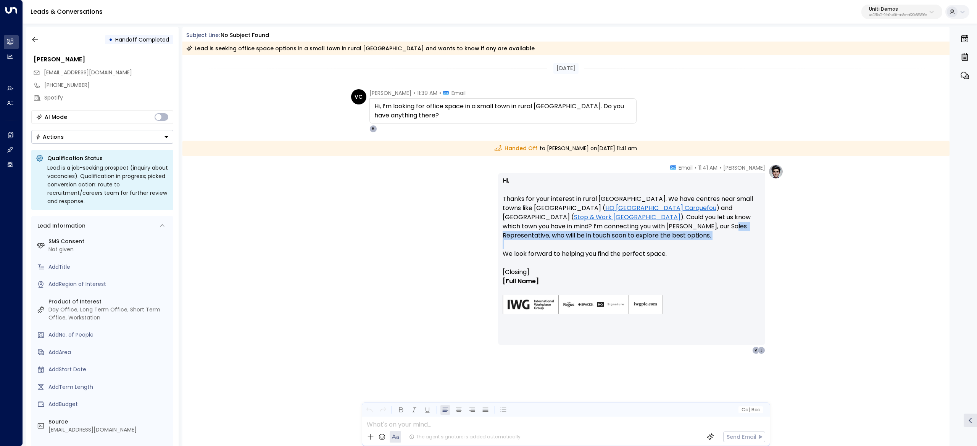
click at [644, 233] on p "Hi, Thanks for your interest in rural [GEOGRAPHIC_DATA]. We have centres near s…" at bounding box center [631, 222] width 258 height 92
click at [653, 209] on p "Hi, Thanks for your interest in rural [GEOGRAPHIC_DATA]. We have centres near s…" at bounding box center [631, 222] width 258 height 92
drag, startPoint x: 692, startPoint y: 201, endPoint x: 723, endPoint y: 199, distance: 30.9
click at [723, 199] on p "Hi, Thanks for your interest in rural [GEOGRAPHIC_DATA]. We have centres near s…" at bounding box center [631, 222] width 258 height 92
drag, startPoint x: 718, startPoint y: 199, endPoint x: 691, endPoint y: 192, distance: 27.2
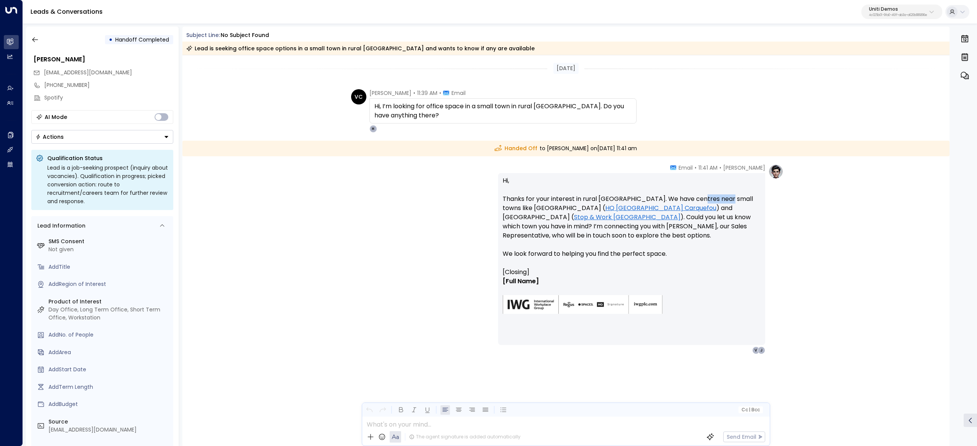
click at [716, 199] on p "Hi, Thanks for your interest in rural [GEOGRAPHIC_DATA]. We have centres near s…" at bounding box center [631, 222] width 258 height 92
drag, startPoint x: 478, startPoint y: 108, endPoint x: 557, endPoint y: 108, distance: 79.0
click at [557, 108] on span "Hi, I’m looking for office space in a small town in rural [GEOGRAPHIC_DATA]. Do…" at bounding box center [502, 111] width 257 height 18
copy span "small town in rural [GEOGRAPHIC_DATA]"
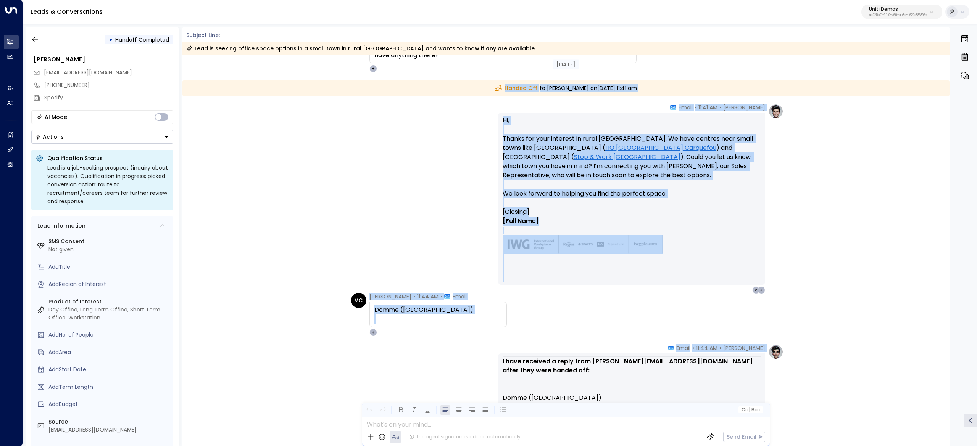
scroll to position [153, 0]
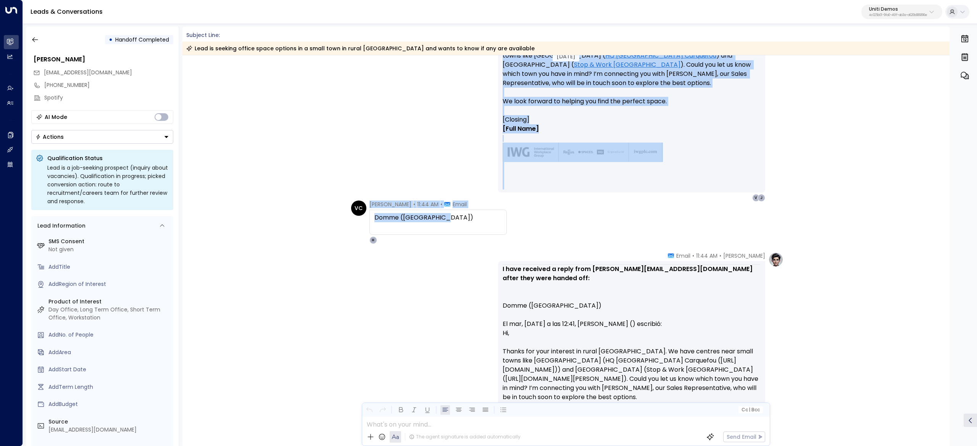
drag, startPoint x: 372, startPoint y: 94, endPoint x: 453, endPoint y: 217, distance: 147.2
copy div "Handed Off to [PERSON_NAME] [DATE][DATE] 11:41 am [PERSON_NAME] • 11:41 AM • Em…"
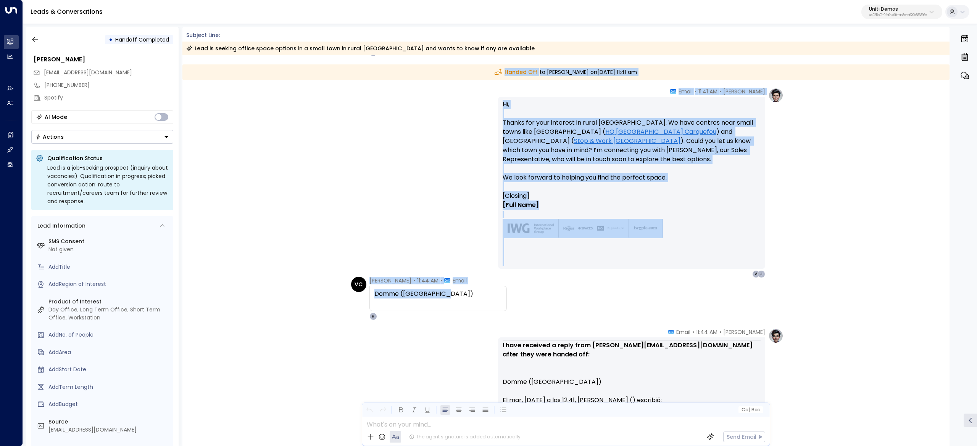
scroll to position [0, 0]
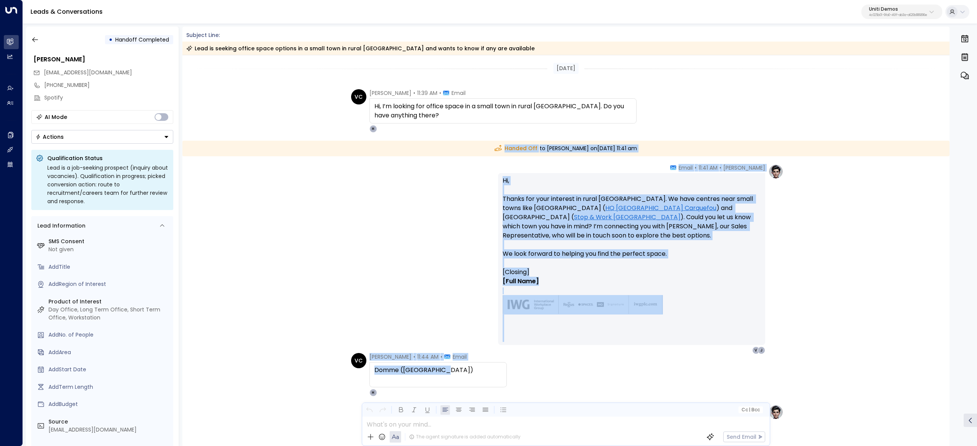
drag, startPoint x: 439, startPoint y: 174, endPoint x: 422, endPoint y: 167, distance: 18.1
click at [439, 175] on div "[PERSON_NAME] • 11:41 AM • Email Hi, Thanks for your interest in rural [GEOGRAP…" at bounding box center [565, 259] width 435 height 190
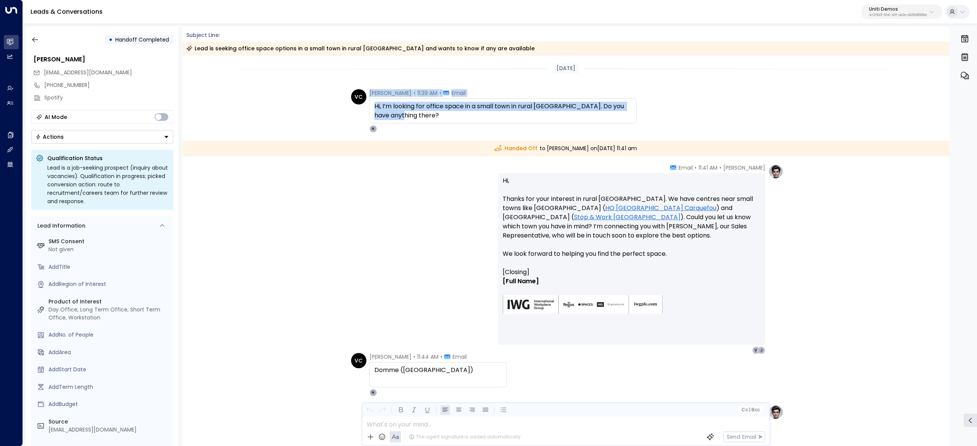
drag, startPoint x: 409, startPoint y: 114, endPoint x: 368, endPoint y: 96, distance: 45.1
click at [369, 96] on div "[PERSON_NAME] • 11:39 AM • Email Hi, I’m looking for office space in a small to…" at bounding box center [502, 110] width 267 height 43
copy div "[PERSON_NAME] • 11:39 AM • Email Hi, I’m looking for office space in a small to…"
click at [37, 38] on icon "button" at bounding box center [35, 40] width 8 height 8
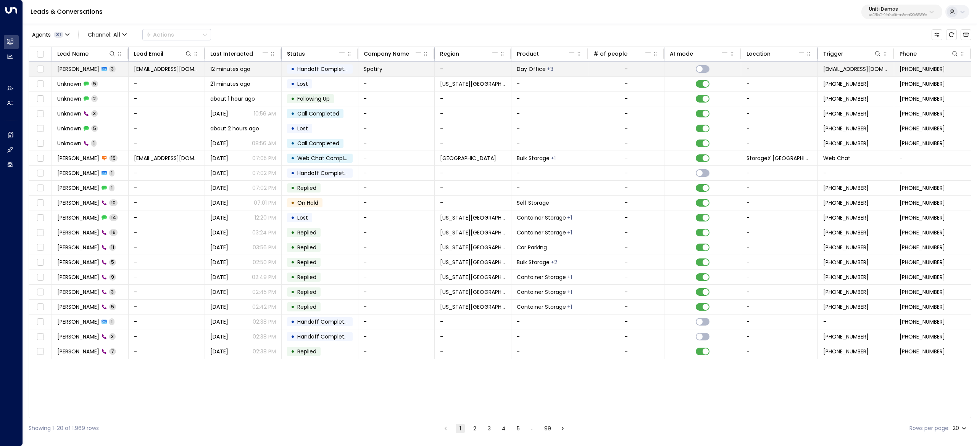
click at [34, 72] on td at bounding box center [40, 69] width 23 height 14
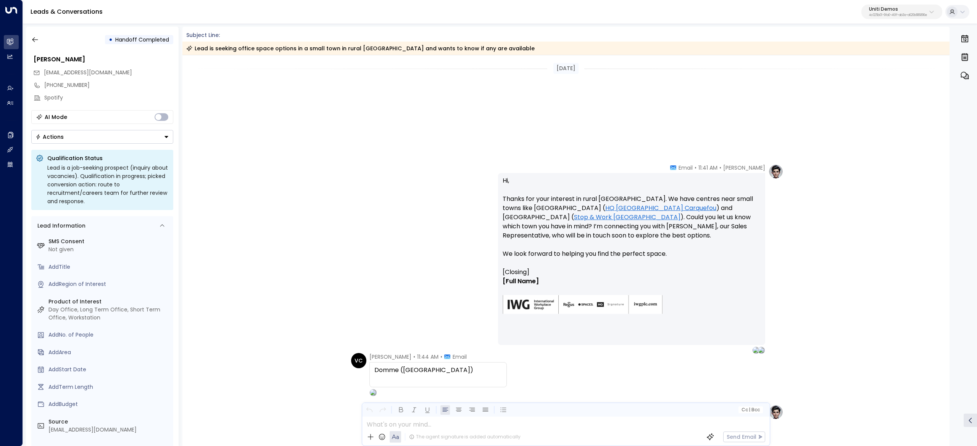
scroll to position [325, 0]
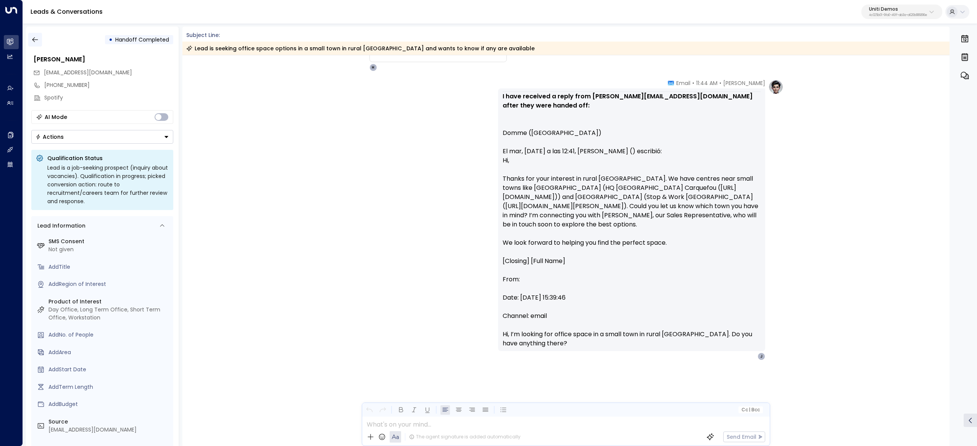
click at [40, 39] on button "button" at bounding box center [35, 40] width 14 height 14
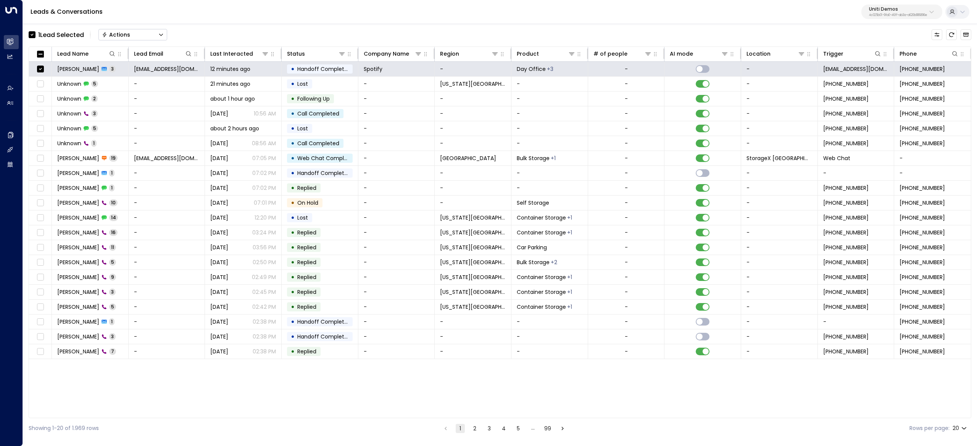
click at [130, 36] on div "Actions" at bounding box center [116, 34] width 28 height 7
click at [140, 87] on li "Archive Lead" at bounding box center [133, 85] width 68 height 13
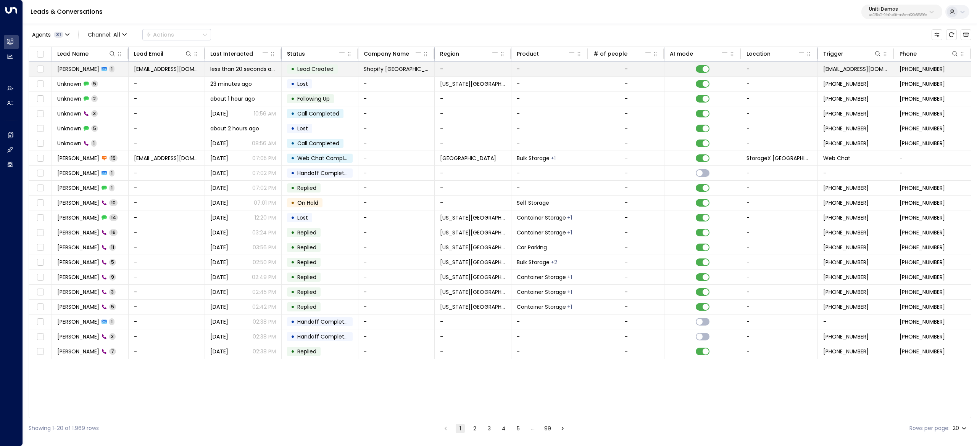
click at [76, 74] on td "[PERSON_NAME] 1" at bounding box center [90, 69] width 77 height 14
